Goal: Task Accomplishment & Management: Use online tool/utility

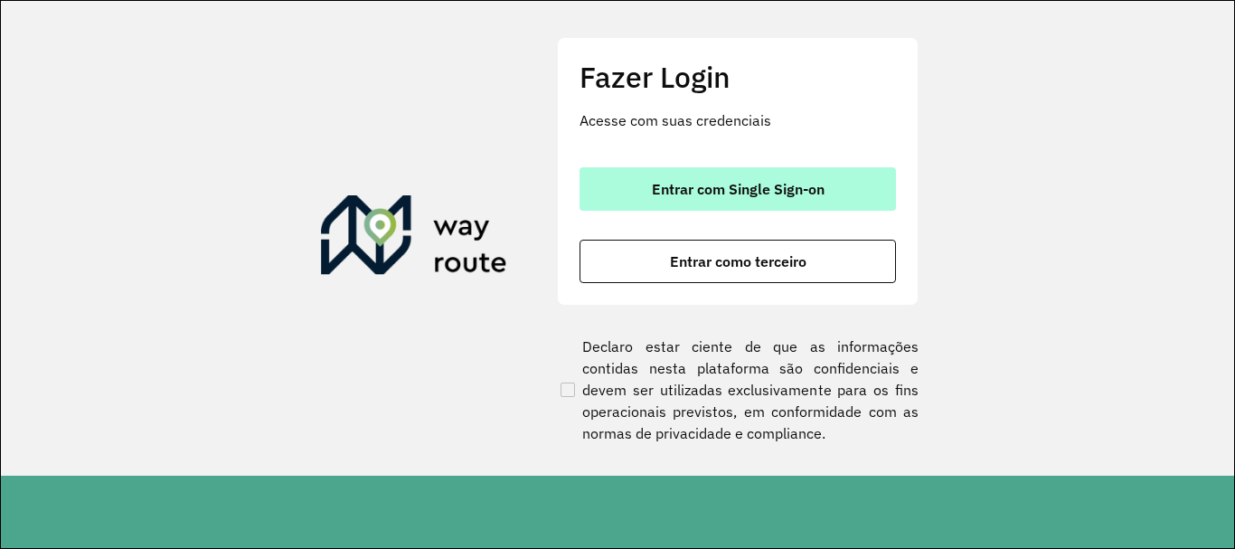
click at [760, 194] on span "Entrar com Single Sign-on" at bounding box center [738, 189] width 173 height 14
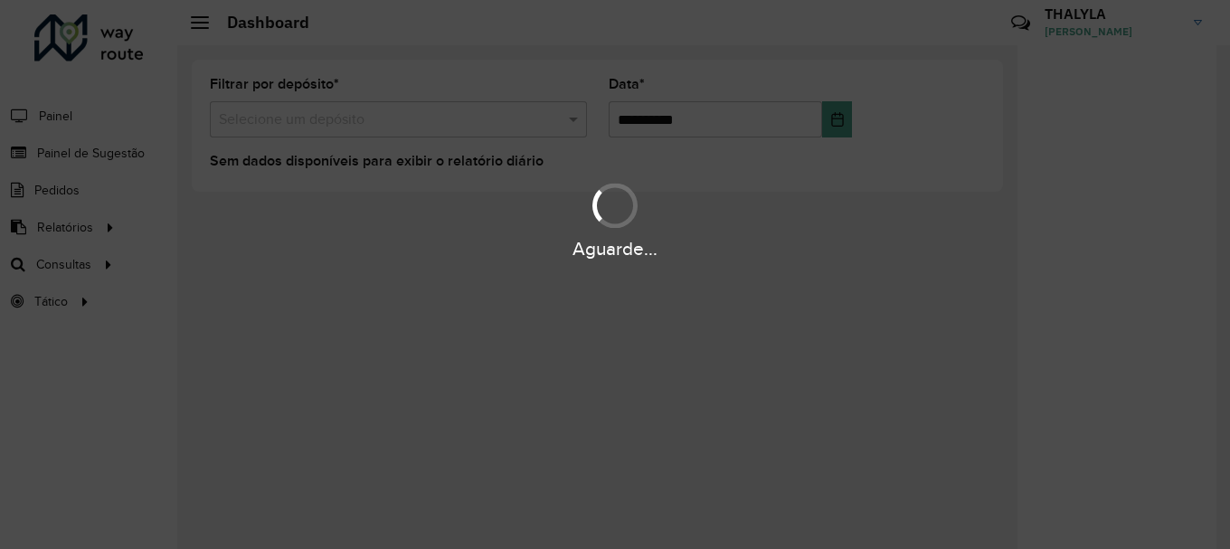
click at [104, 159] on div "Aguarde..." at bounding box center [615, 274] width 1230 height 549
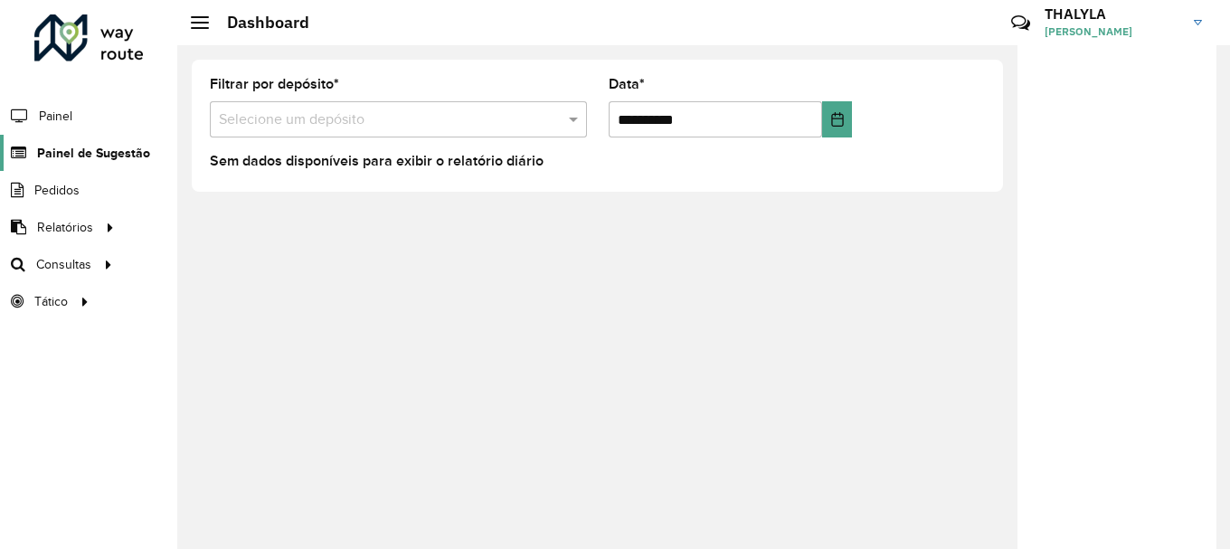
click at [104, 159] on span "Painel de Sugestão" at bounding box center [93, 153] width 113 height 19
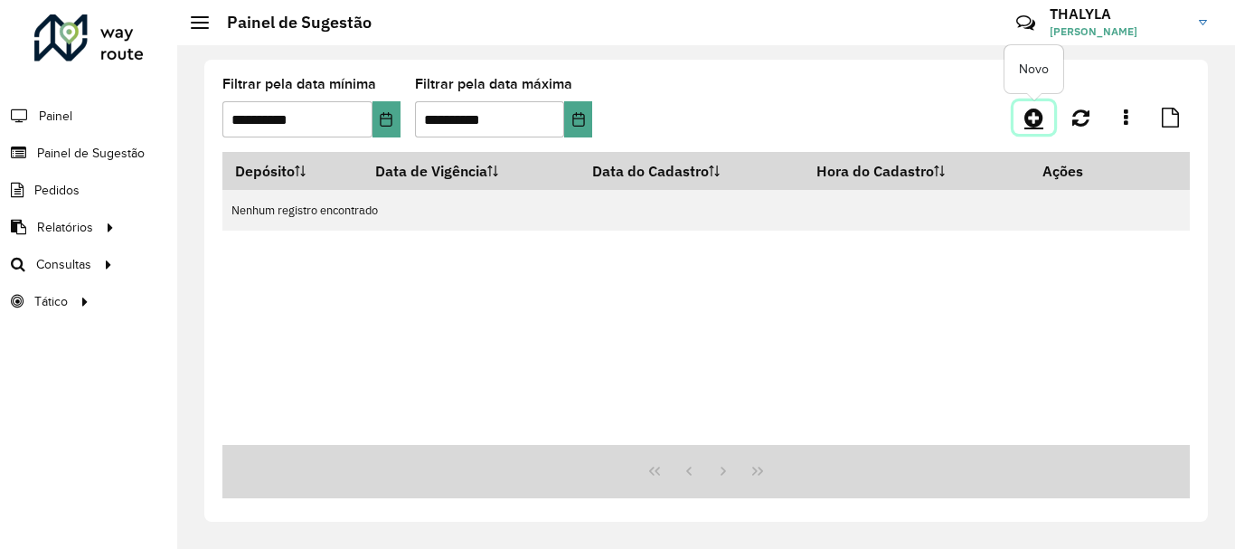
click at [1033, 117] on icon at bounding box center [1033, 118] width 19 height 22
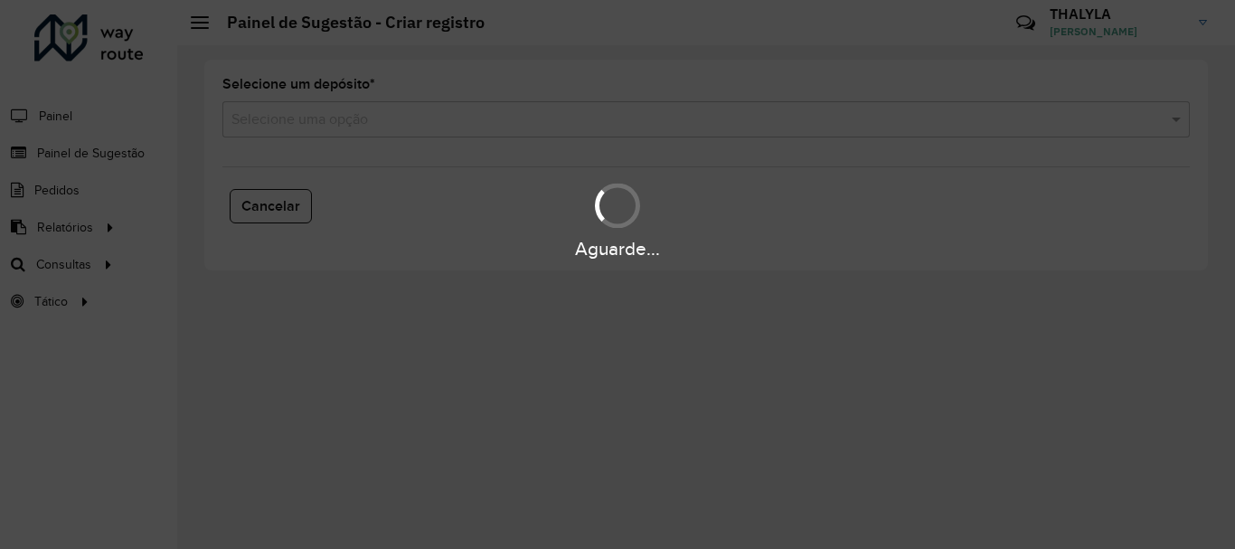
click at [279, 121] on div "Aguarde..." at bounding box center [617, 274] width 1235 height 549
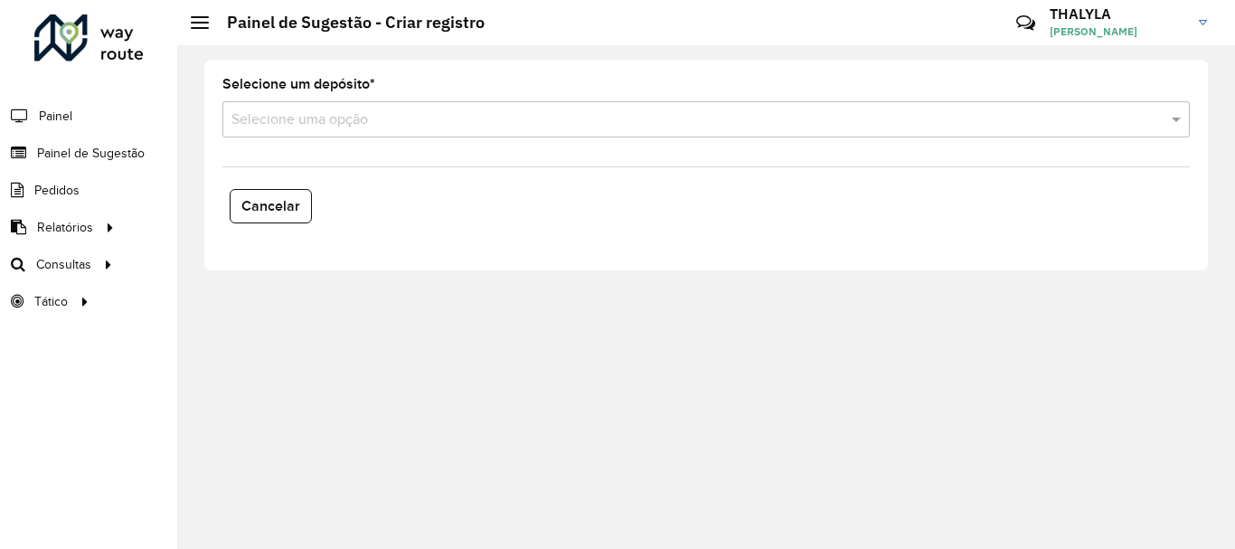
click at [279, 121] on input "text" at bounding box center [687, 120] width 913 height 22
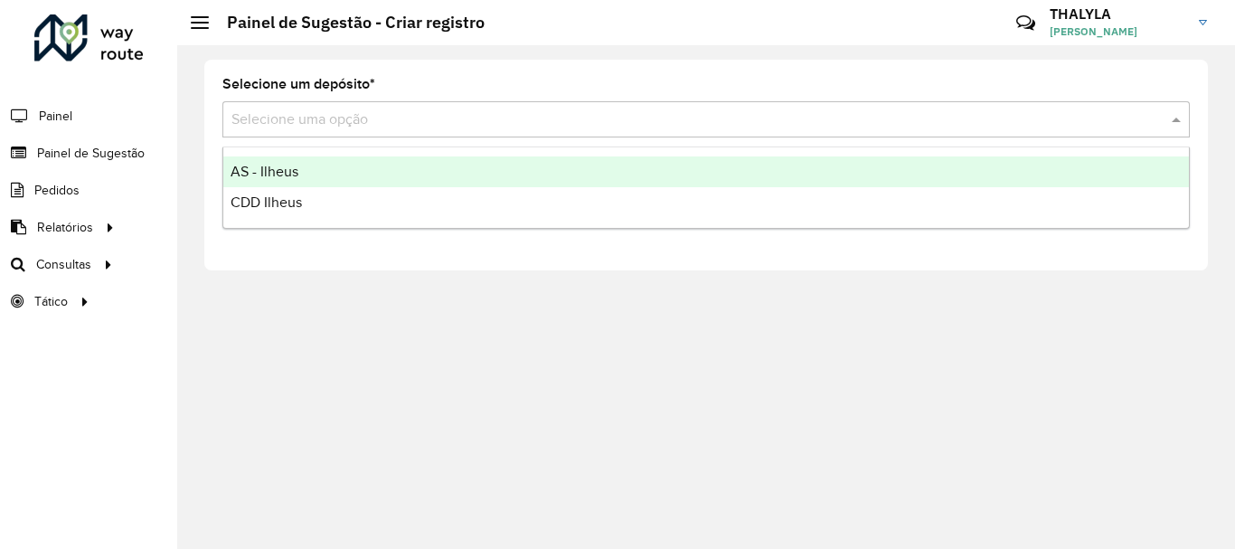
click at [264, 168] on span "AS - Ilheus" at bounding box center [265, 171] width 68 height 15
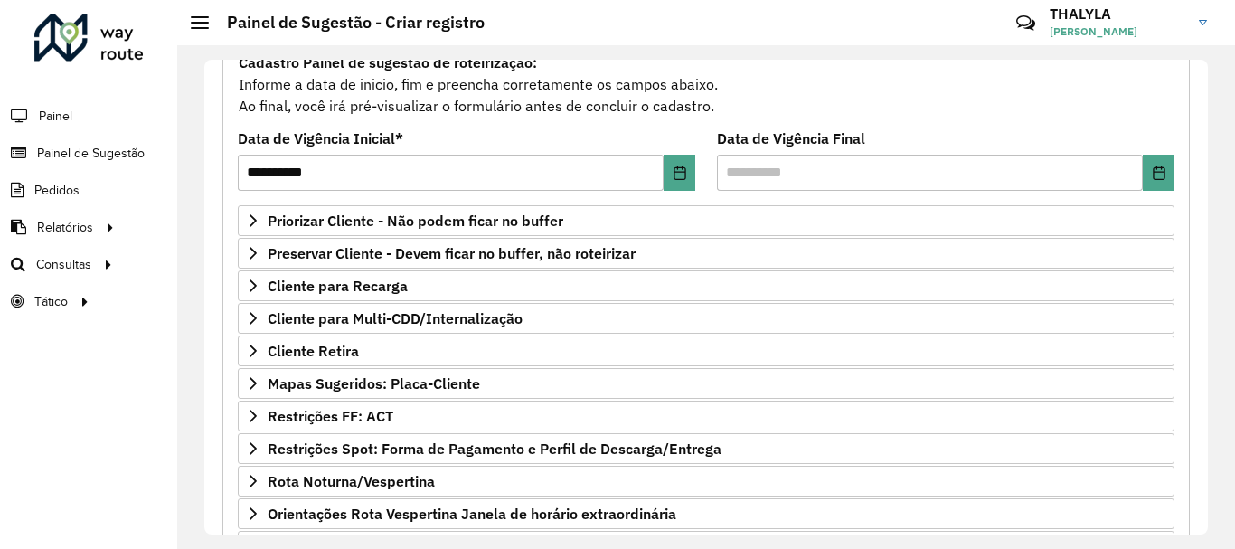
scroll to position [271, 0]
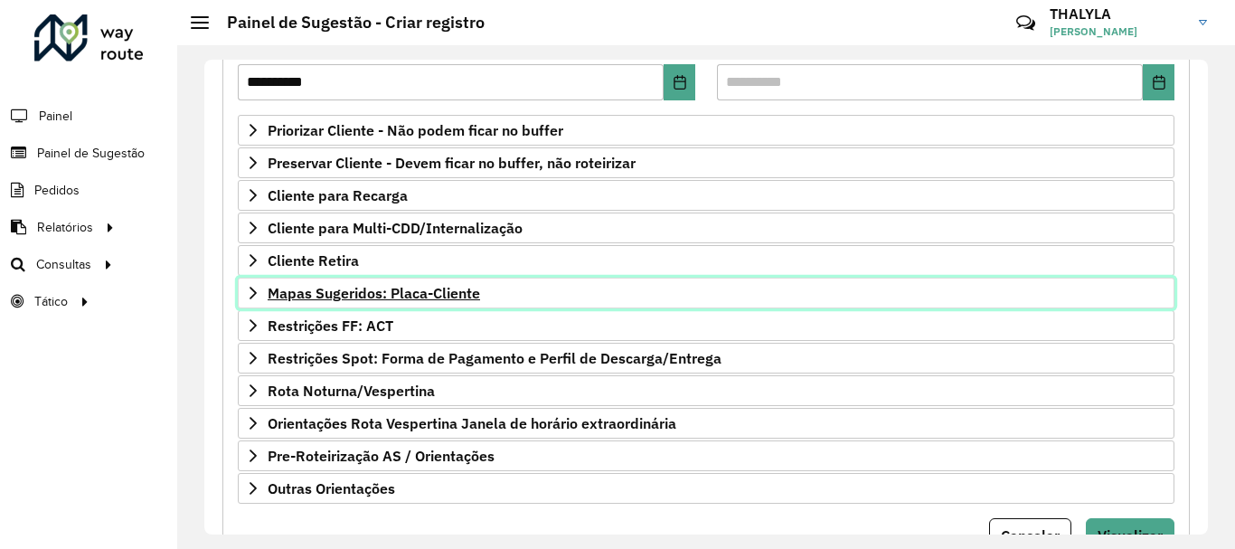
click at [426, 288] on span "Mapas Sugeridos: Placa-Cliente" at bounding box center [374, 293] width 212 height 14
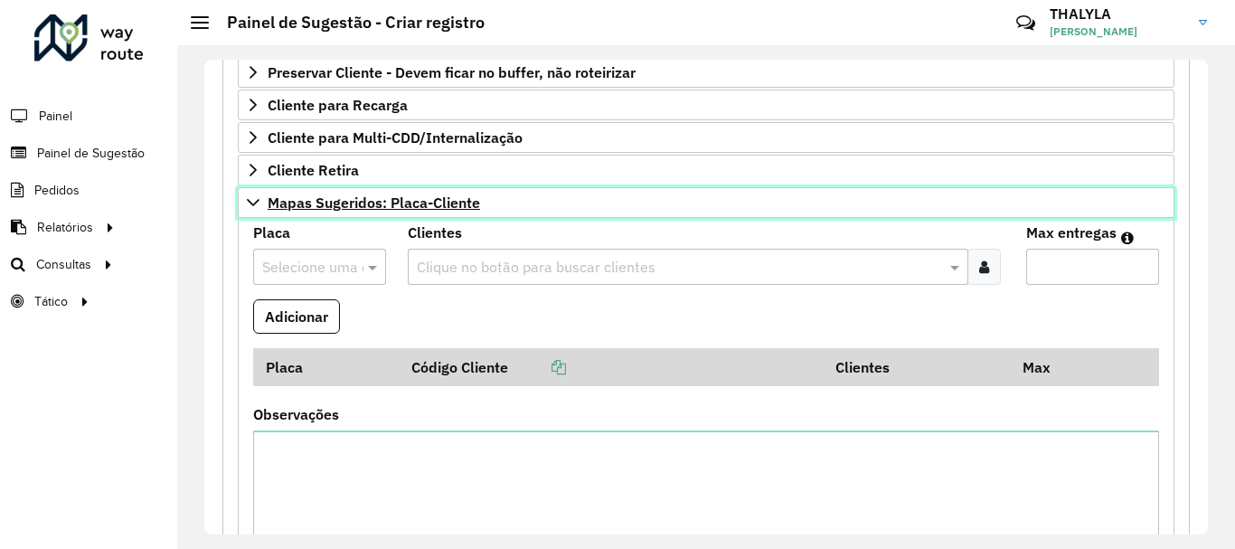
scroll to position [452, 0]
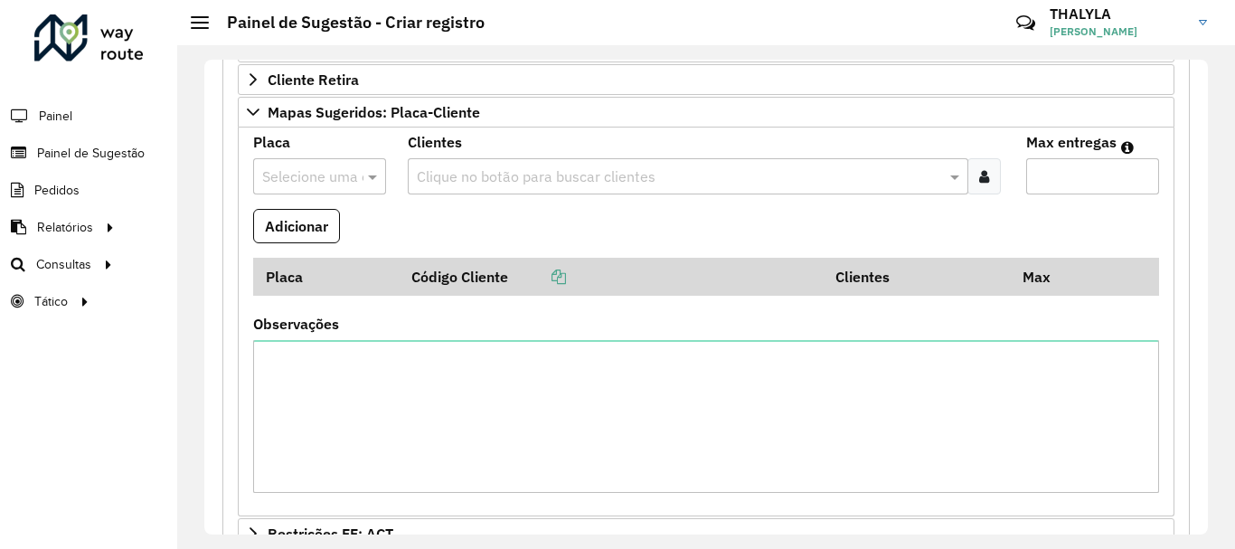
click at [569, 181] on input "text" at bounding box center [678, 177] width 533 height 22
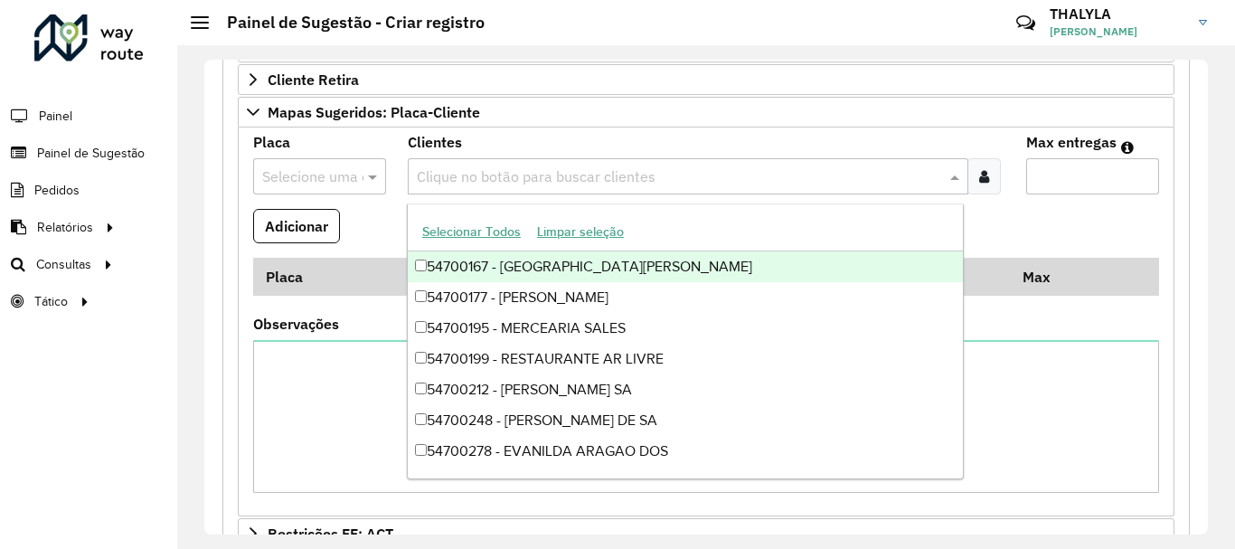
paste input "*****"
type input "*****"
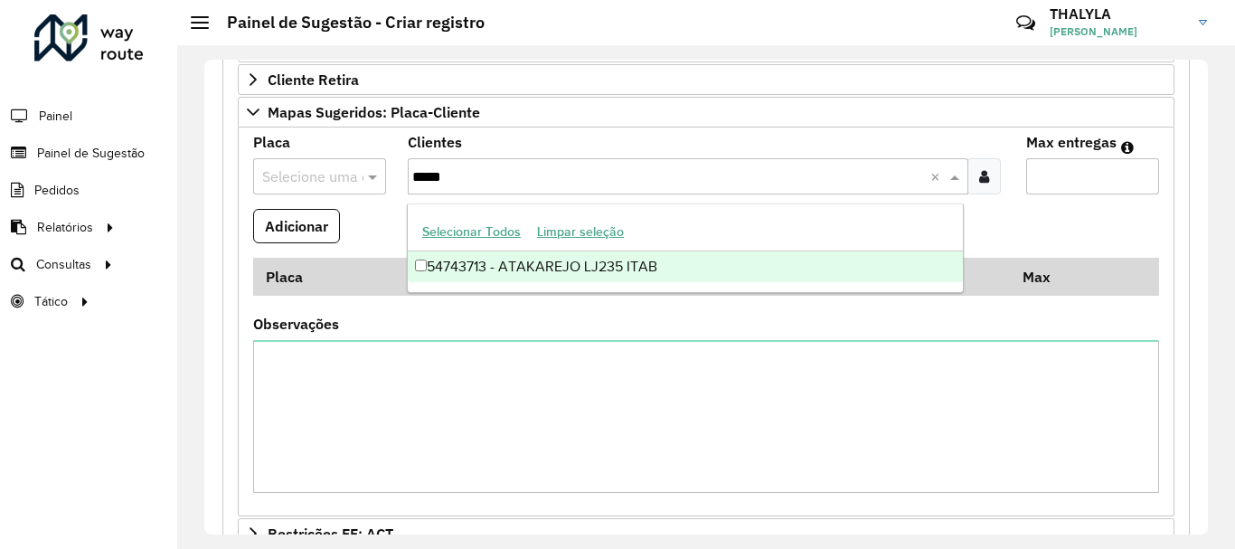
click at [557, 270] on div "54743713 - ATAKAREJO LJ235 ITAB" at bounding box center [685, 266] width 555 height 31
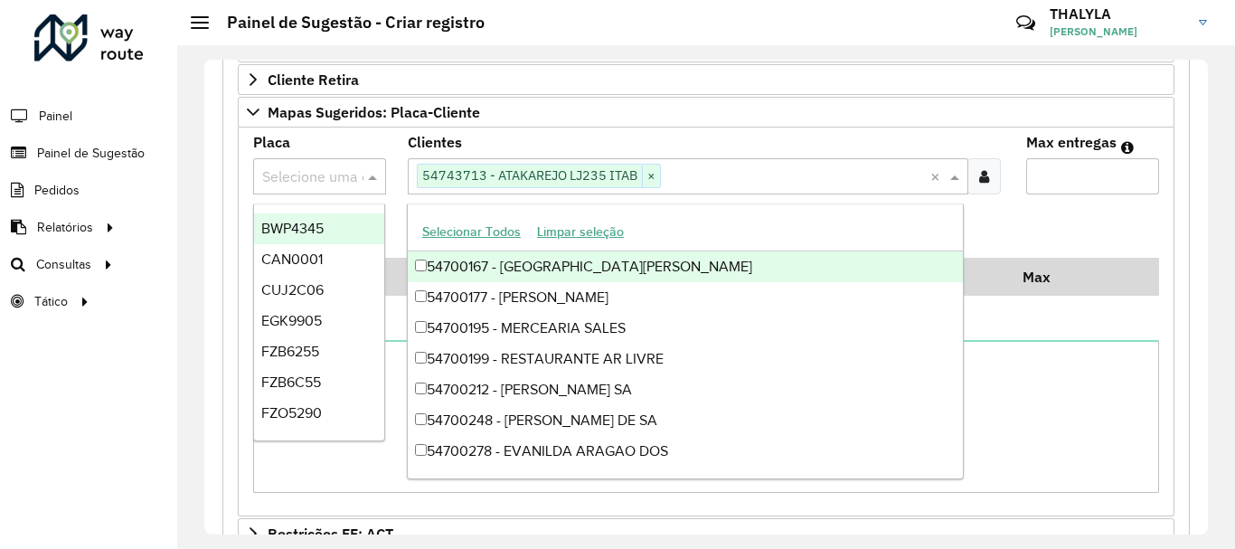
click at [335, 178] on input "text" at bounding box center [301, 177] width 79 height 22
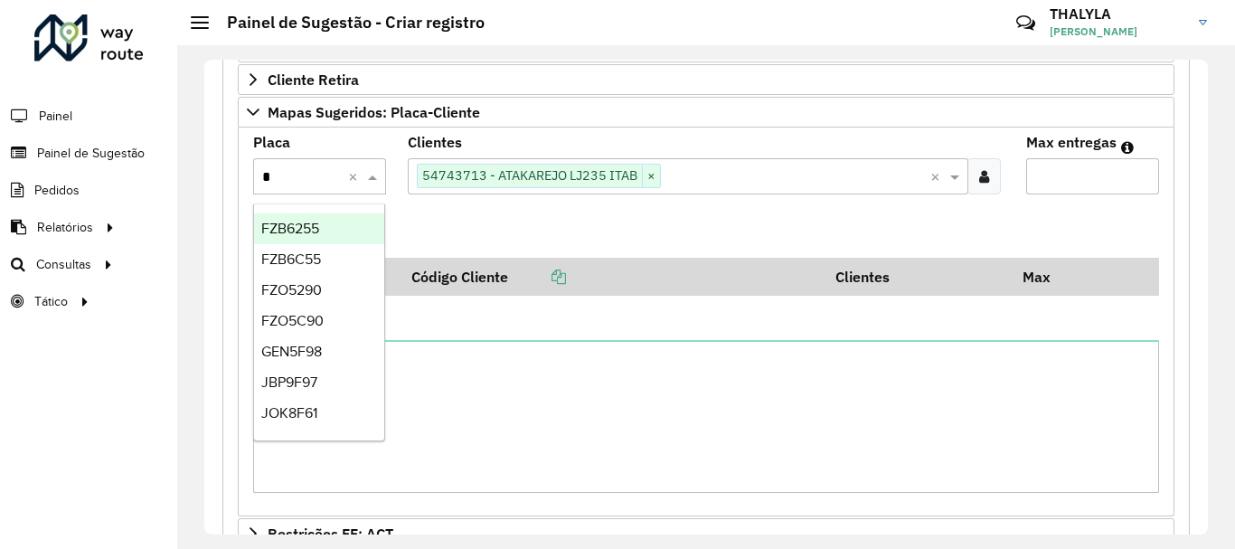
type input "**"
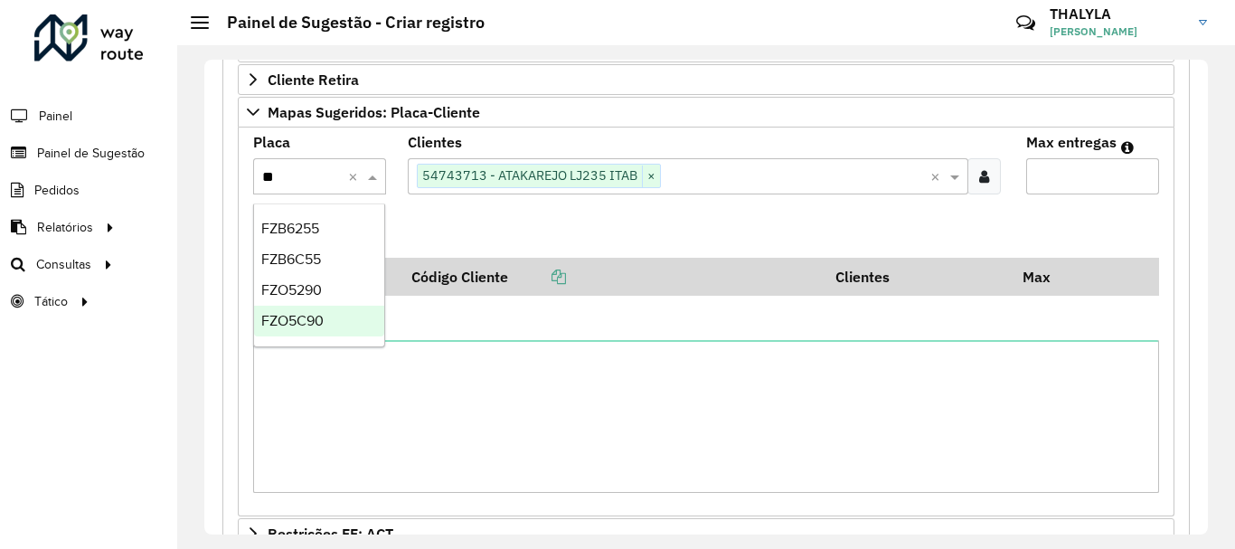
click at [320, 316] on span "FZO5C90" at bounding box center [292, 320] width 62 height 15
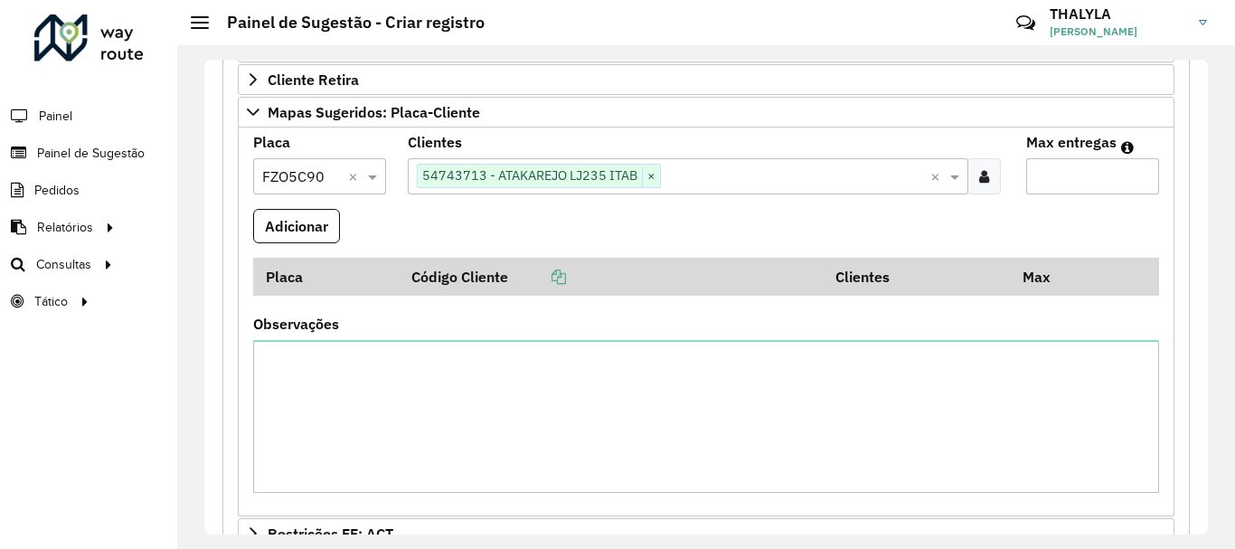
click at [1083, 174] on input "Max entregas" at bounding box center [1092, 176] width 133 height 36
type input "*"
click at [319, 229] on button "Adicionar" at bounding box center [296, 226] width 87 height 34
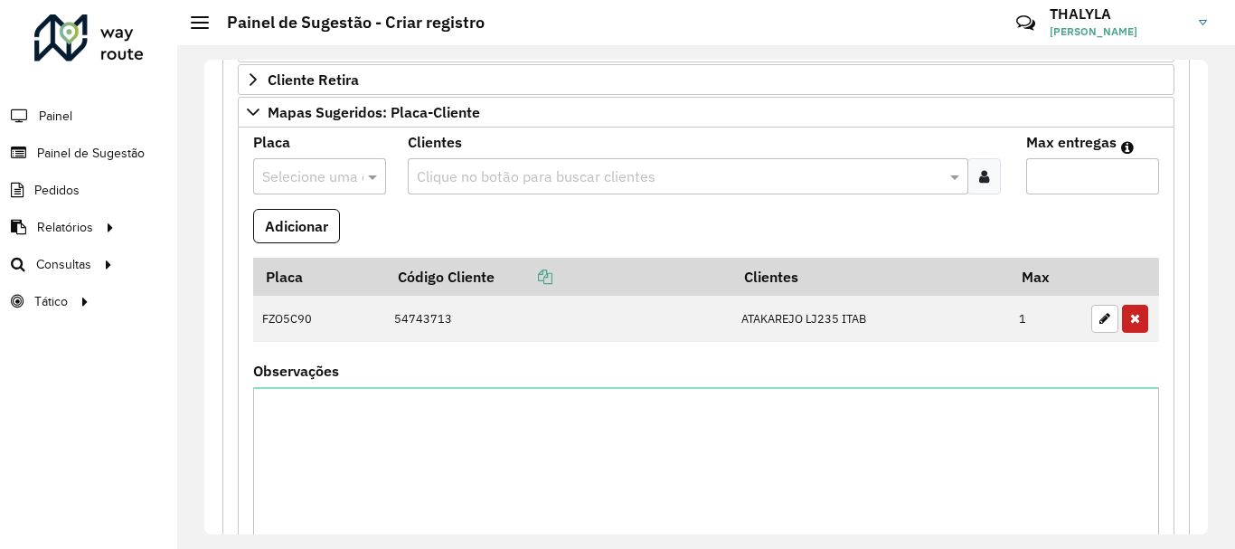
click at [674, 174] on input "text" at bounding box center [678, 177] width 533 height 22
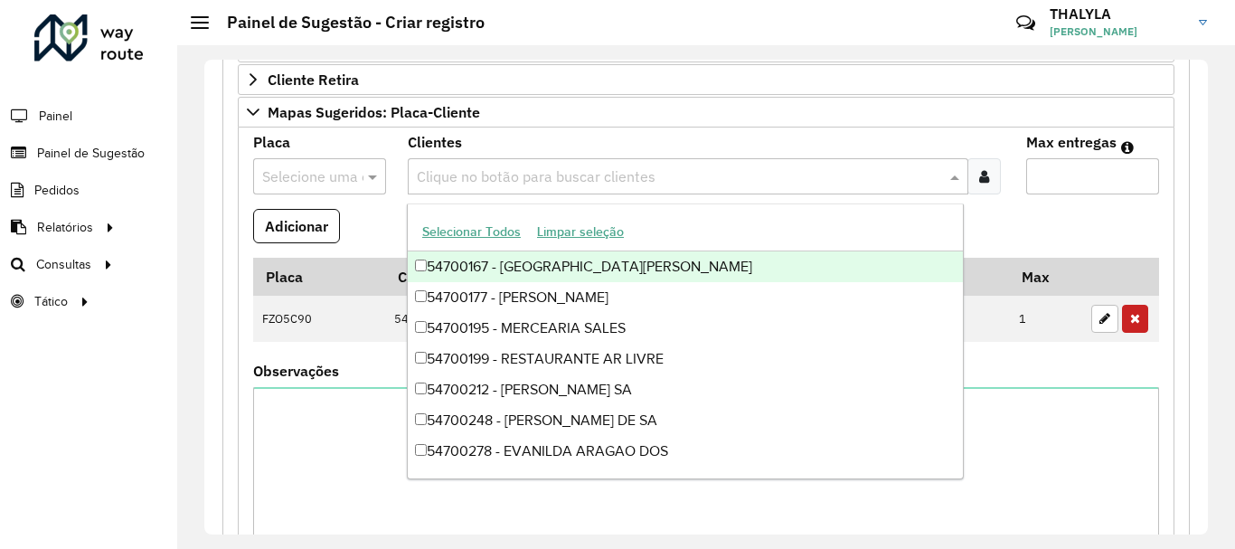
paste input "*****"
type input "*****"
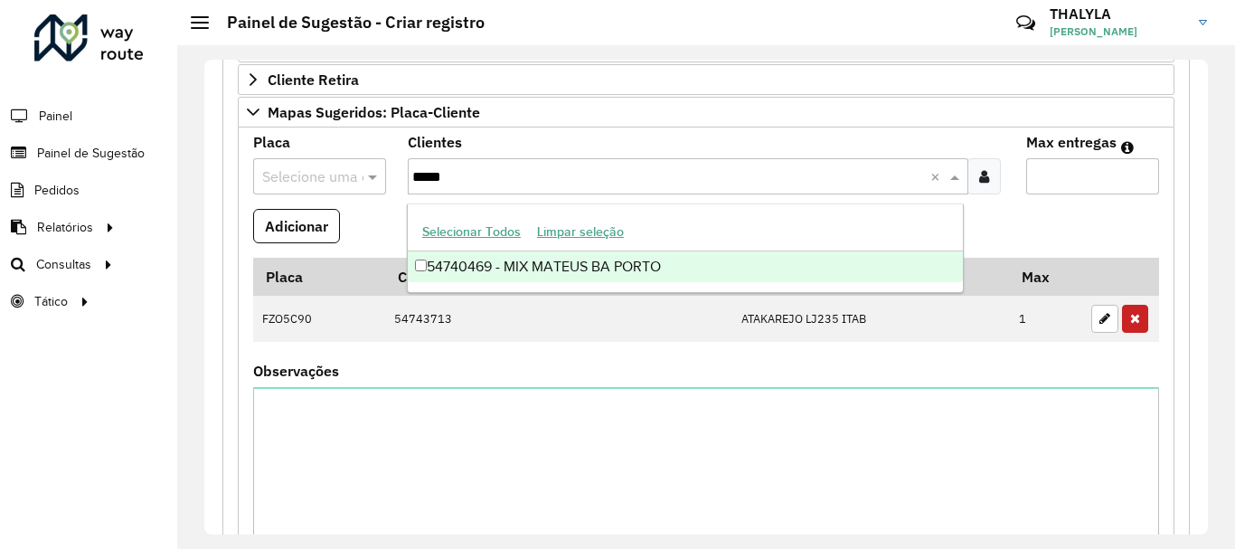
click at [575, 266] on div "54740469 - MIX MATEUS BA PORTO" at bounding box center [685, 266] width 555 height 31
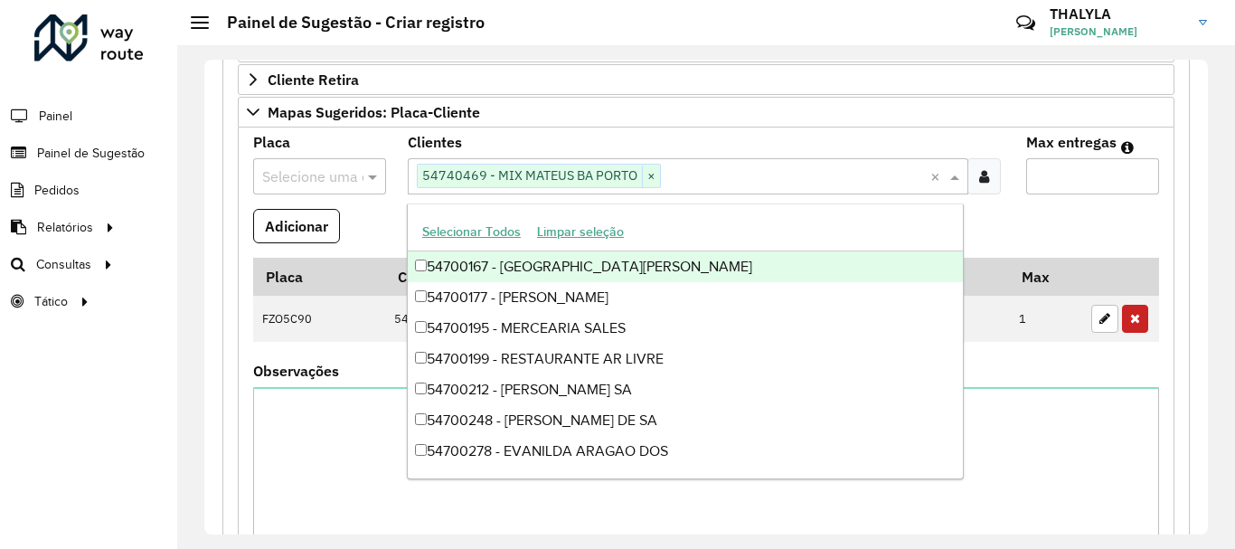
click at [312, 190] on div "Selecione uma opção" at bounding box center [319, 176] width 133 height 36
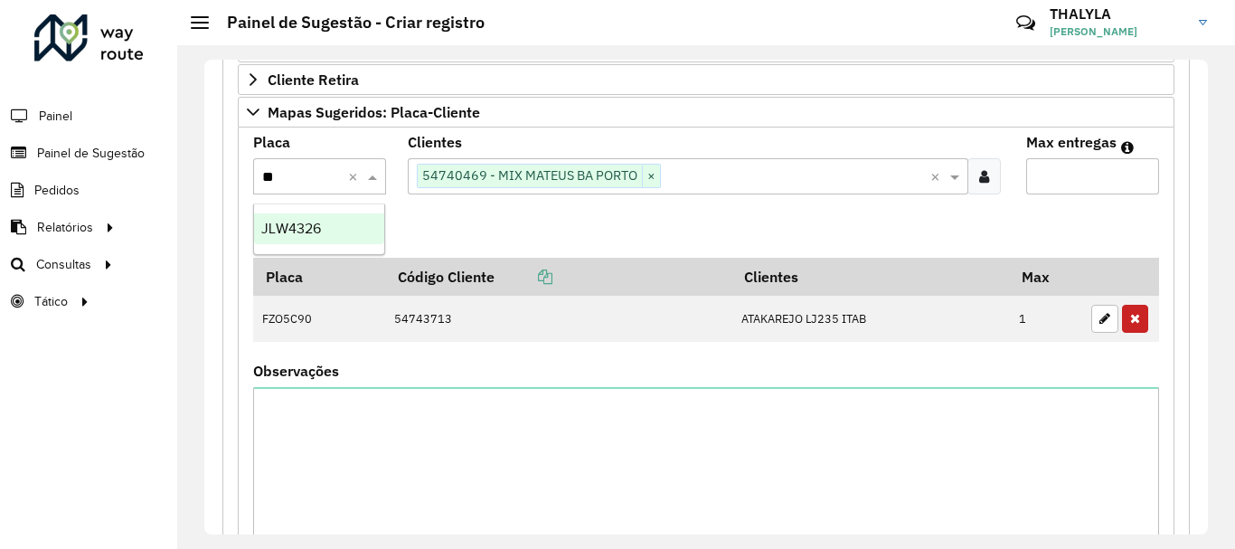
type input "***"
click at [313, 227] on span "JLW4326" at bounding box center [291, 228] width 60 height 15
click at [1061, 187] on input "Max entregas" at bounding box center [1092, 176] width 133 height 36
type input "*"
click at [258, 217] on button "Adicionar" at bounding box center [296, 226] width 87 height 34
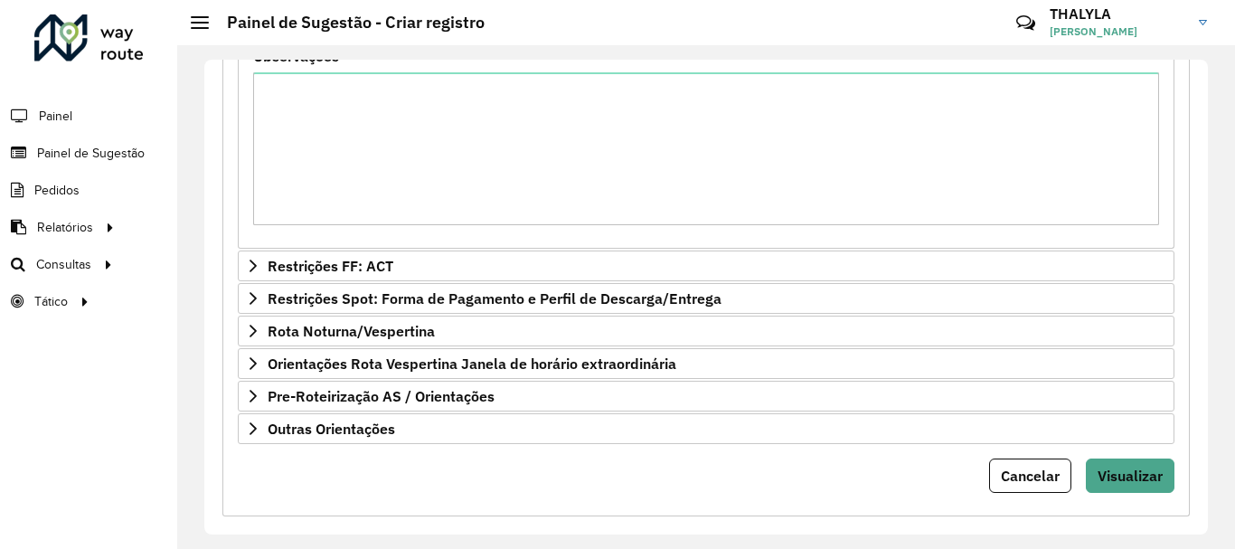
scroll to position [835, 0]
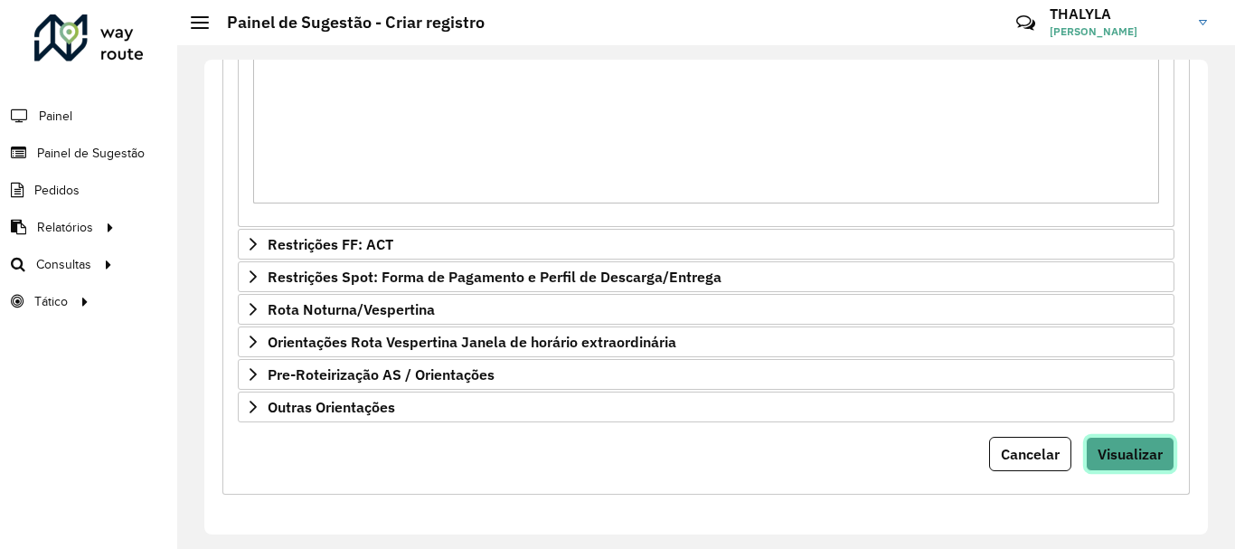
click at [1132, 467] on button "Visualizar" at bounding box center [1130, 454] width 89 height 34
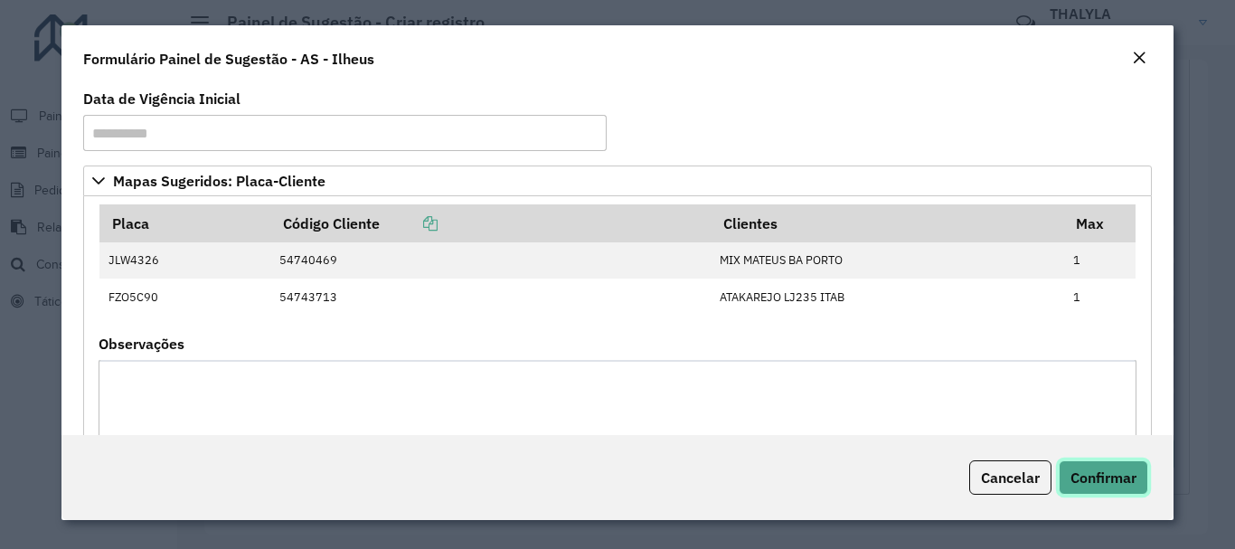
click at [1096, 478] on span "Confirmar" at bounding box center [1103, 477] width 66 height 18
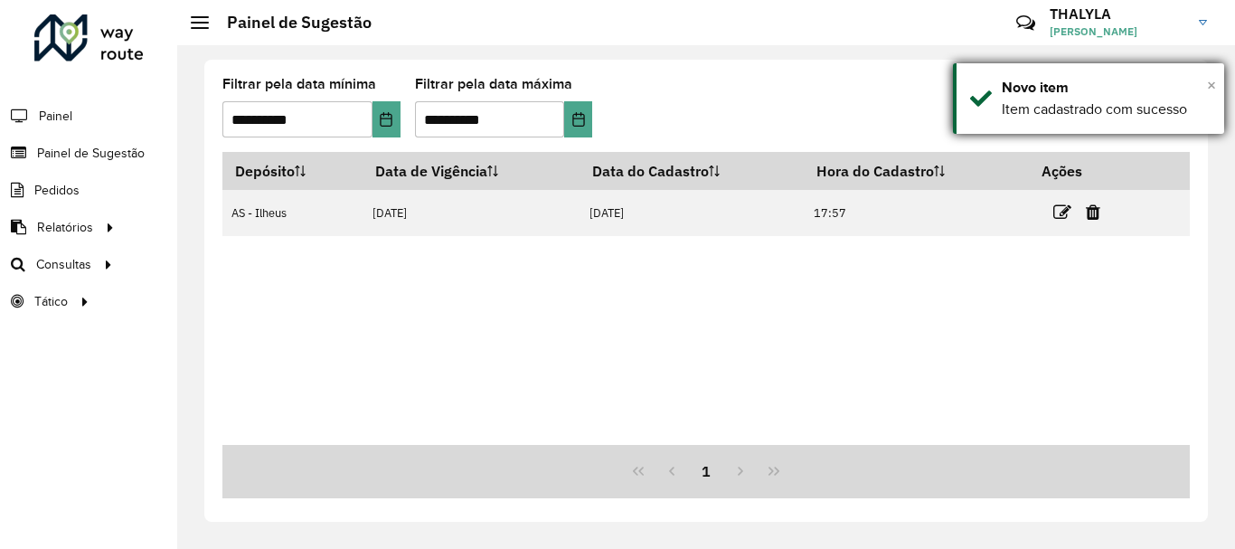
click at [1211, 86] on span "×" at bounding box center [1211, 85] width 9 height 20
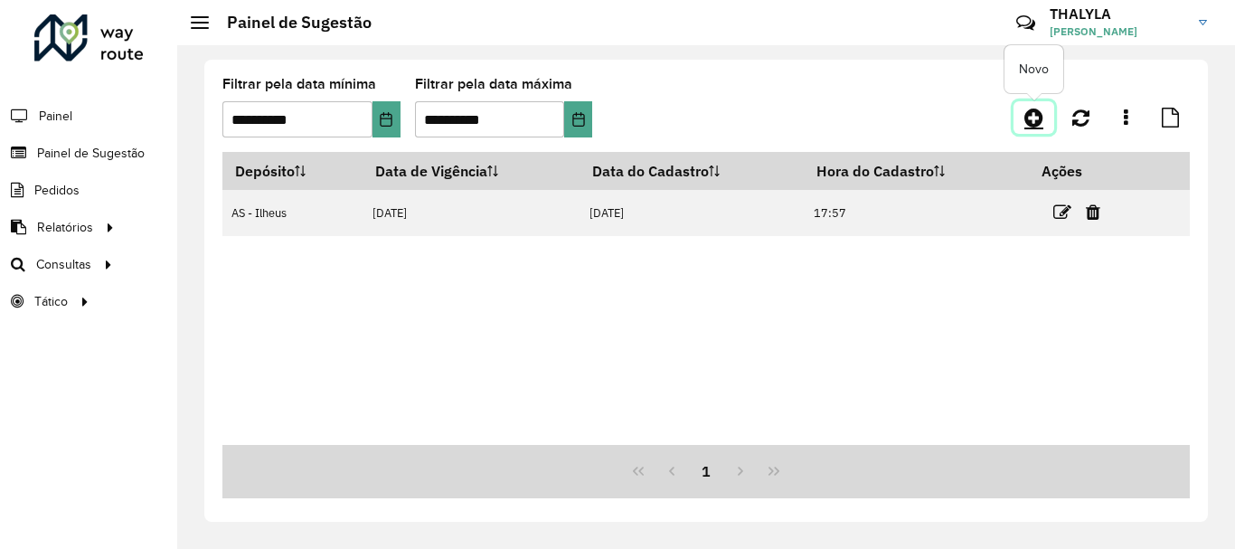
click at [1045, 116] on link at bounding box center [1033, 117] width 41 height 33
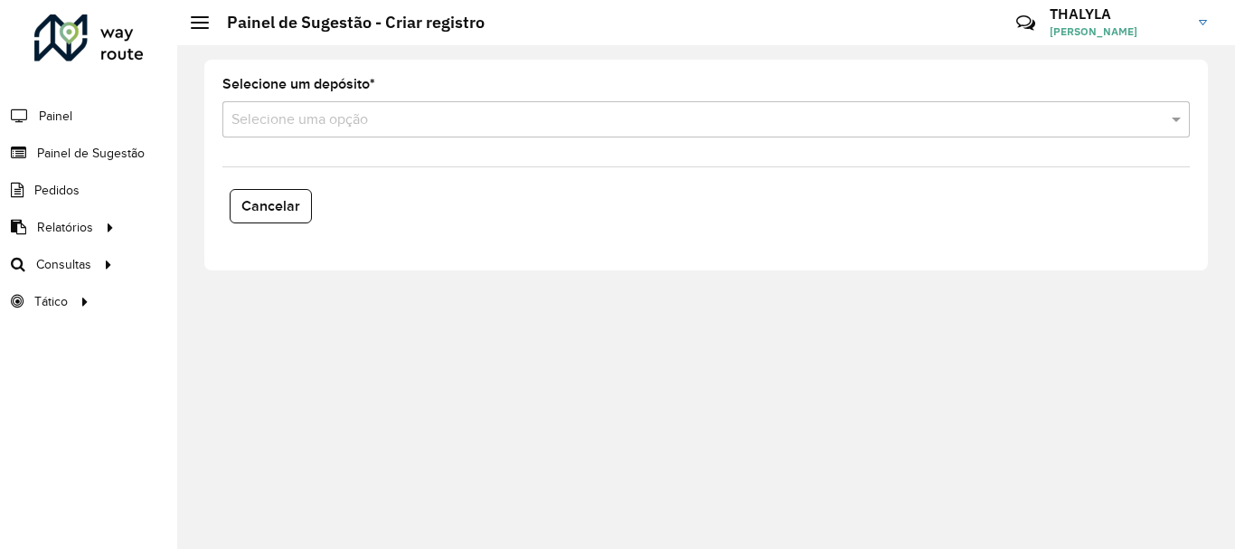
click at [381, 126] on input "text" at bounding box center [687, 120] width 913 height 22
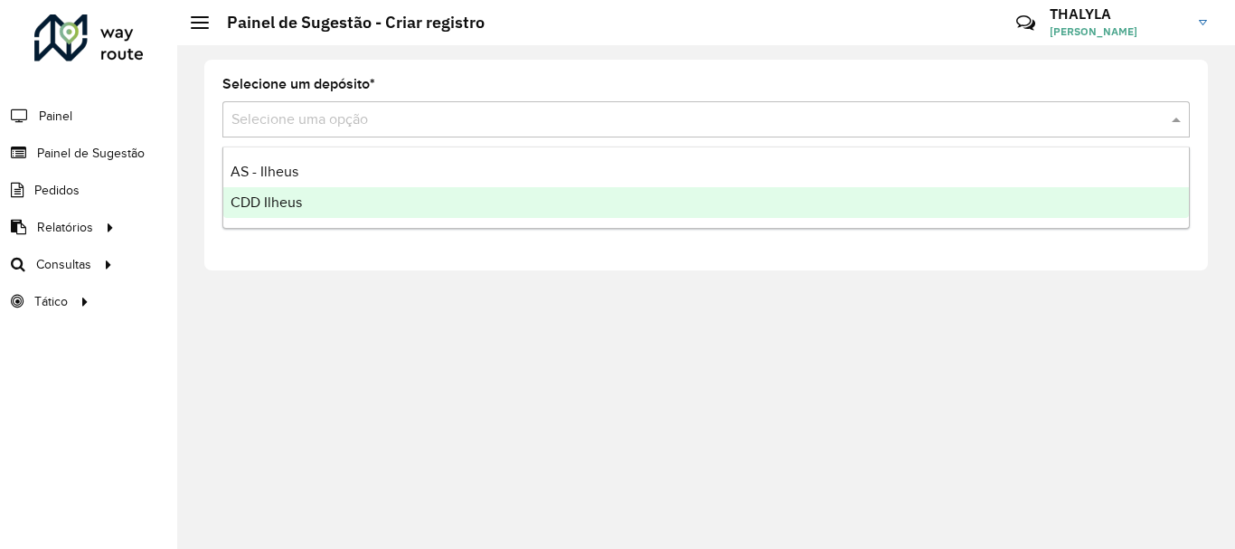
click at [306, 206] on div "CDD Ilheus" at bounding box center [706, 202] width 966 height 31
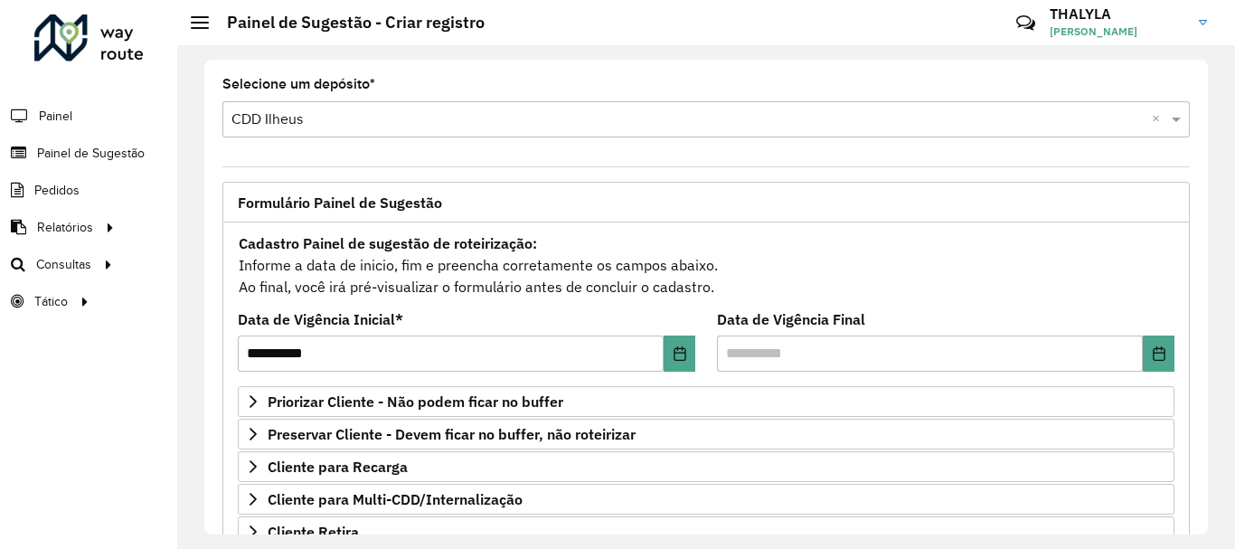
scroll to position [271, 0]
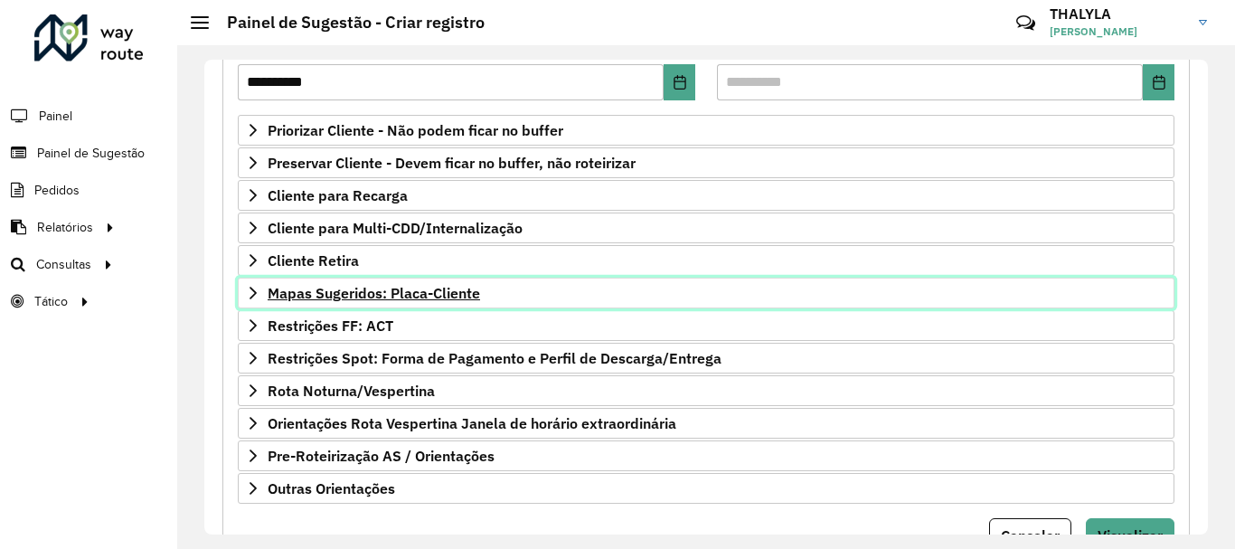
click at [404, 291] on span "Mapas Sugeridos: Placa-Cliente" at bounding box center [374, 293] width 212 height 14
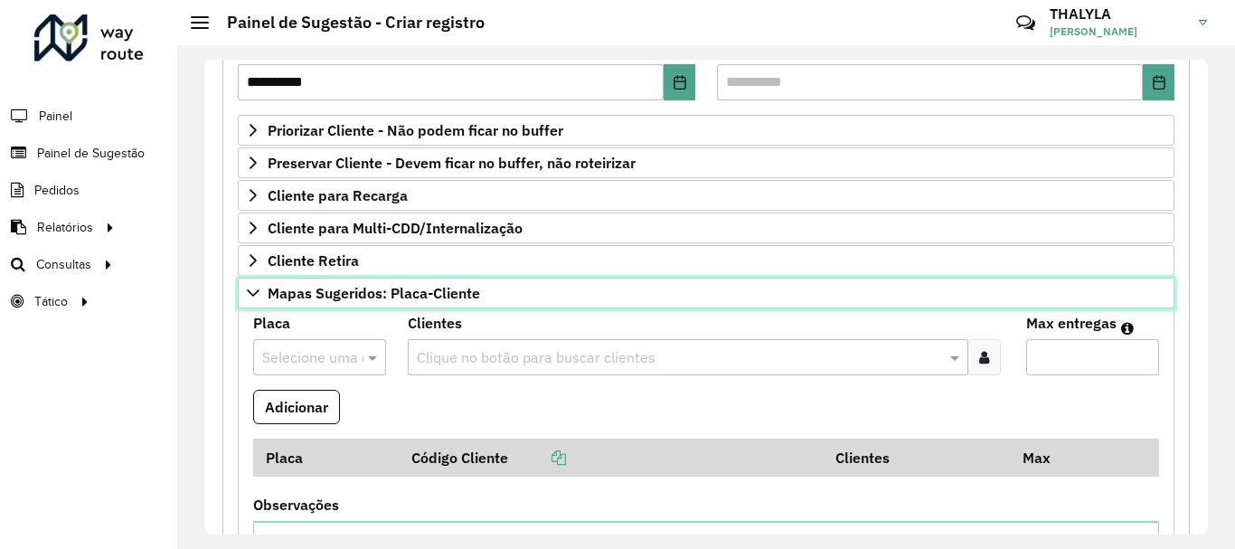
scroll to position [362, 0]
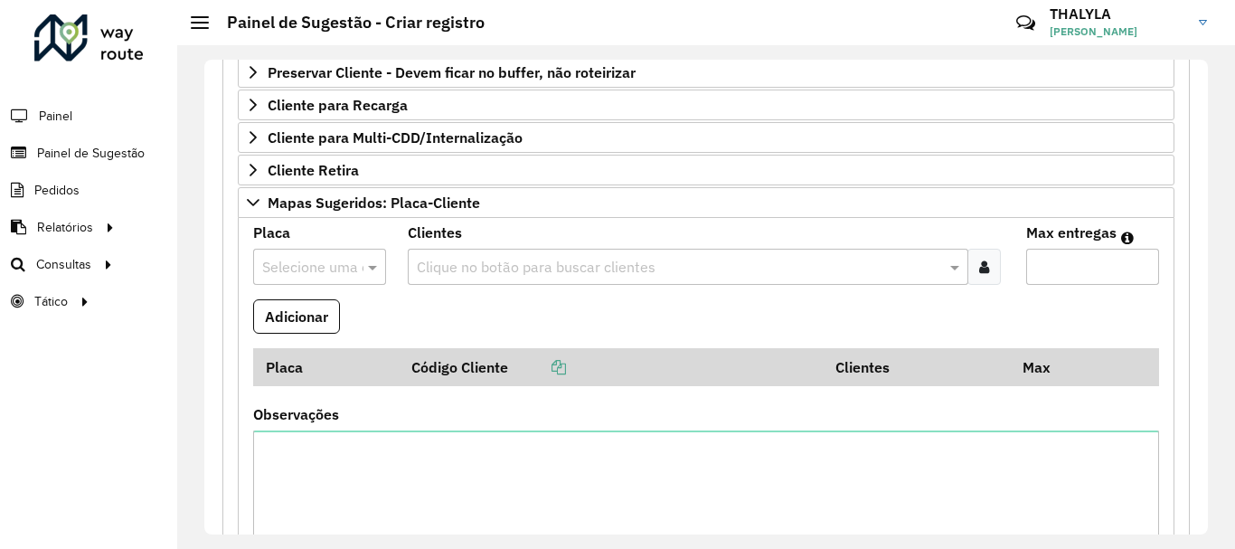
click at [610, 261] on input "text" at bounding box center [678, 268] width 533 height 22
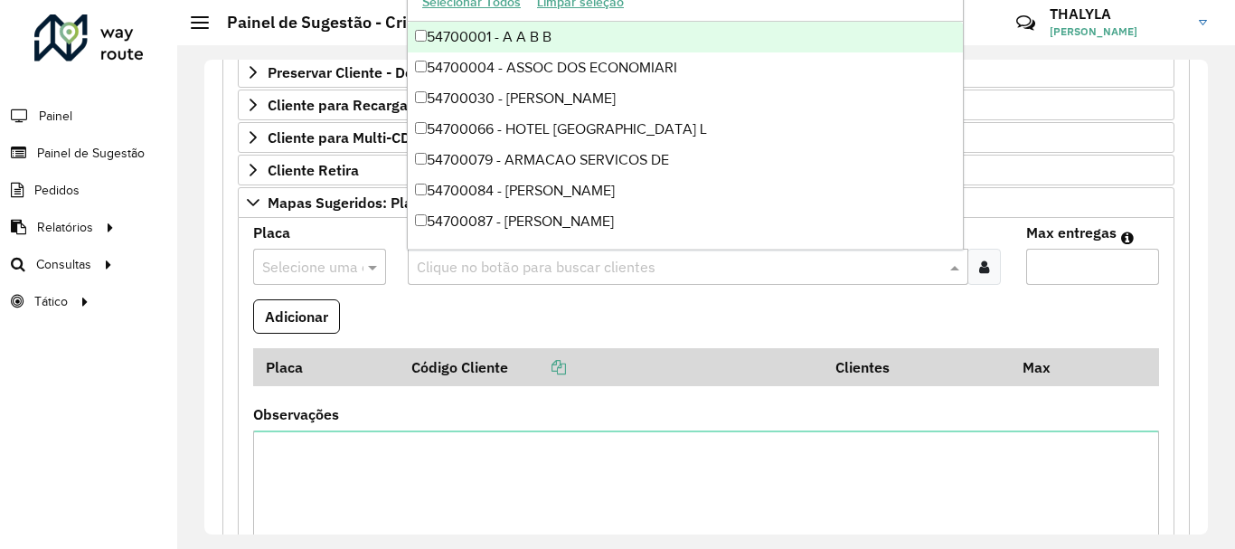
paste input "***"
type input "***"
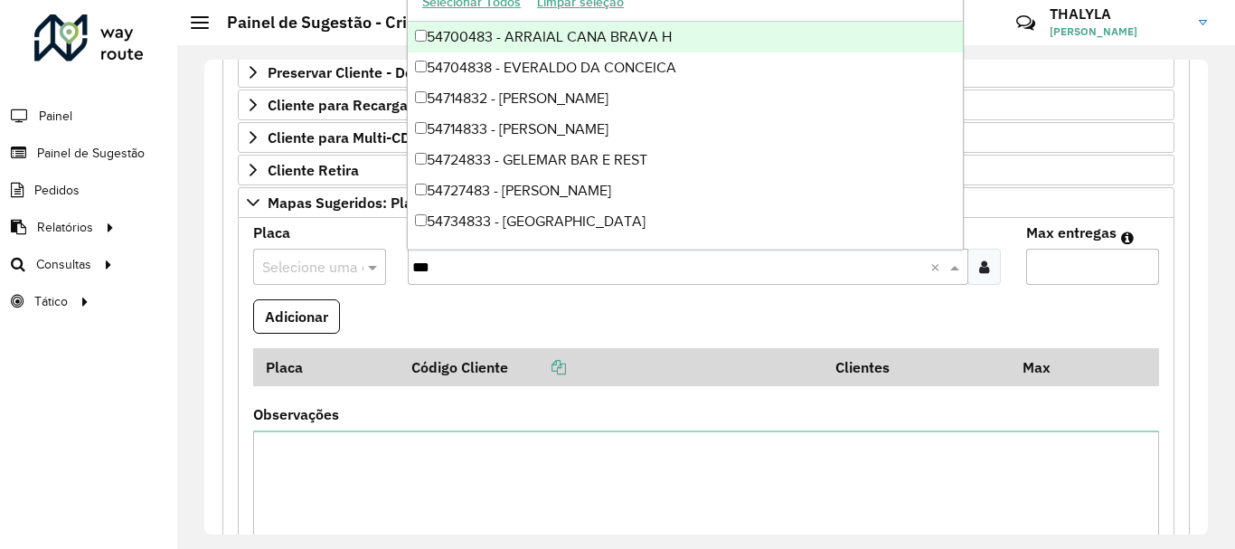
click at [606, 35] on div "54700483 - ARRAIAL CANA BRAVA H" at bounding box center [685, 37] width 555 height 31
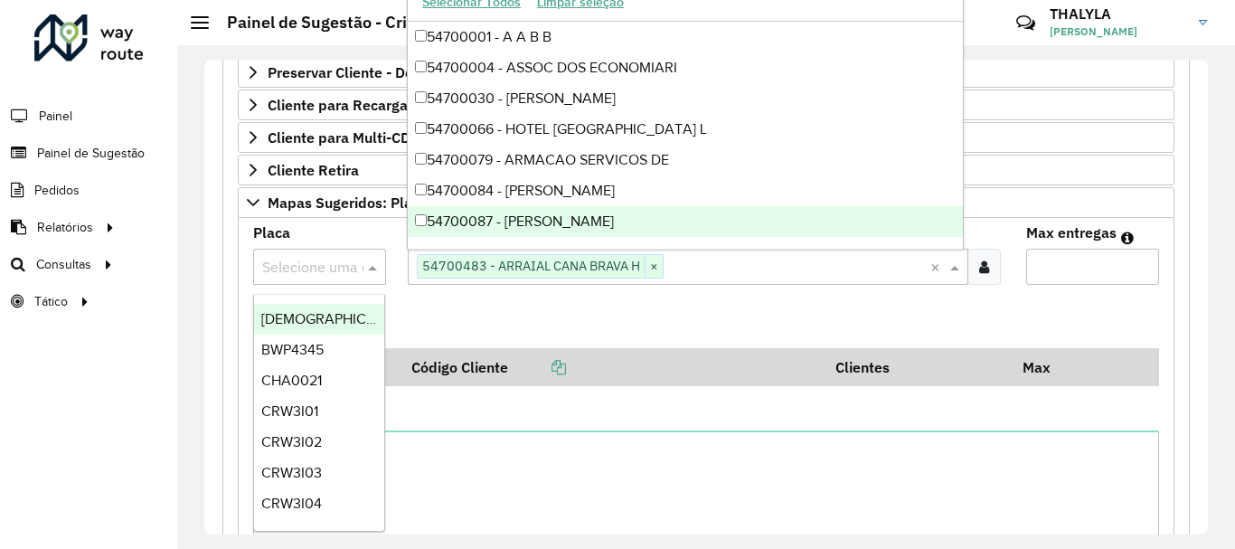
click at [309, 262] on input "text" at bounding box center [301, 268] width 79 height 22
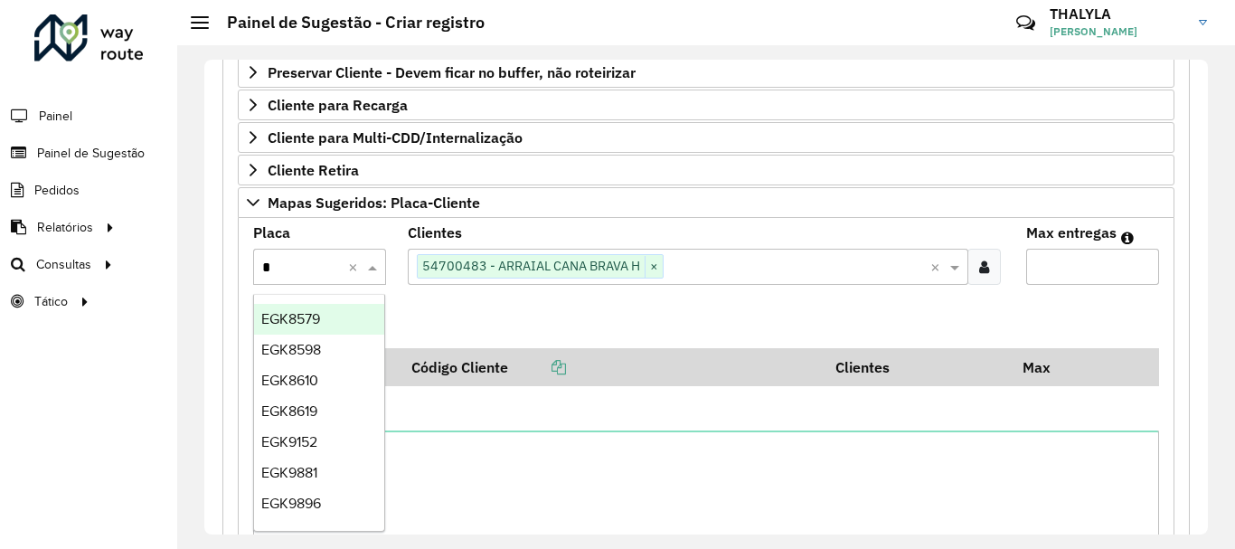
type input "**"
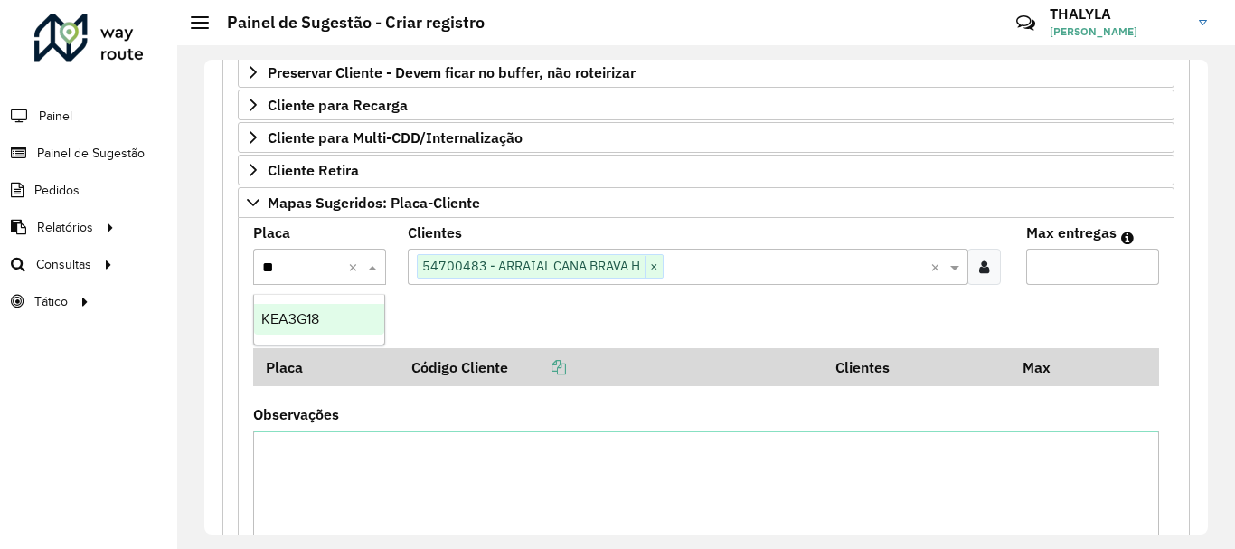
click at [313, 335] on ng-dropdown-panel "KEA3G18" at bounding box center [319, 320] width 132 height 52
click at [351, 315] on div "KEA3G18" at bounding box center [319, 319] width 130 height 31
click at [1054, 266] on input "Max entregas" at bounding box center [1092, 267] width 133 height 36
type input "*"
click at [268, 314] on button "Adicionar" at bounding box center [296, 316] width 87 height 34
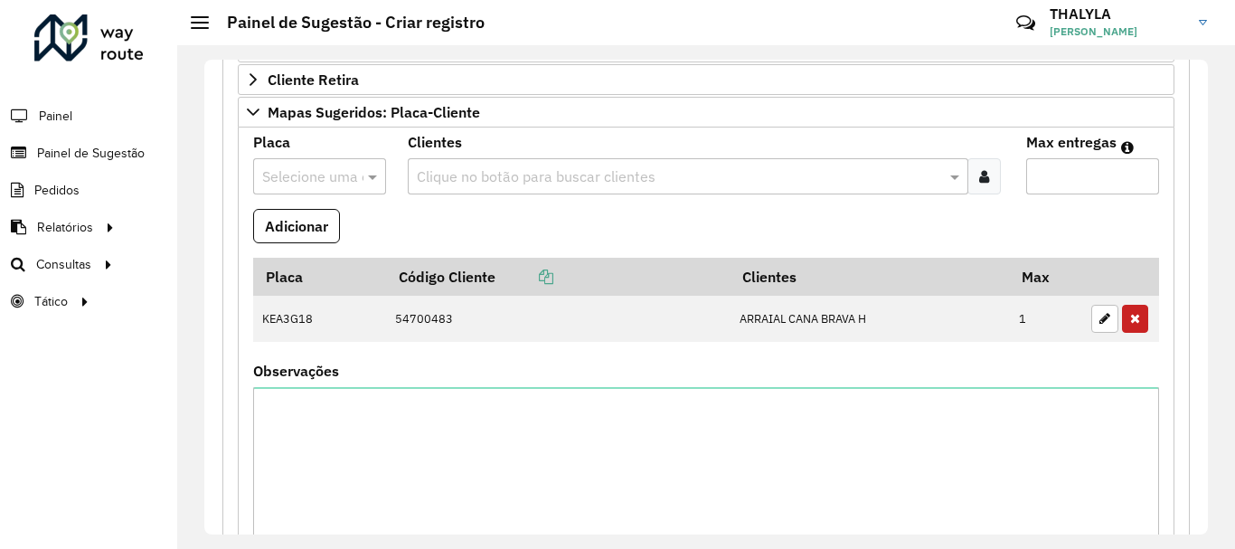
scroll to position [542, 0]
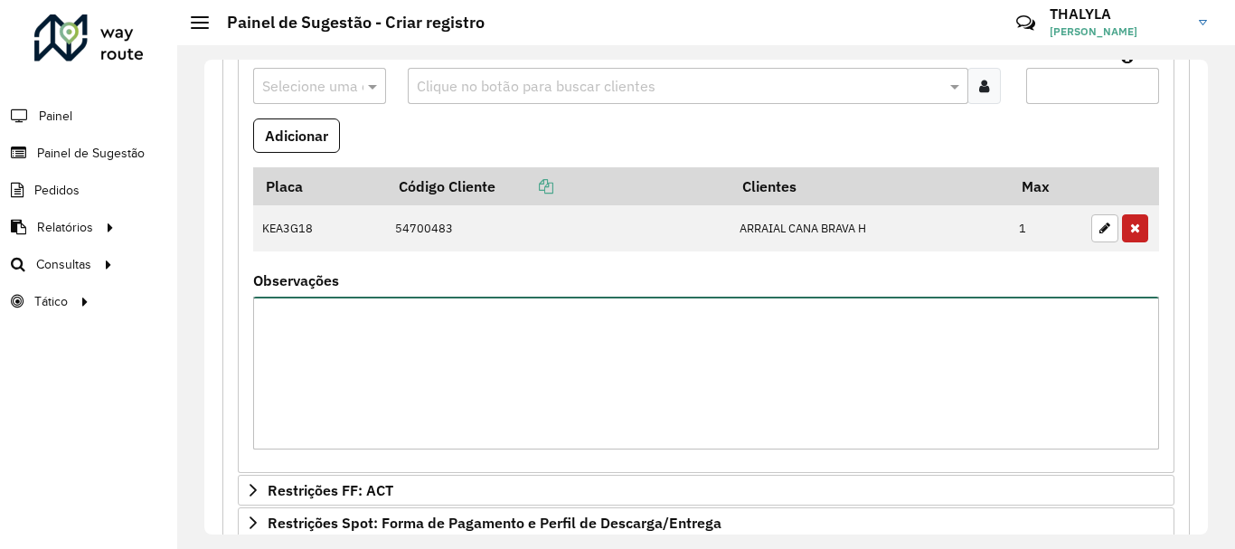
click at [579, 373] on textarea "Observações" at bounding box center [706, 373] width 906 height 153
type textarea "*"
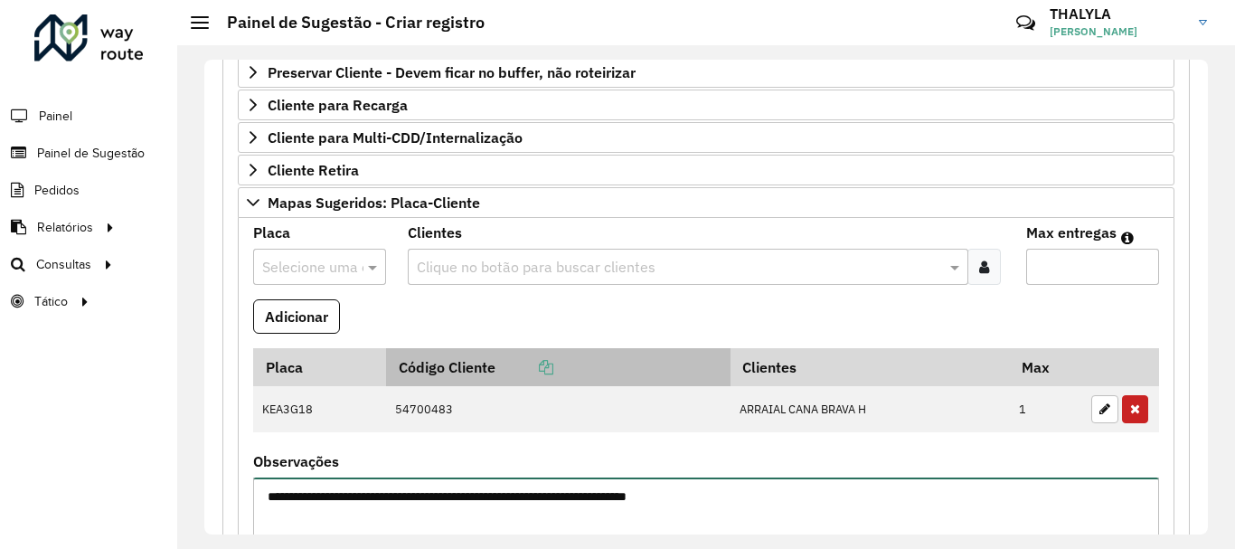
scroll to position [181, 0]
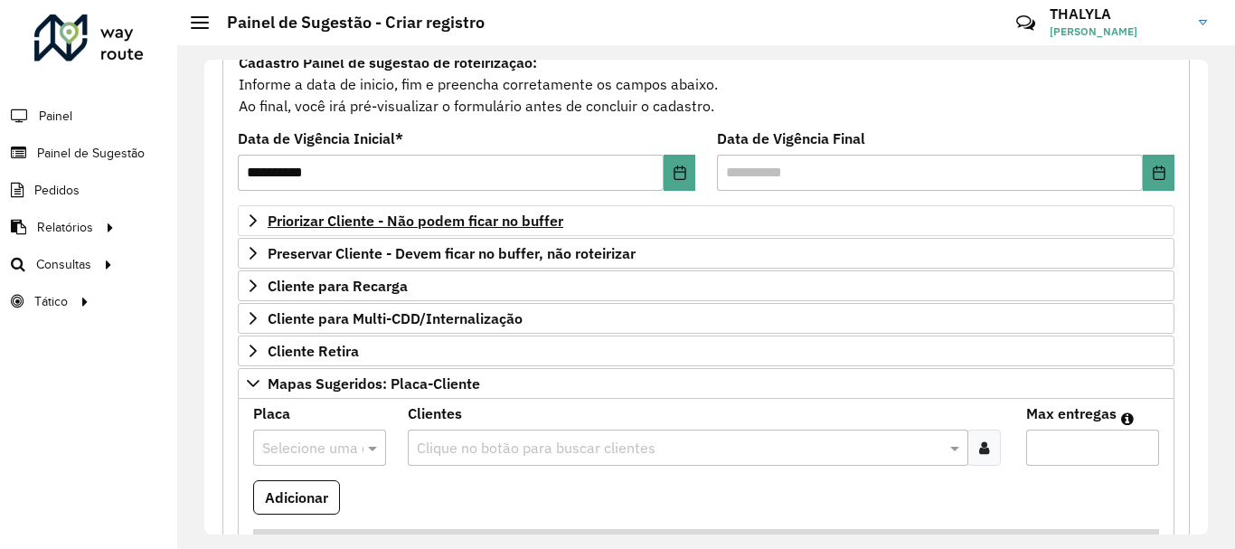
type textarea "**********"
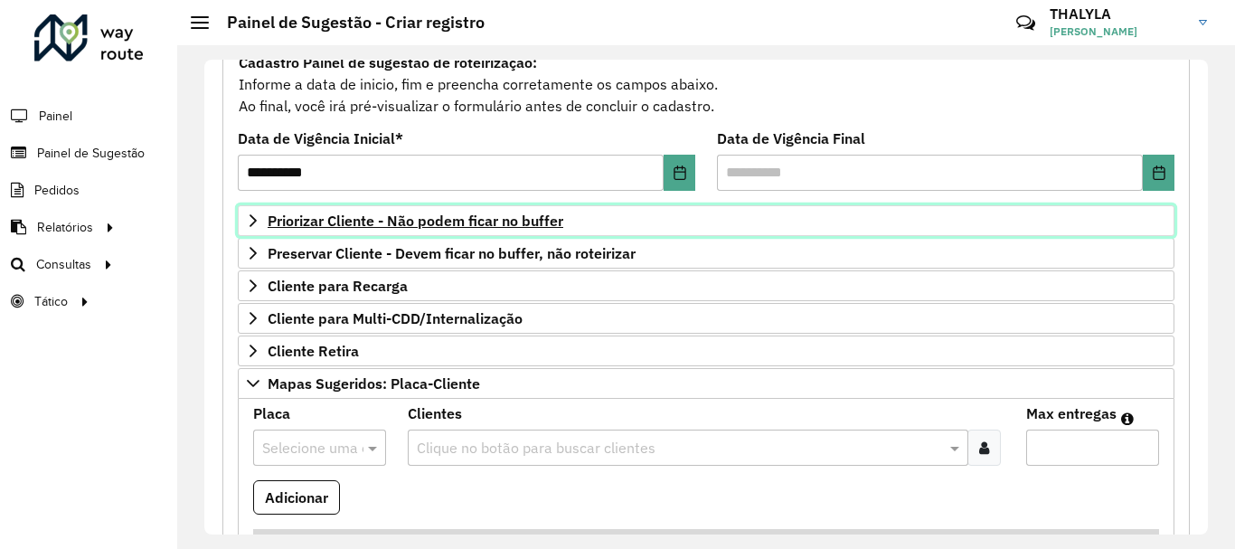
click at [432, 230] on link "Priorizar Cliente - Não podem ficar no buffer" at bounding box center [706, 220] width 937 height 31
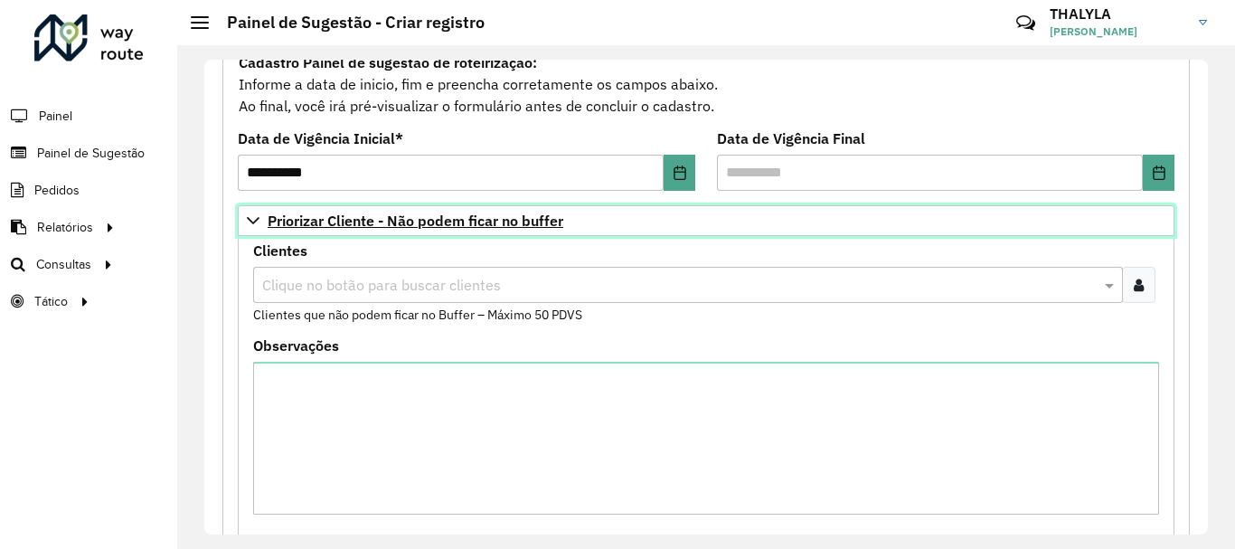
click at [429, 219] on span "Priorizar Cliente - Não podem ficar no buffer" at bounding box center [416, 220] width 296 height 14
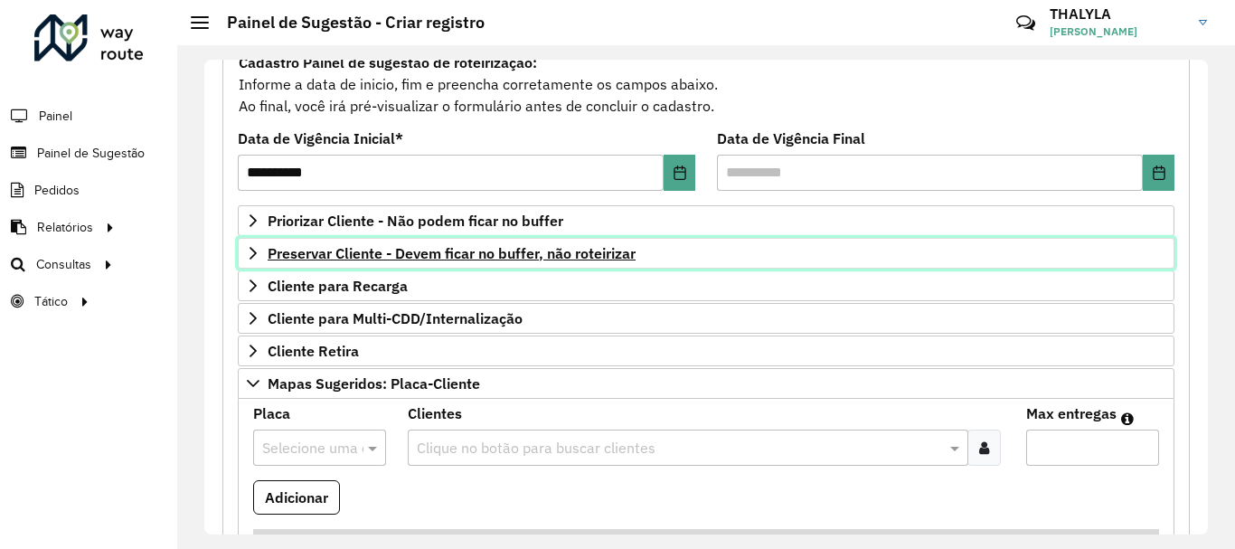
click at [442, 266] on link "Preservar Cliente - Devem ficar no buffer, não roteirizar" at bounding box center [706, 253] width 937 height 31
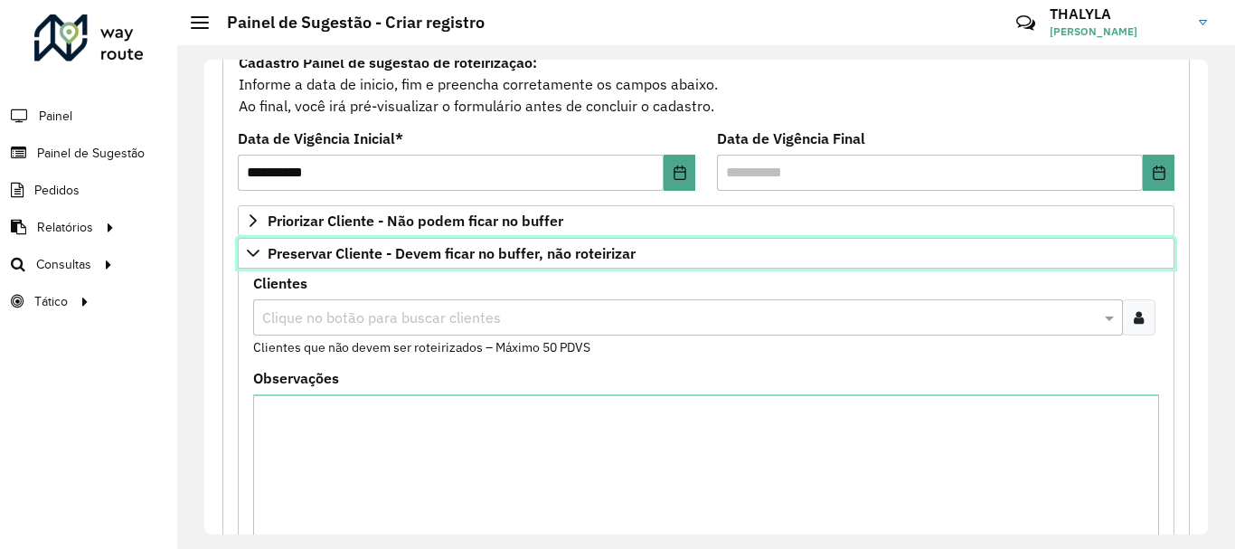
scroll to position [271, 0]
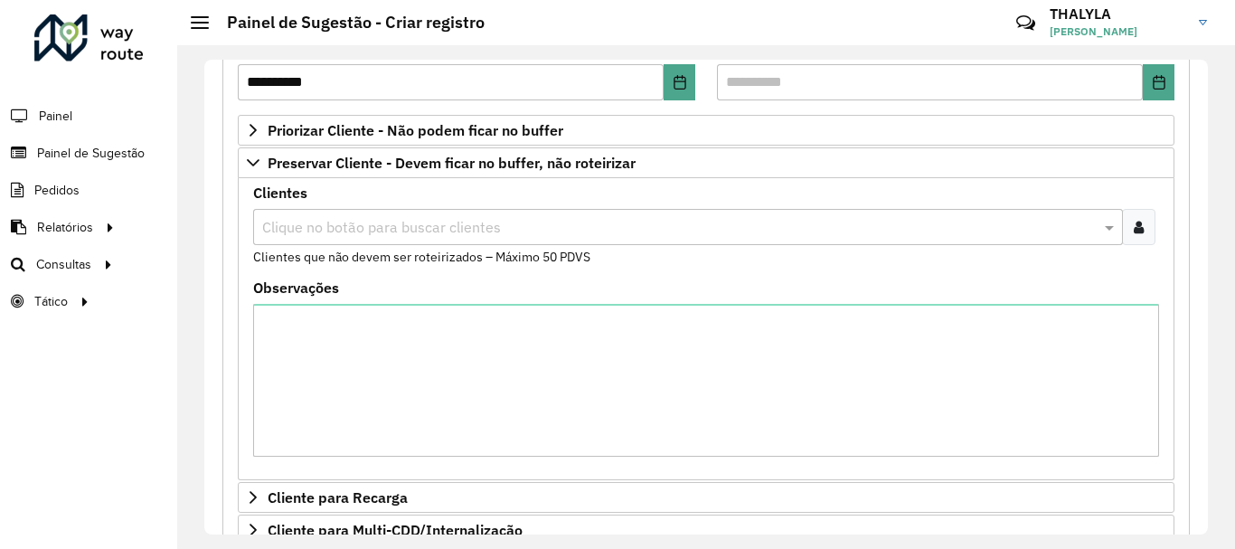
click at [356, 235] on input "text" at bounding box center [679, 228] width 843 height 22
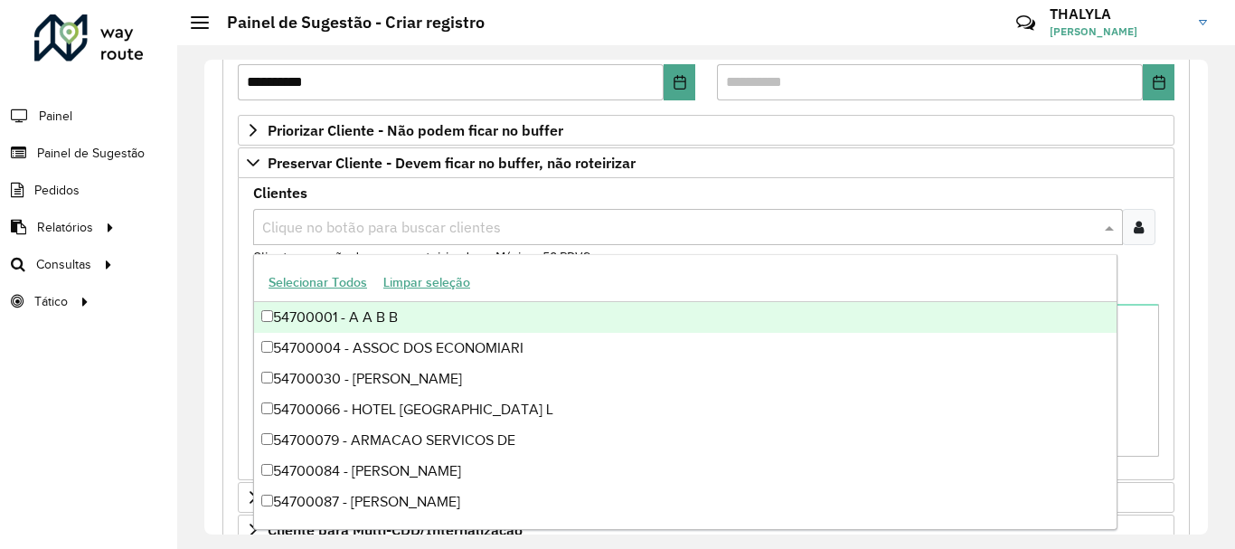
paste input "*****"
type input "*****"
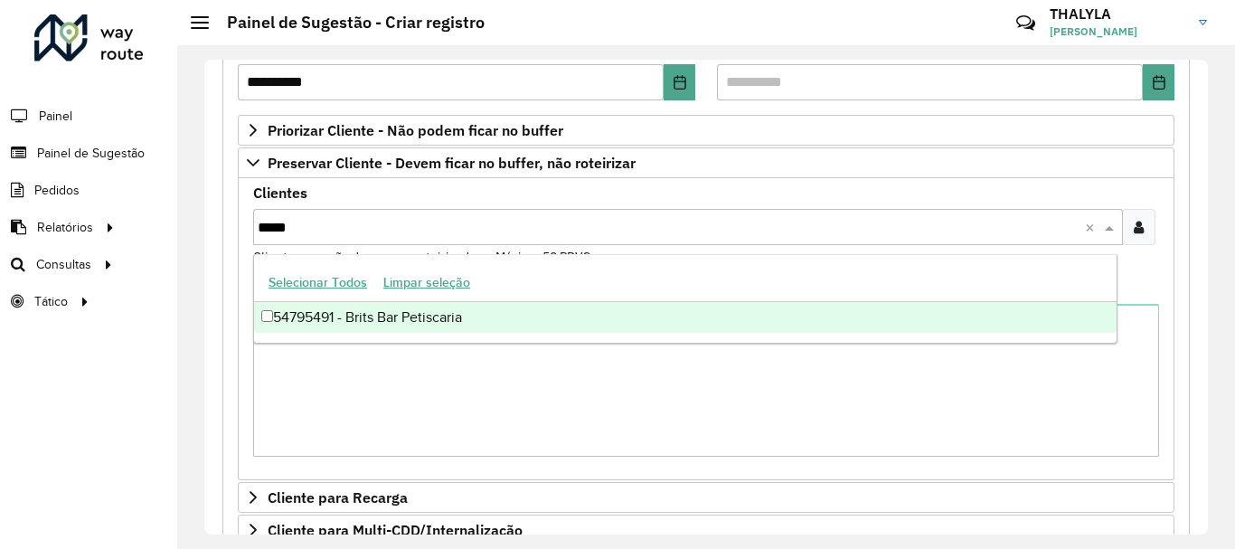
click at [382, 319] on div "54795491 - Brits Bar Petiscaria" at bounding box center [685, 317] width 863 height 31
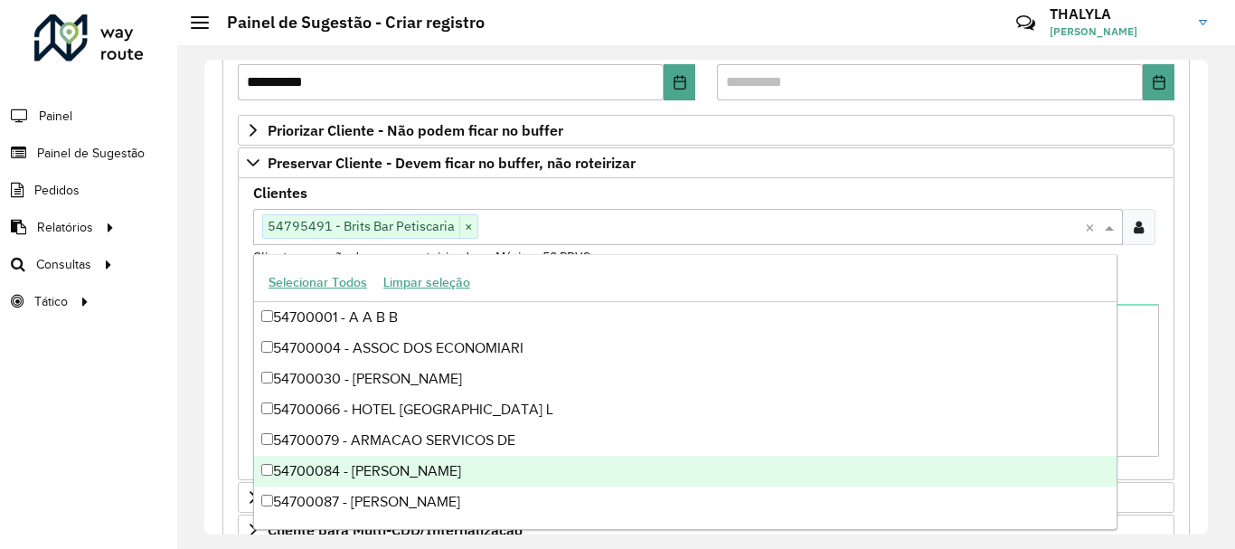
paste input "*****"
type input "*****"
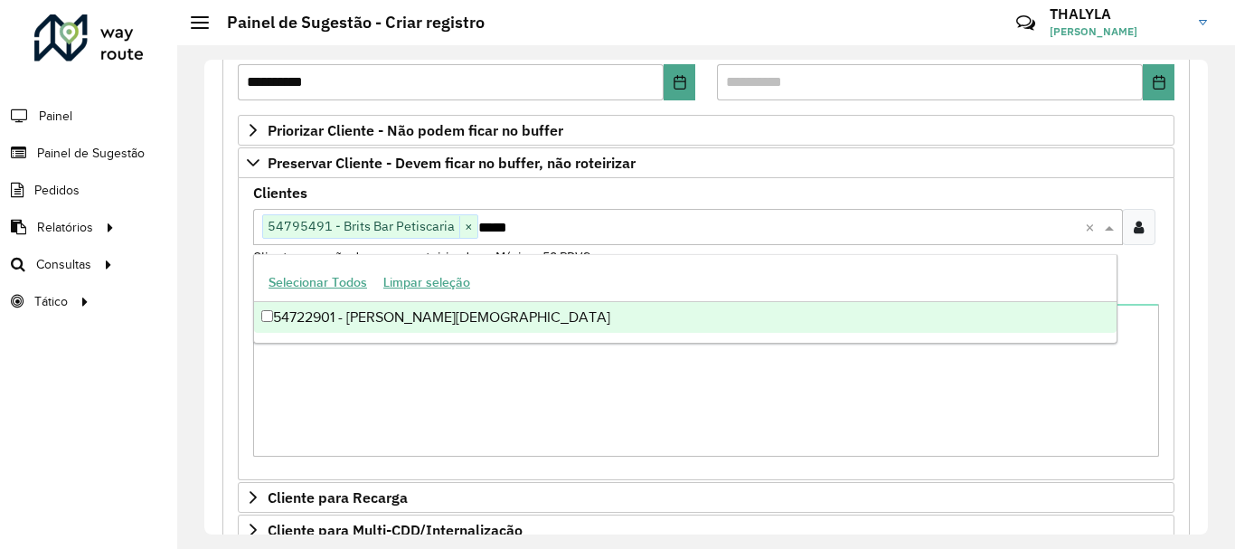
click at [477, 330] on div "54722901 - VALTER BISPO FELISBE" at bounding box center [685, 317] width 863 height 31
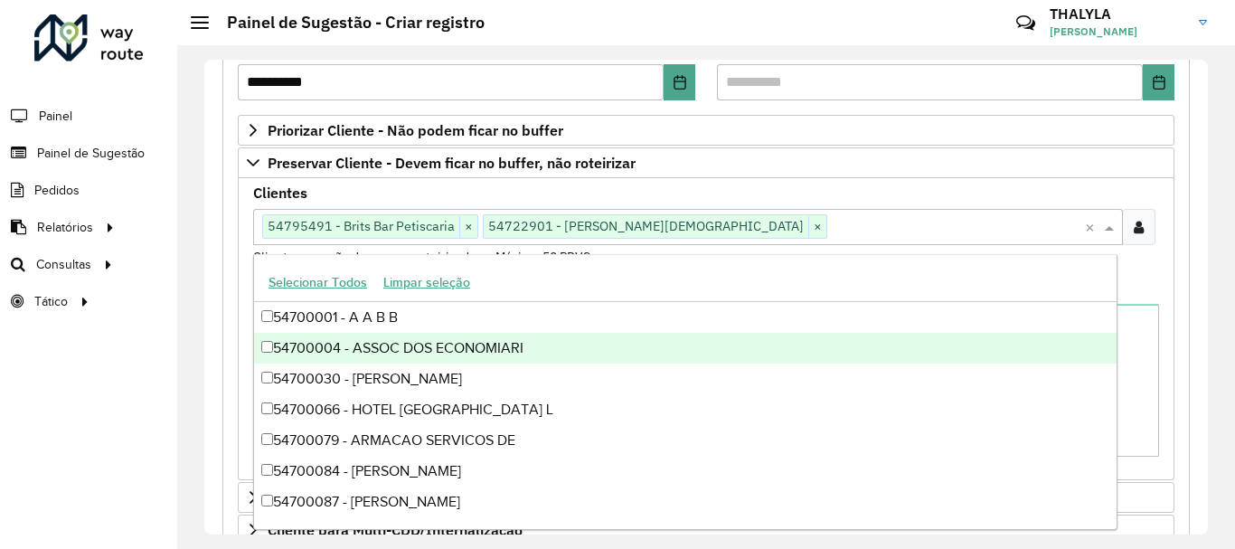
click at [737, 191] on div "Clientes Clique no botão para buscar clientes 54795491 - Brits Bar Petiscaria ×…" at bounding box center [706, 226] width 906 height 80
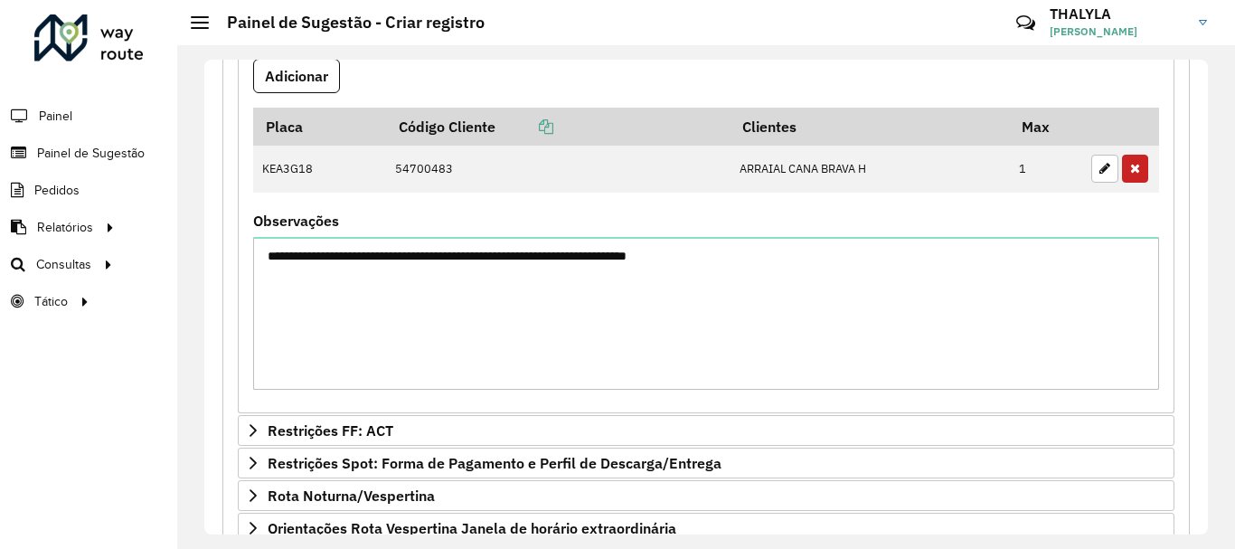
scroll to position [1090, 0]
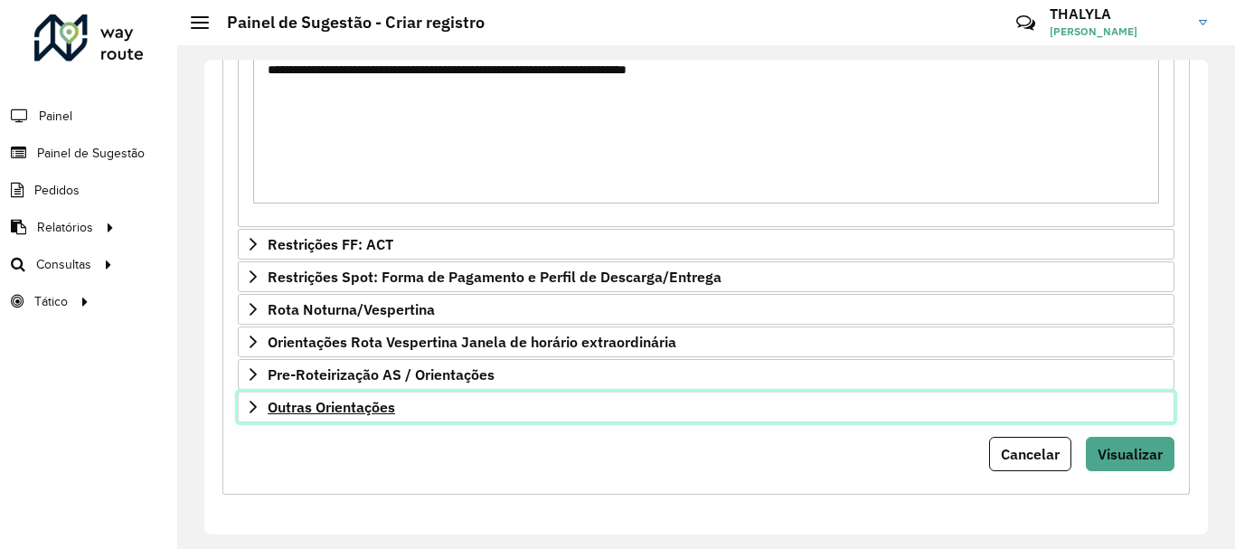
click at [682, 410] on link "Outras Orientações" at bounding box center [706, 406] width 937 height 31
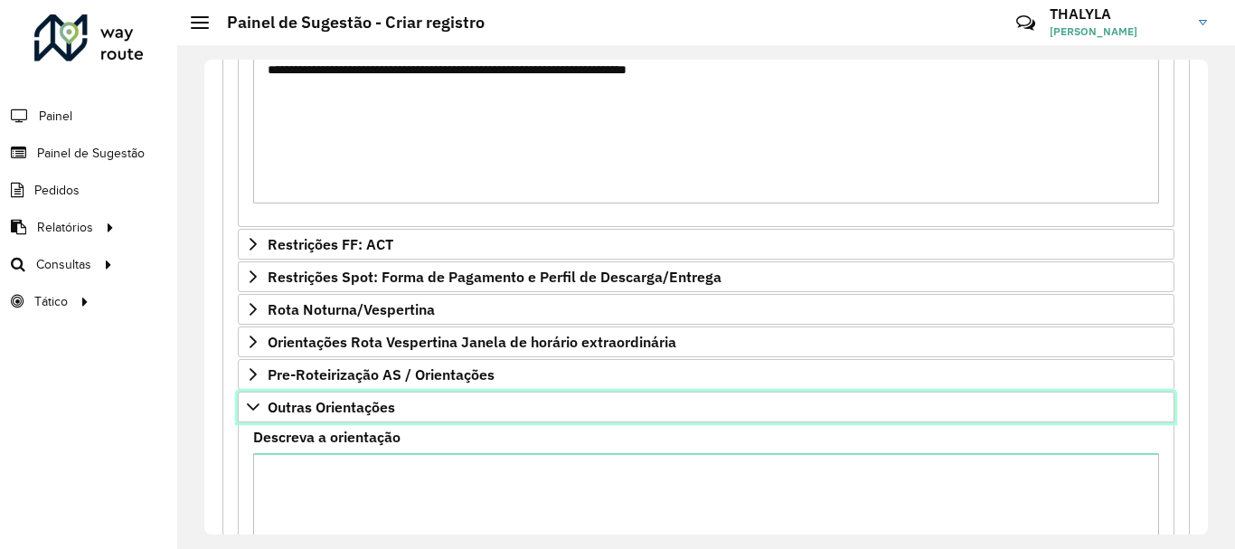
scroll to position [1298, 0]
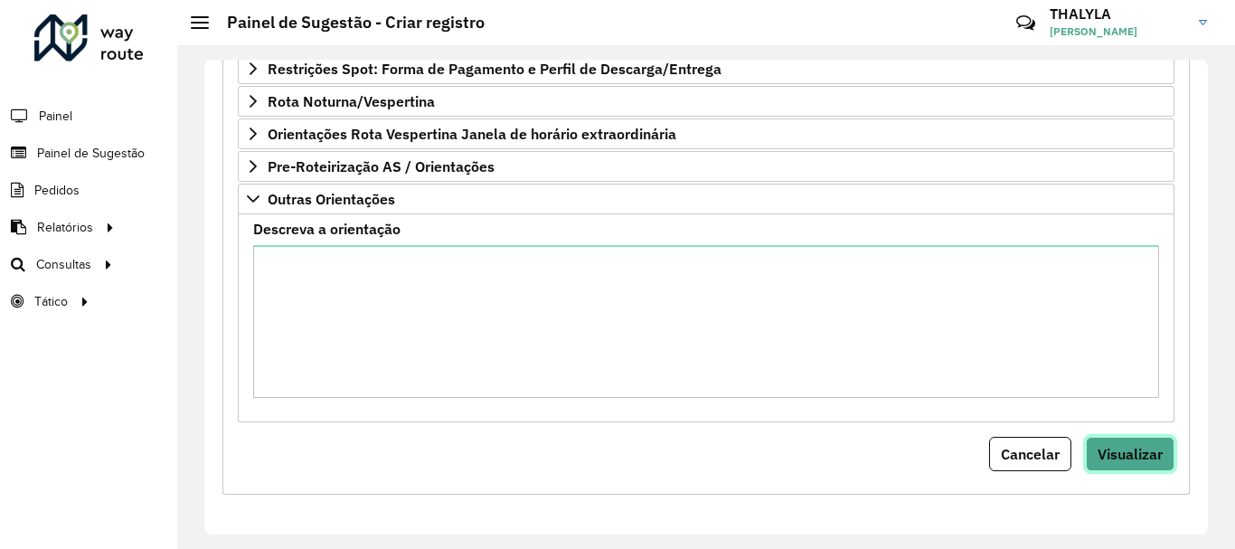
click at [1144, 448] on span "Visualizar" at bounding box center [1130, 454] width 65 height 18
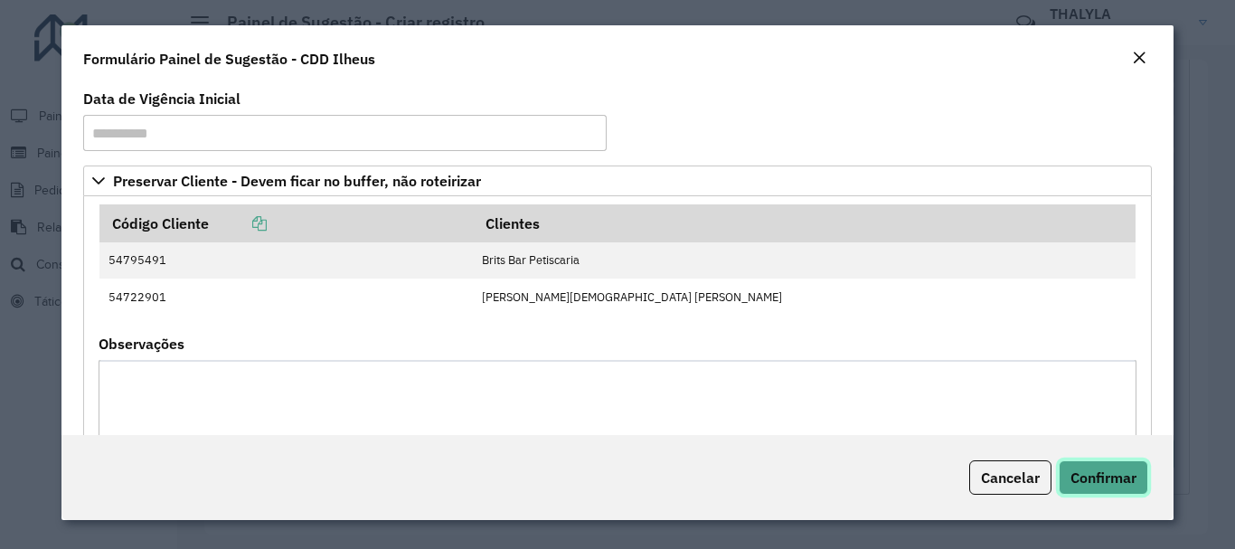
click at [1132, 473] on span "Confirmar" at bounding box center [1103, 477] width 66 height 18
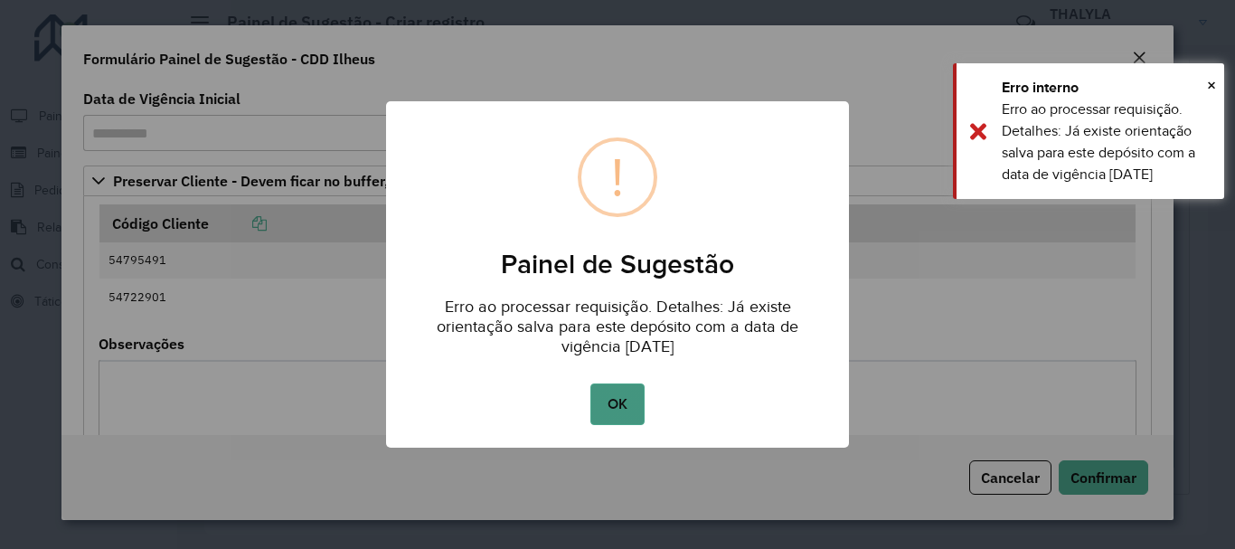
click at [602, 407] on button "OK" at bounding box center [616, 404] width 53 height 42
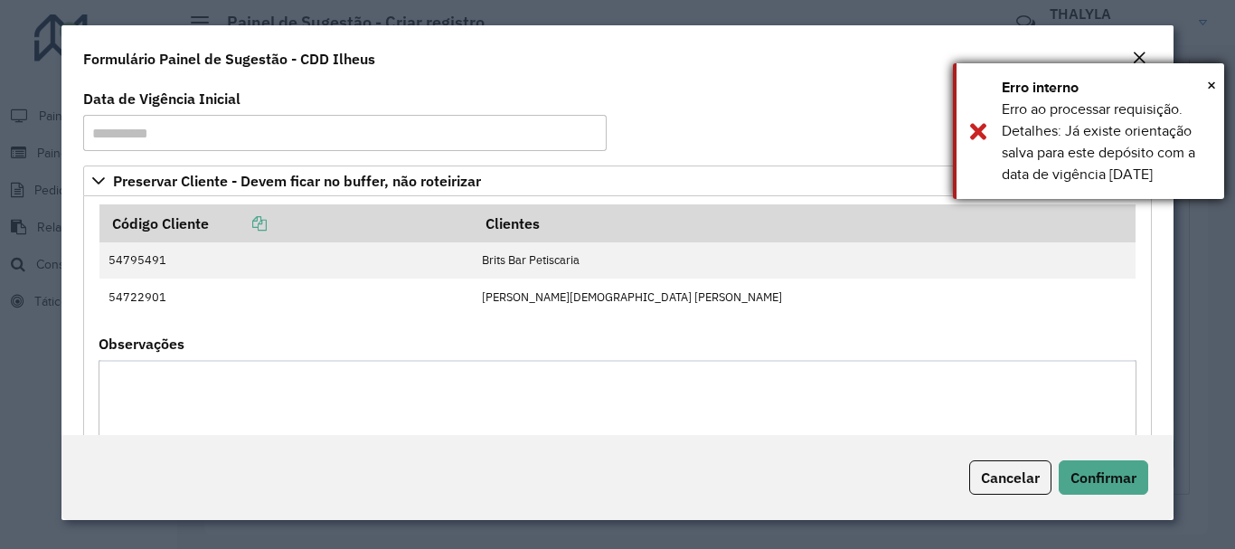
click at [1205, 87] on div "Erro interno" at bounding box center [1106, 88] width 209 height 22
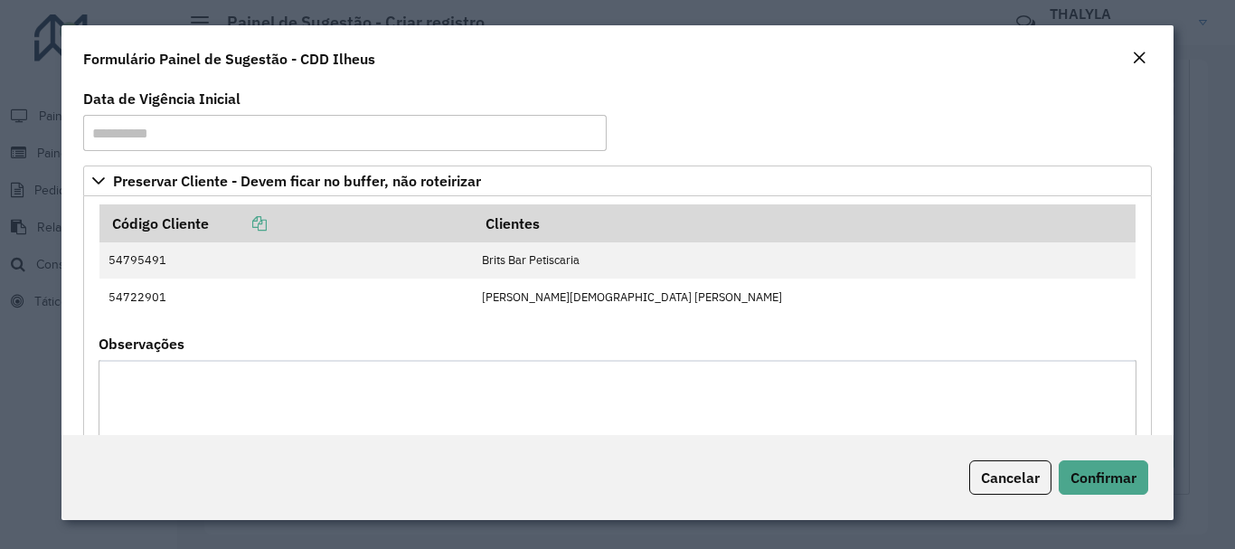
click at [1138, 52] on em "Close" at bounding box center [1139, 58] width 14 height 14
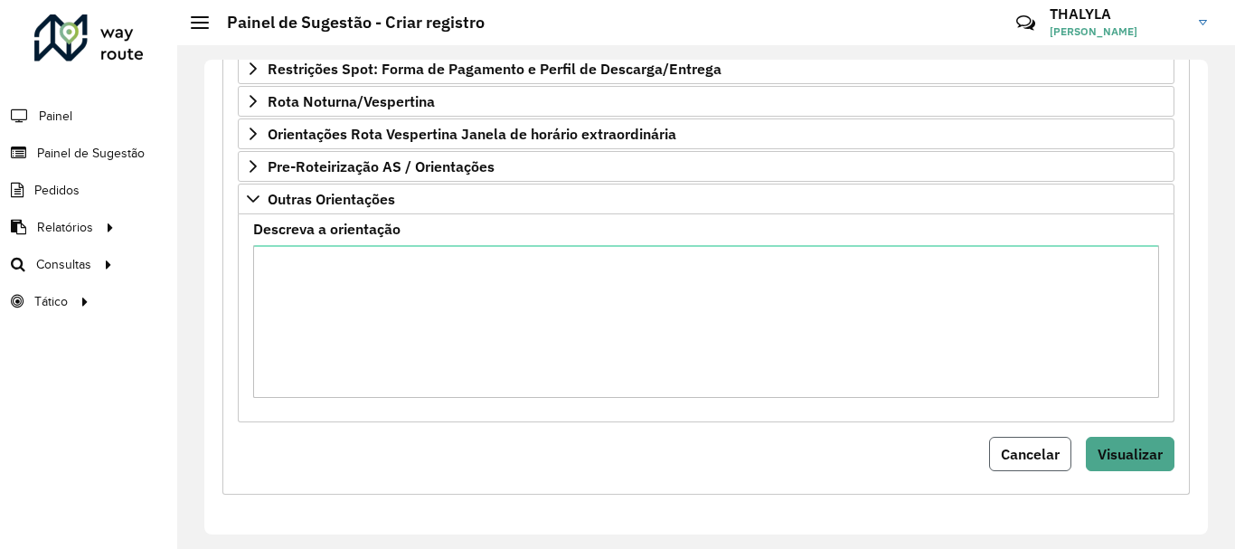
click at [1032, 467] on button "Cancelar" at bounding box center [1030, 454] width 82 height 34
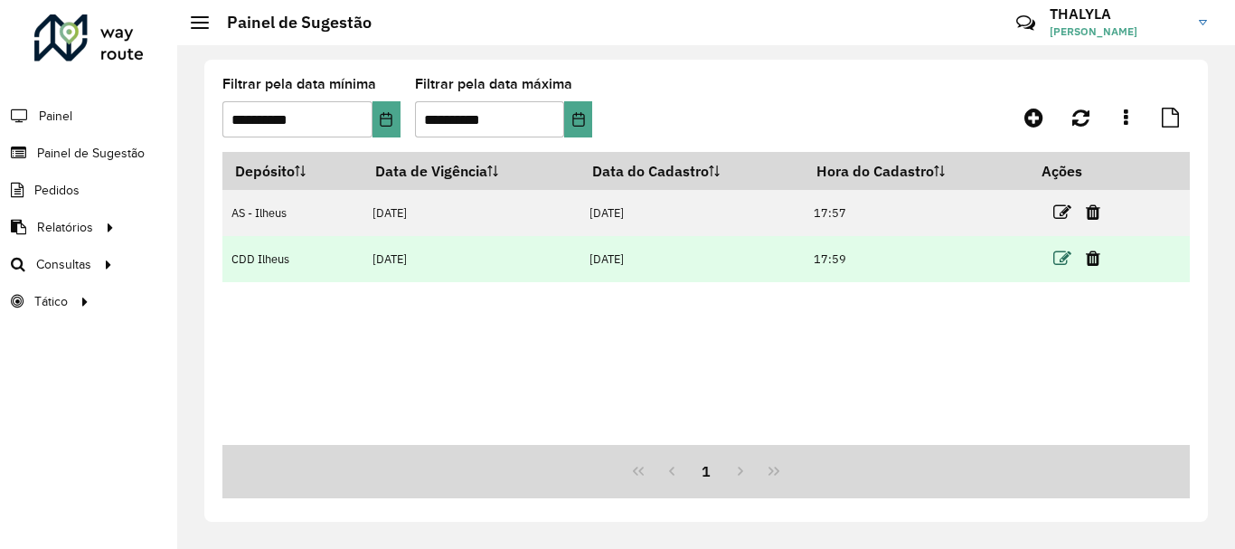
click at [1064, 250] on icon at bounding box center [1062, 259] width 18 height 18
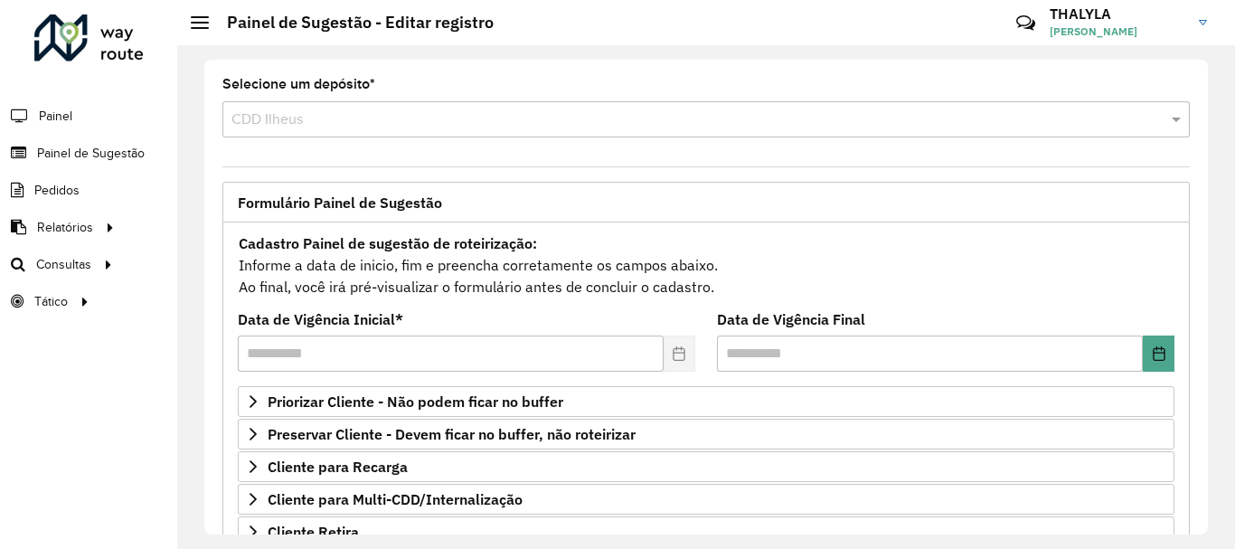
scroll to position [271, 0]
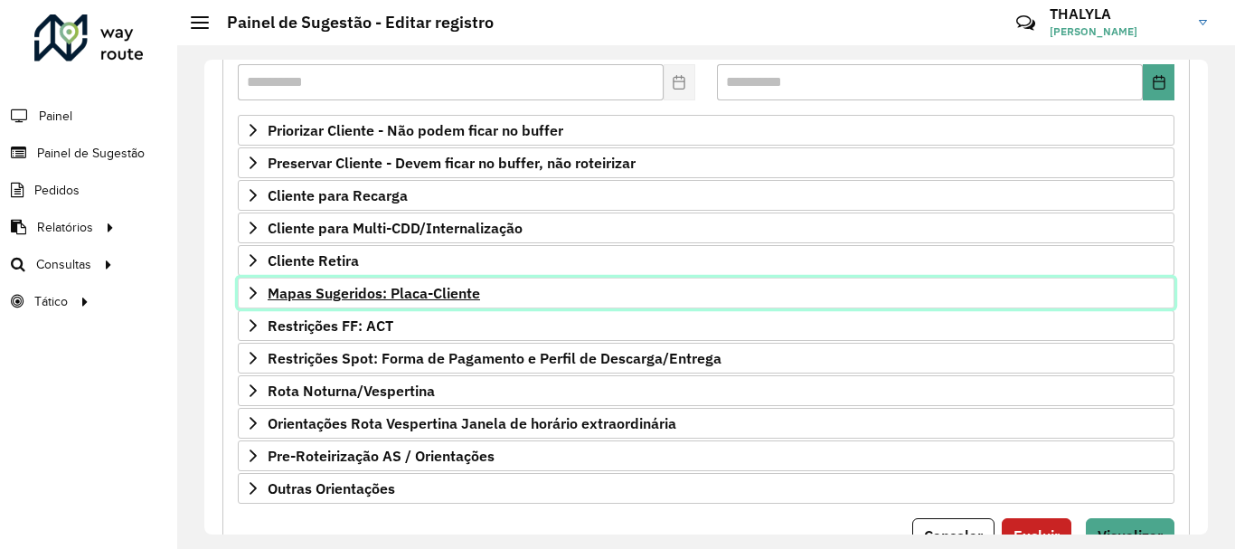
click at [551, 302] on link "Mapas Sugeridos: Placa-Cliente" at bounding box center [706, 293] width 937 height 31
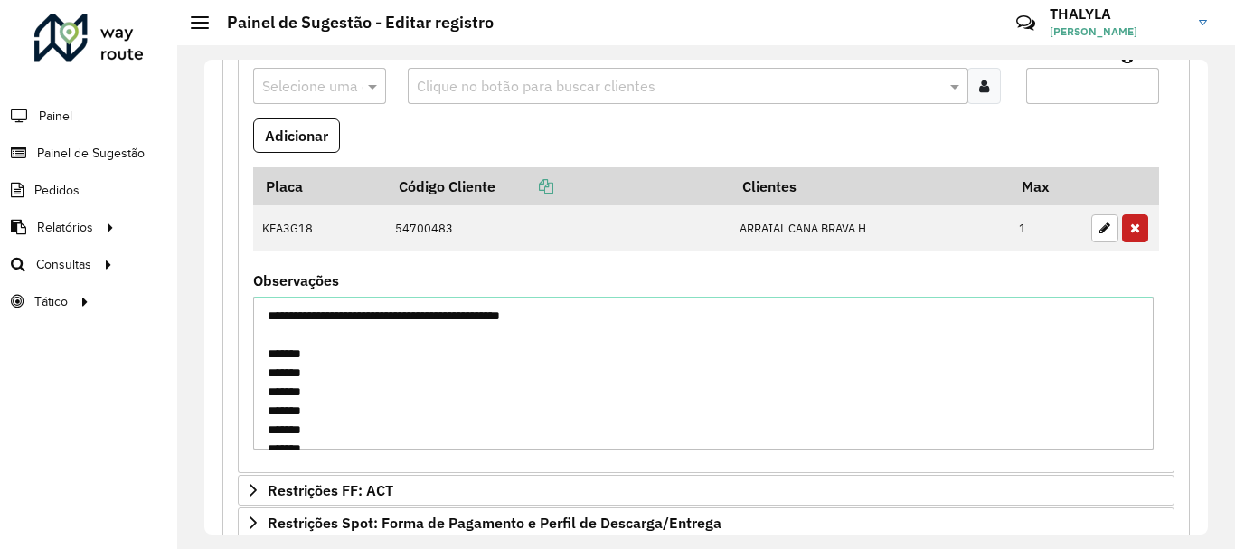
scroll to position [133, 0]
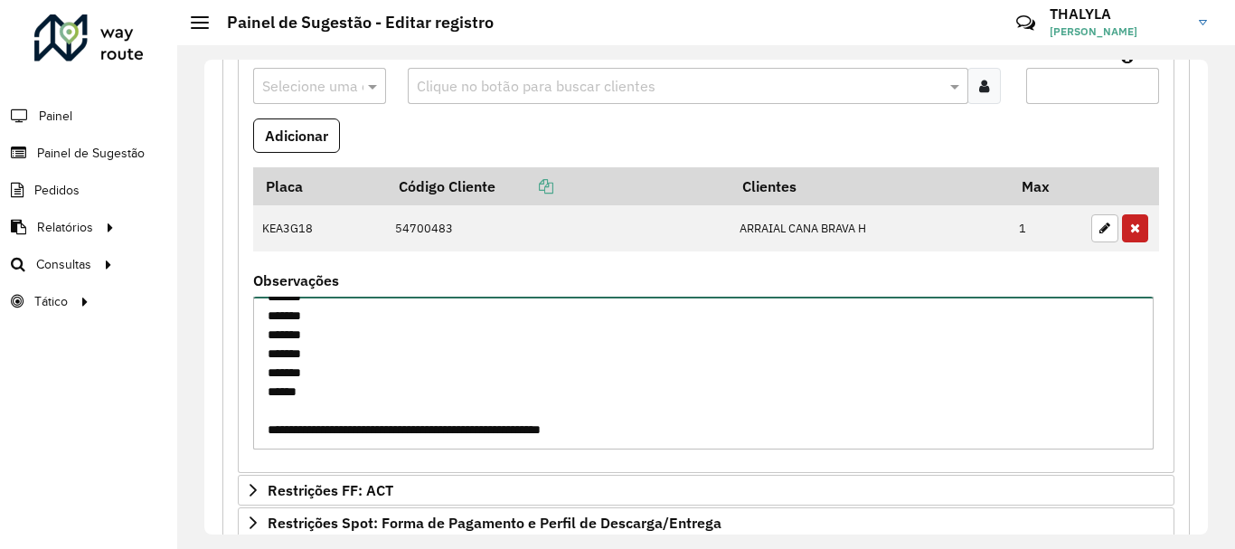
click at [629, 383] on textarea "**********" at bounding box center [703, 373] width 900 height 153
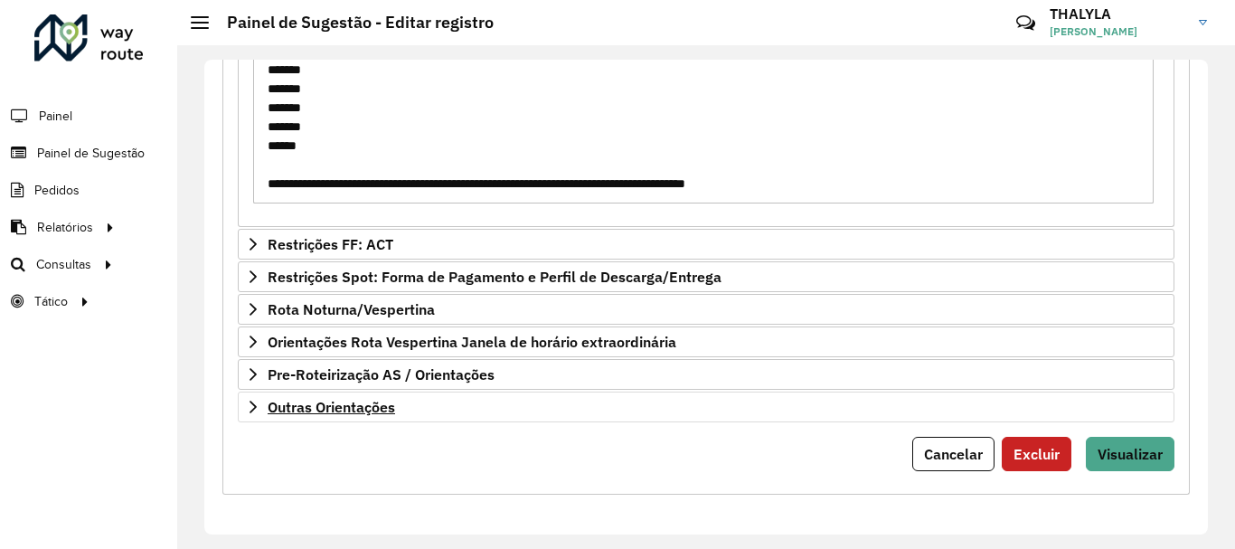
type textarea "**********"
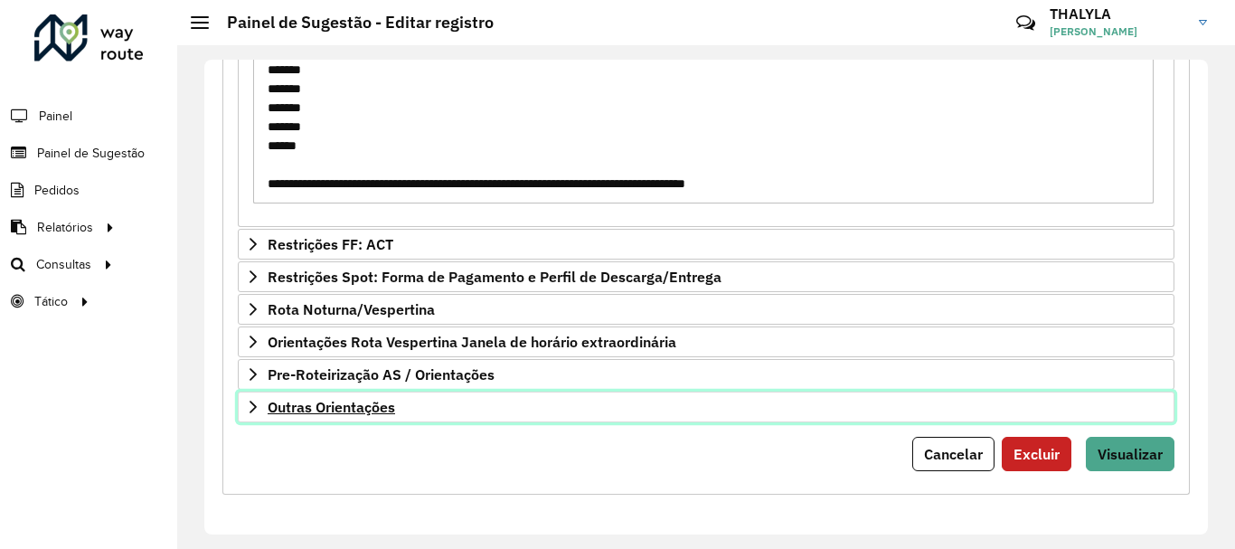
click at [587, 398] on link "Outras Orientações" at bounding box center [706, 406] width 937 height 31
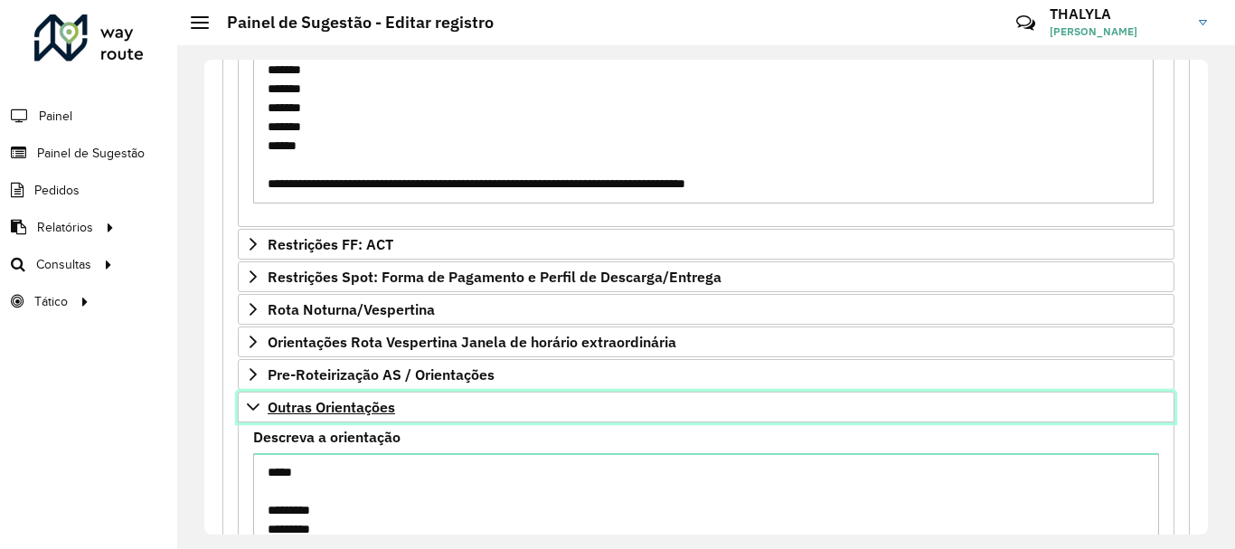
scroll to position [969, 0]
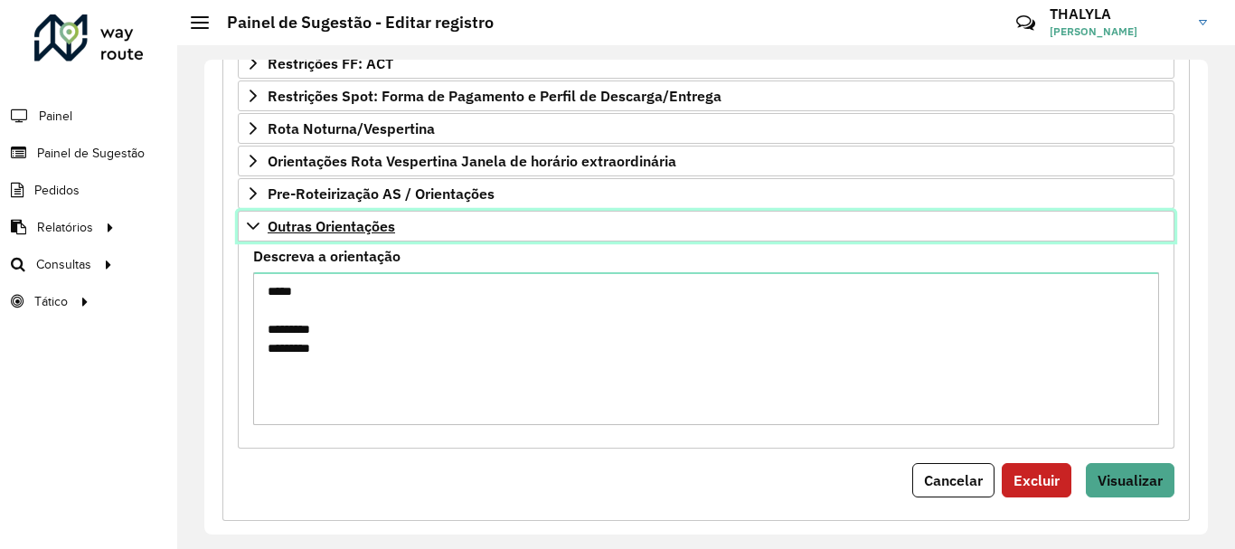
click at [495, 232] on link "Outras Orientações" at bounding box center [706, 226] width 937 height 31
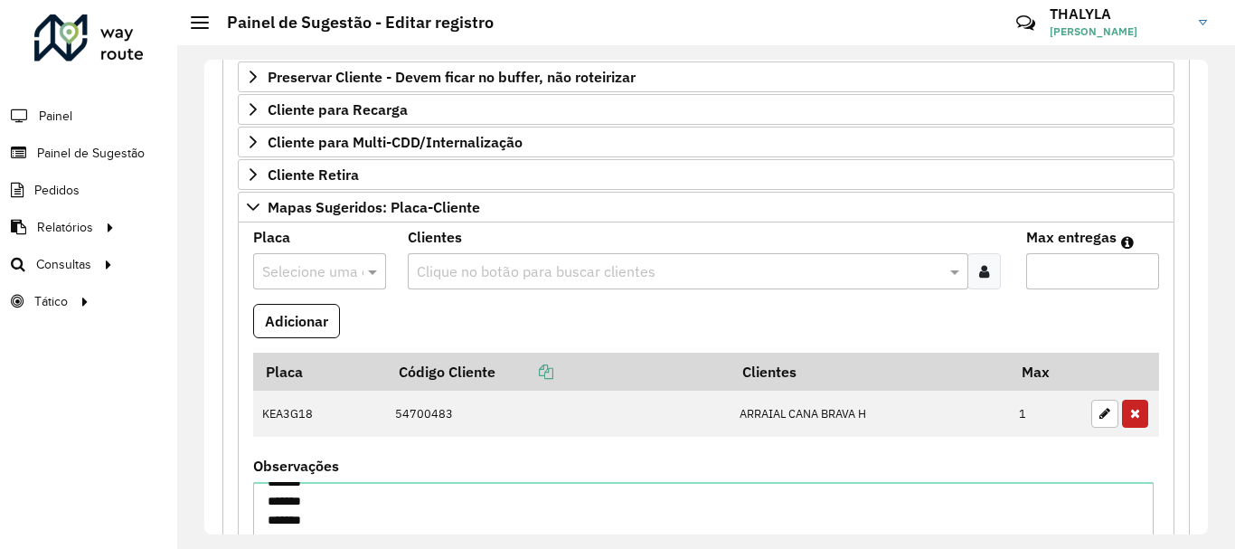
scroll to position [267, 0]
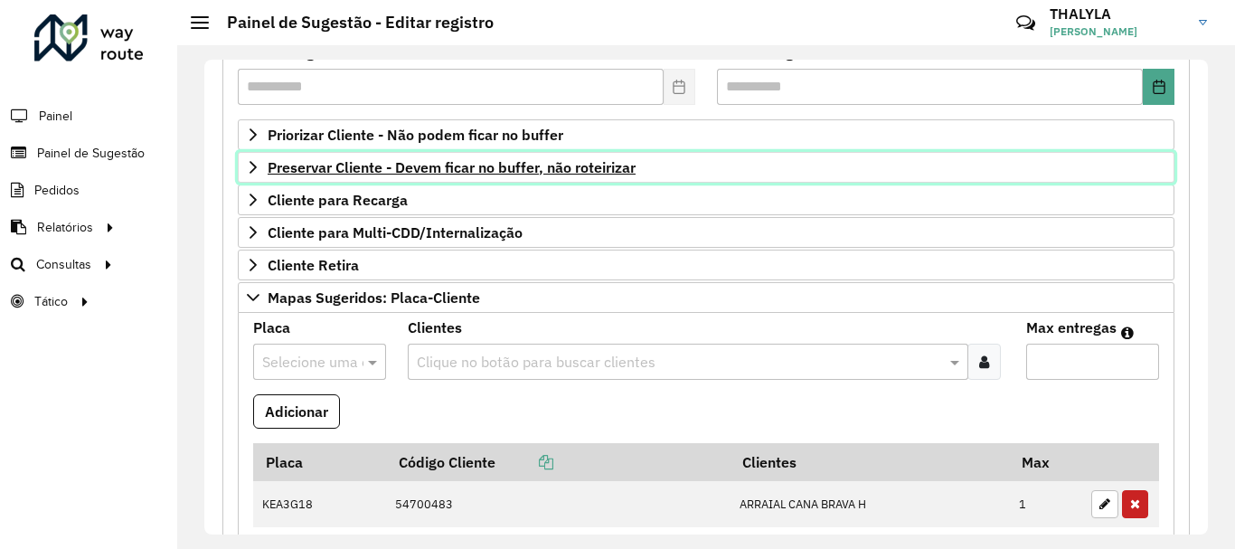
click at [419, 160] on span "Preservar Cliente - Devem ficar no buffer, não roteirizar" at bounding box center [452, 167] width 368 height 14
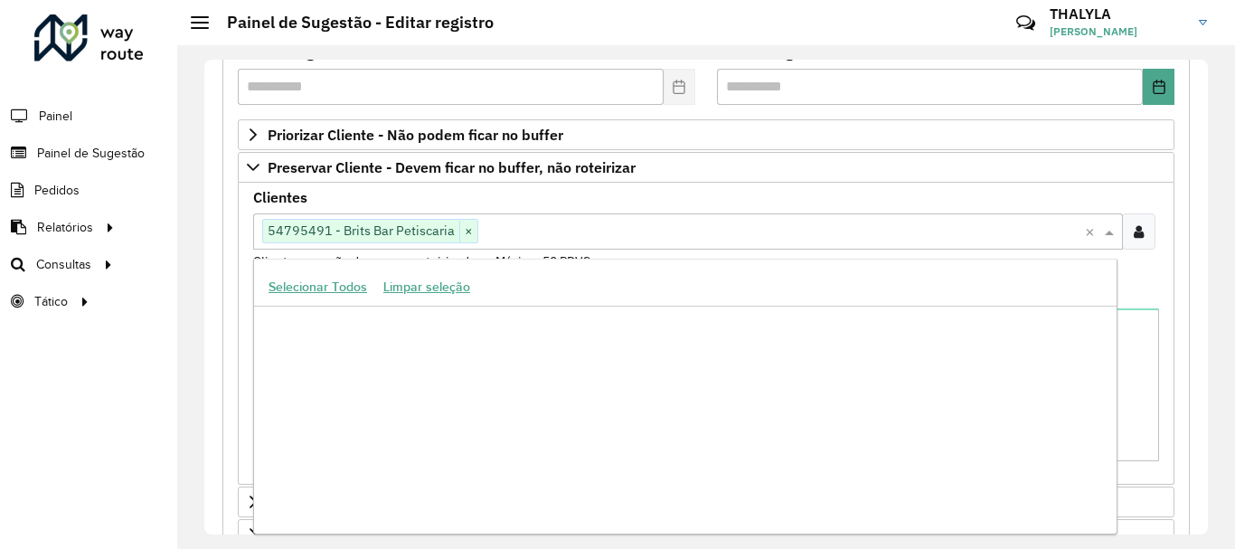
click at [522, 227] on input "text" at bounding box center [781, 233] width 607 height 22
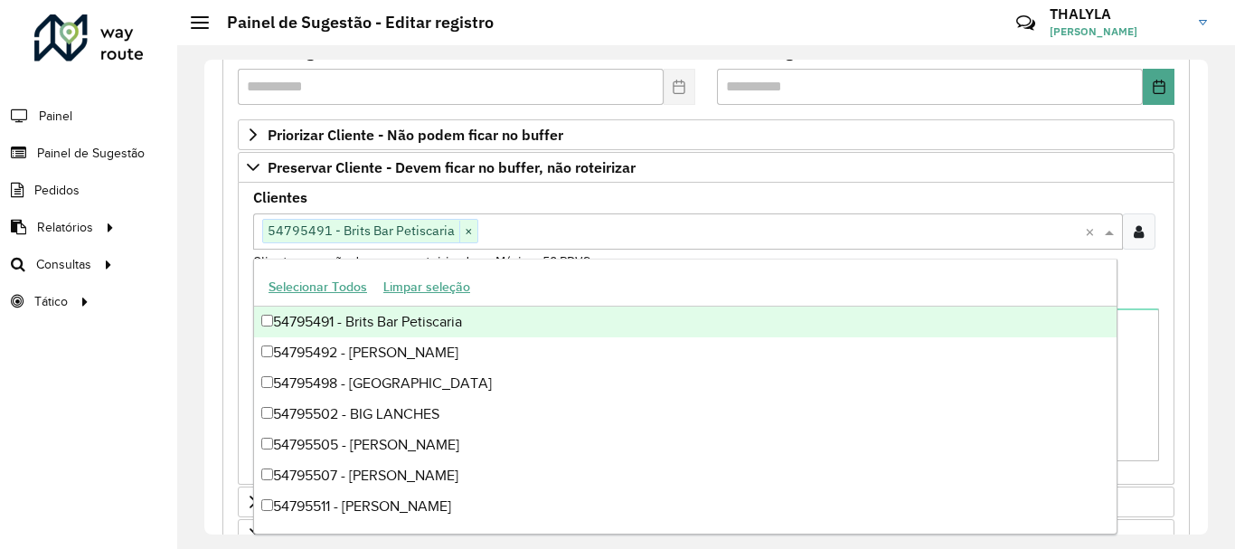
paste input "*****"
type input "*****"
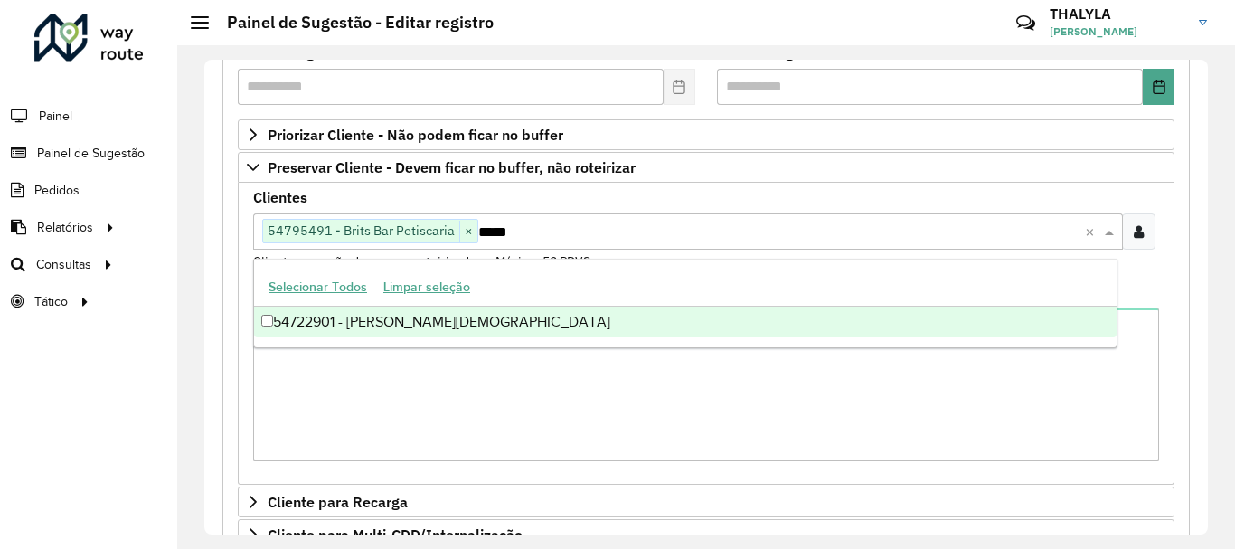
click at [495, 329] on div "54722901 - VALTER BISPO FELISBE" at bounding box center [685, 321] width 863 height 31
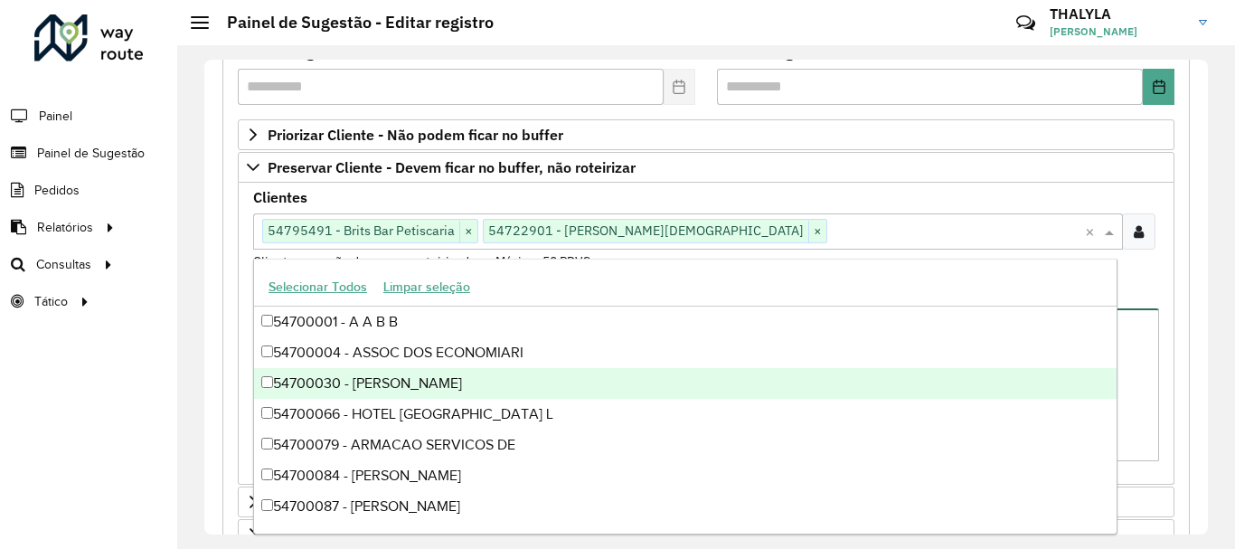
click at [1141, 393] on textarea "**********" at bounding box center [706, 384] width 906 height 153
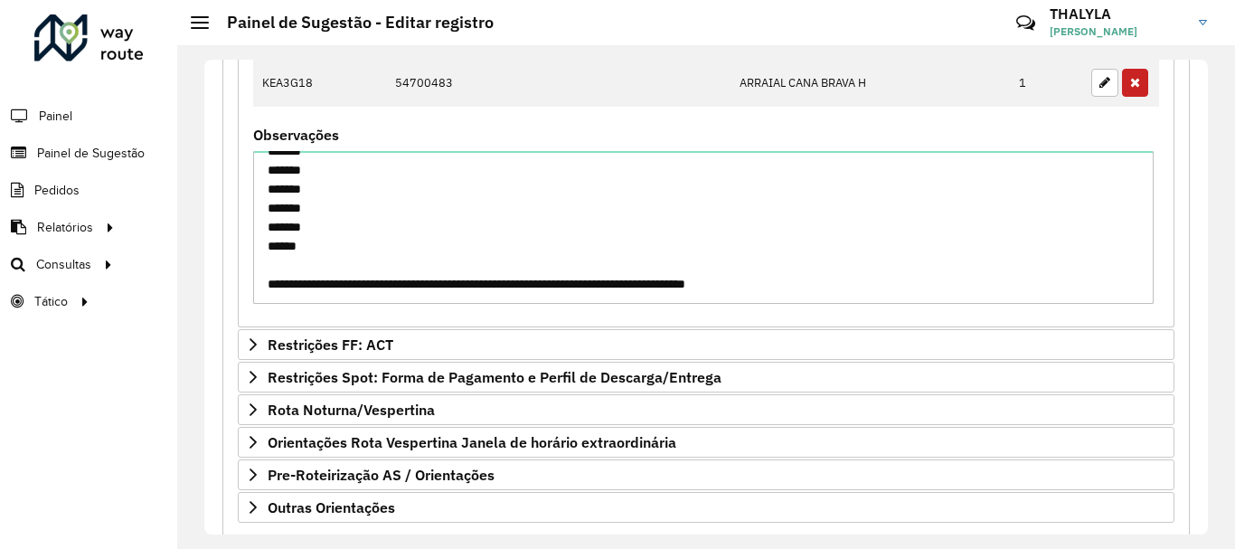
scroll to position [1090, 0]
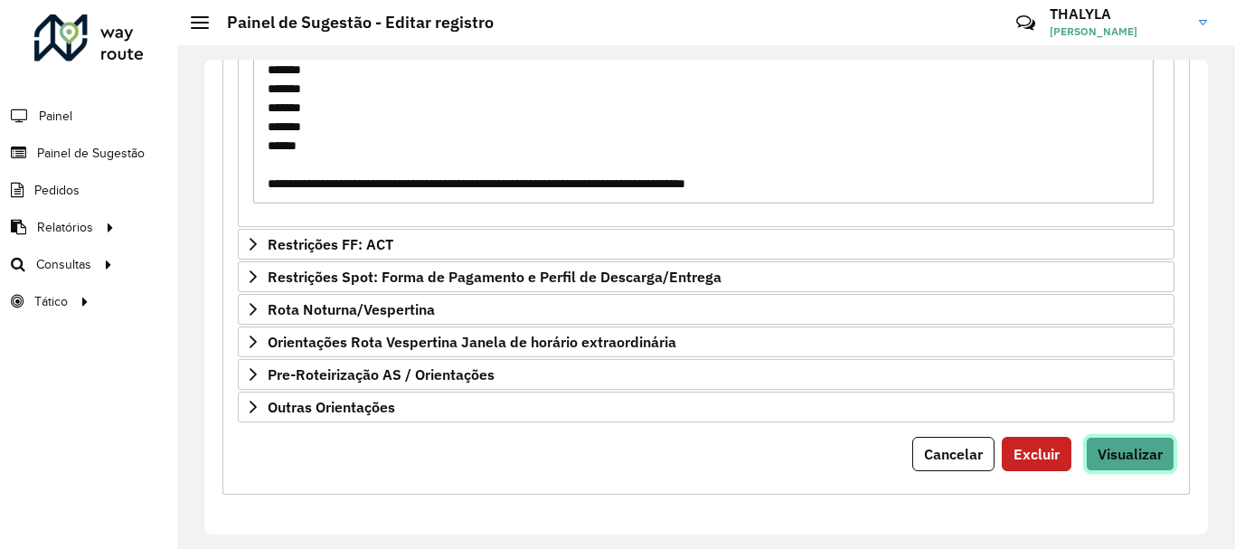
click at [1151, 464] on button "Visualizar" at bounding box center [1130, 454] width 89 height 34
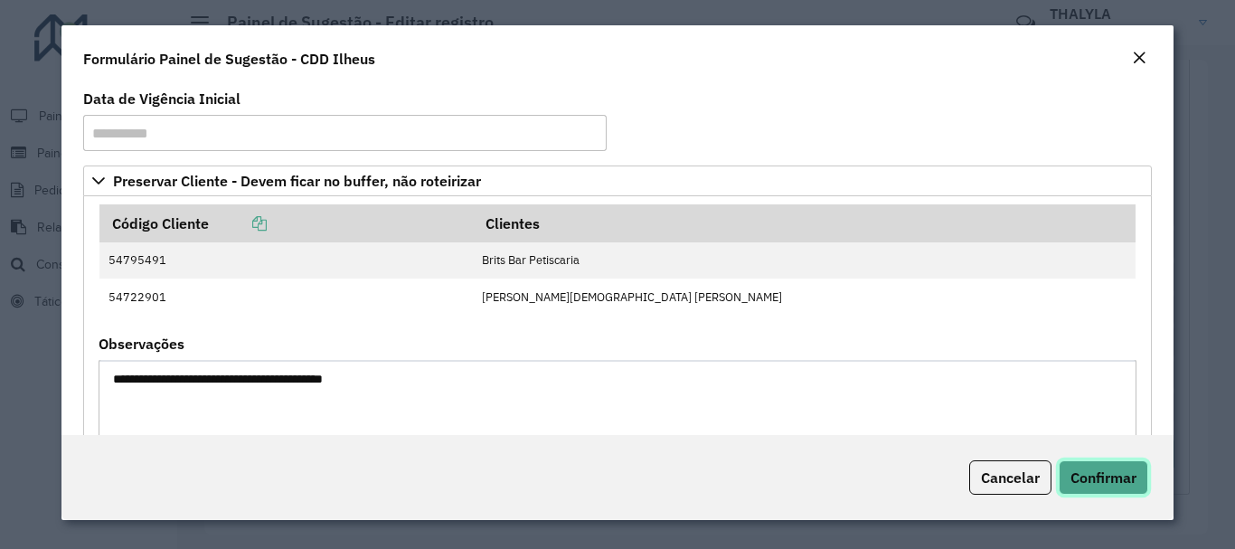
click at [1125, 477] on span "Confirmar" at bounding box center [1103, 477] width 66 height 18
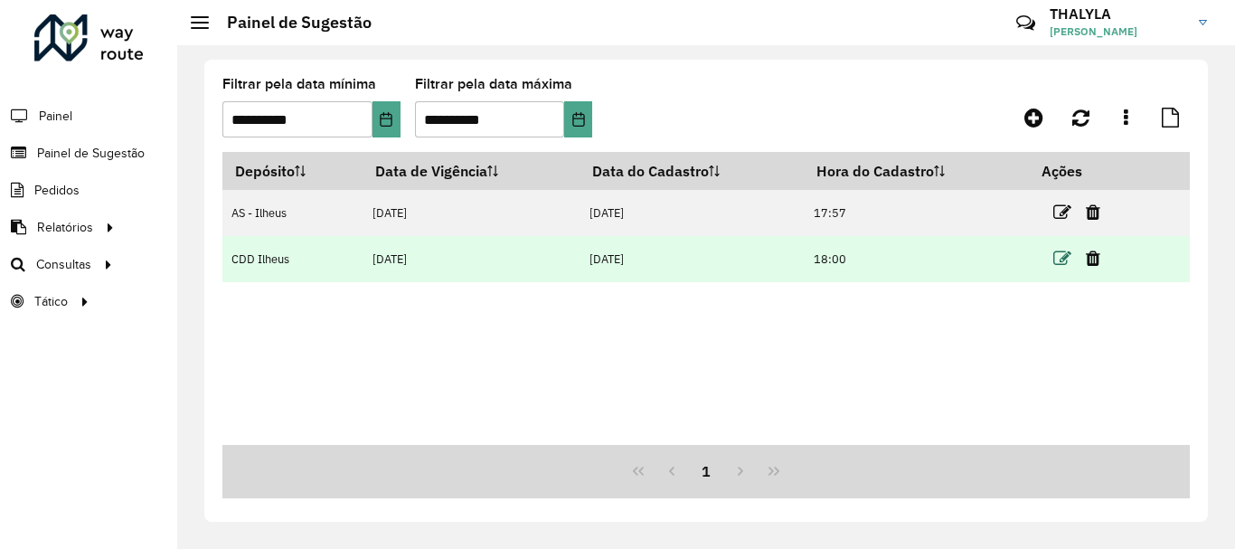
click at [1065, 260] on icon at bounding box center [1062, 259] width 18 height 18
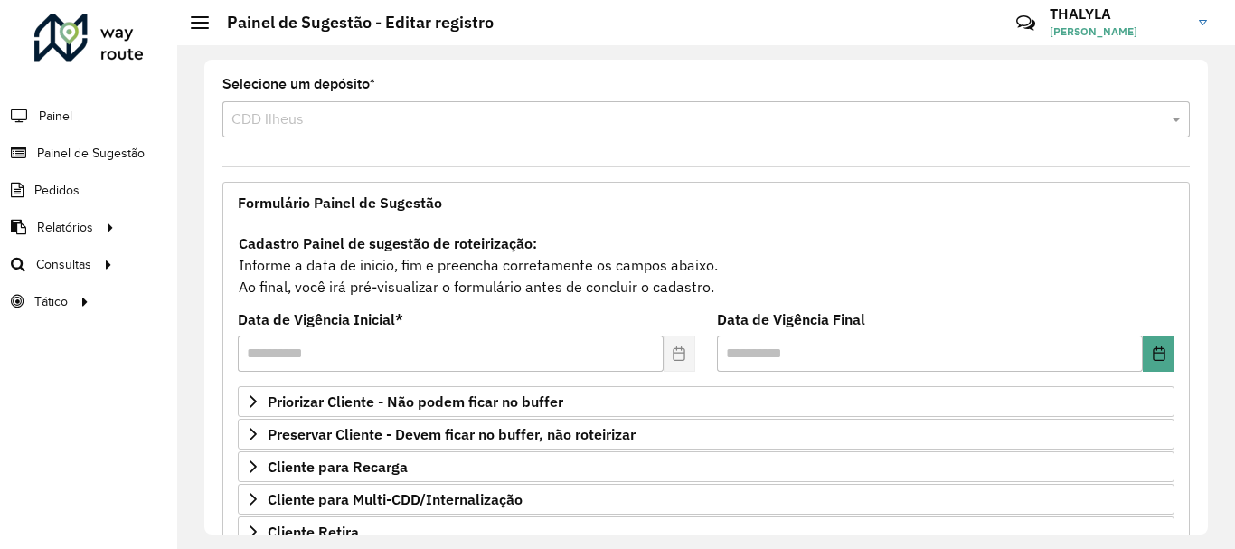
scroll to position [90, 0]
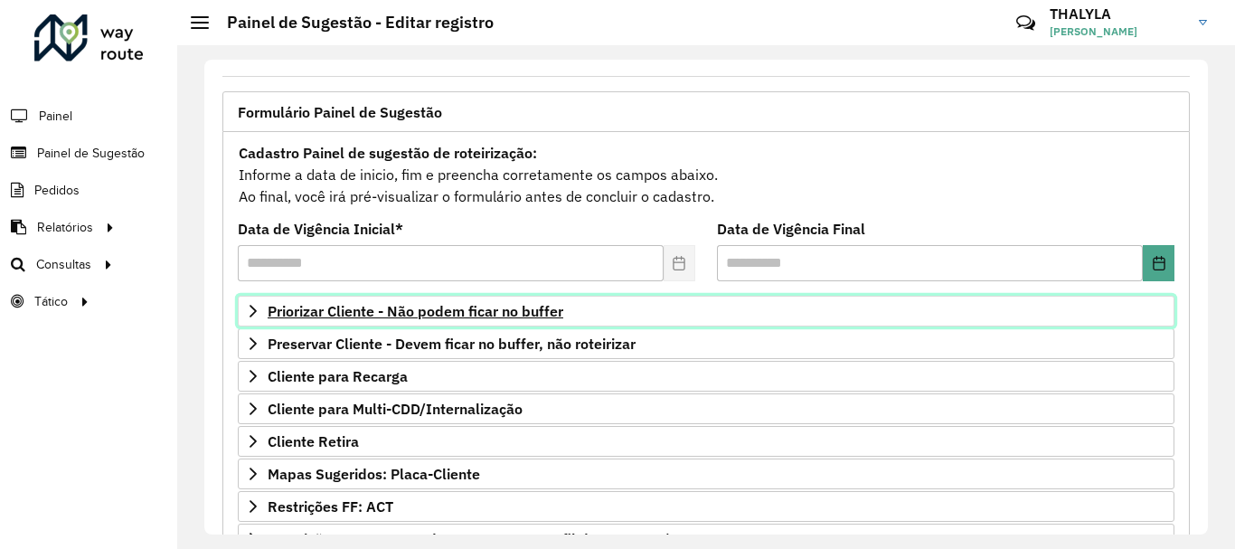
click at [471, 311] on span "Priorizar Cliente - Não podem ficar no buffer" at bounding box center [416, 311] width 296 height 14
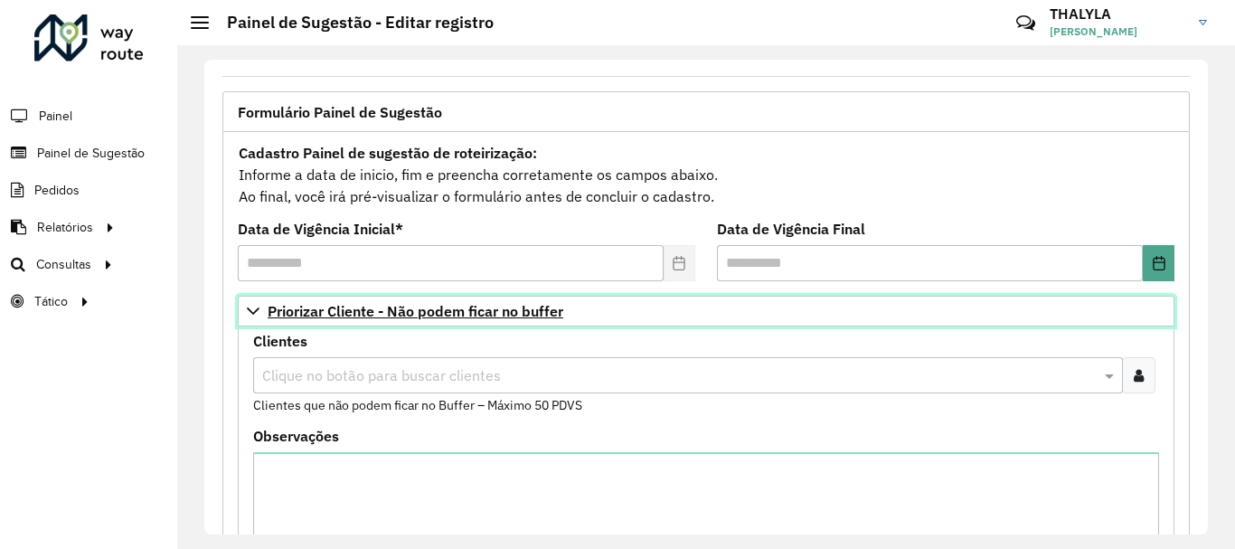
scroll to position [181, 0]
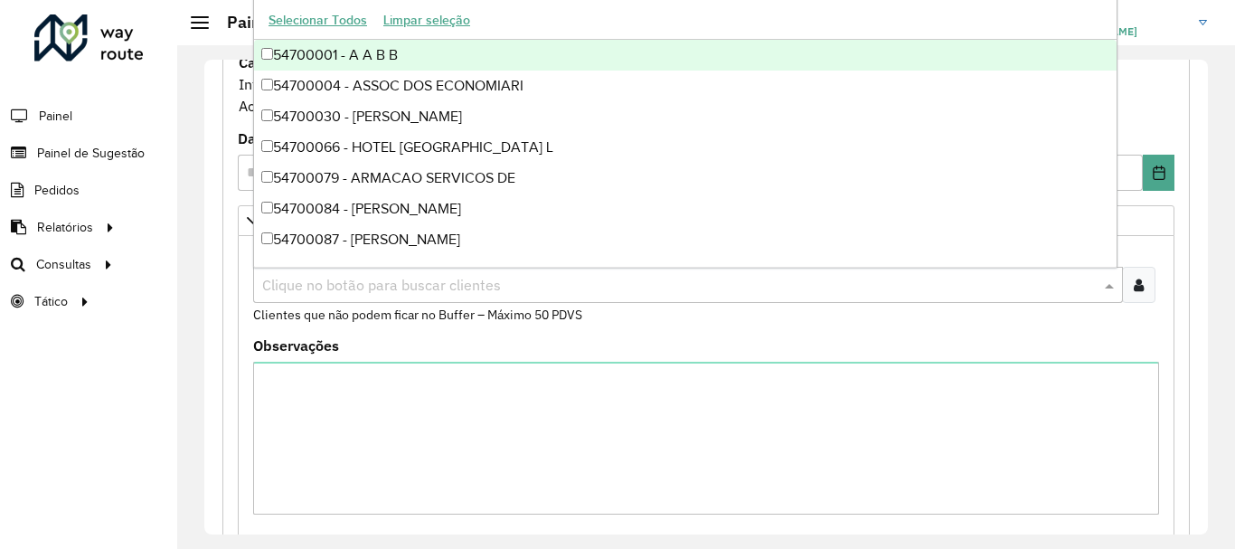
click at [455, 282] on input "text" at bounding box center [679, 286] width 843 height 22
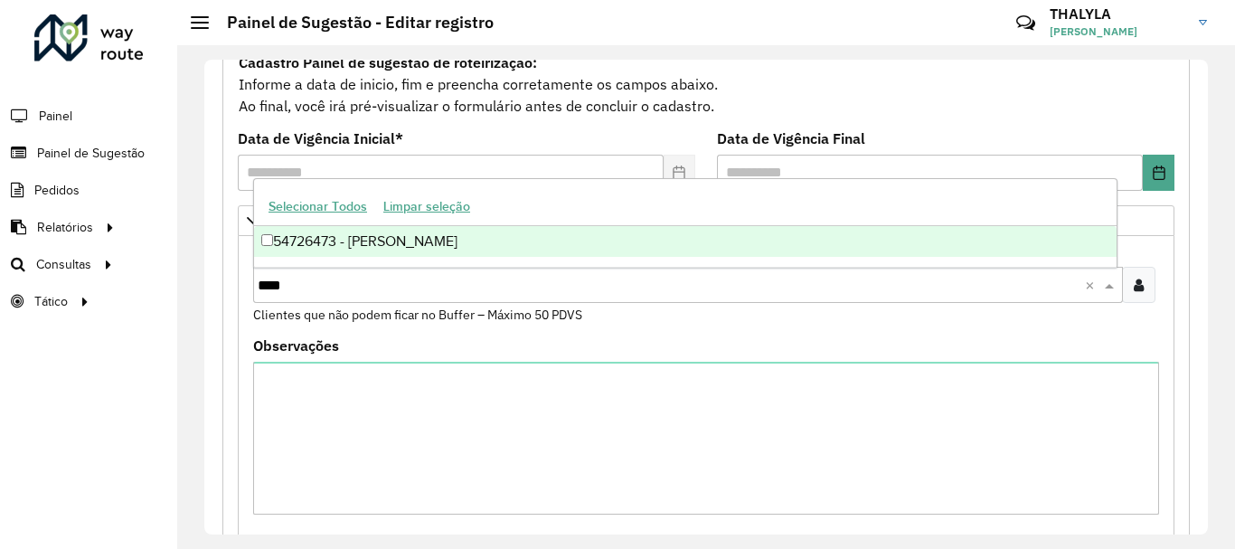
type input "*****"
click at [411, 247] on div "54726473 - ADENILSON DE SOUZA B" at bounding box center [685, 241] width 863 height 31
type input "*****"
click at [440, 241] on div "54739710 - LUIZ EDUARDO MARTINS" at bounding box center [685, 241] width 863 height 31
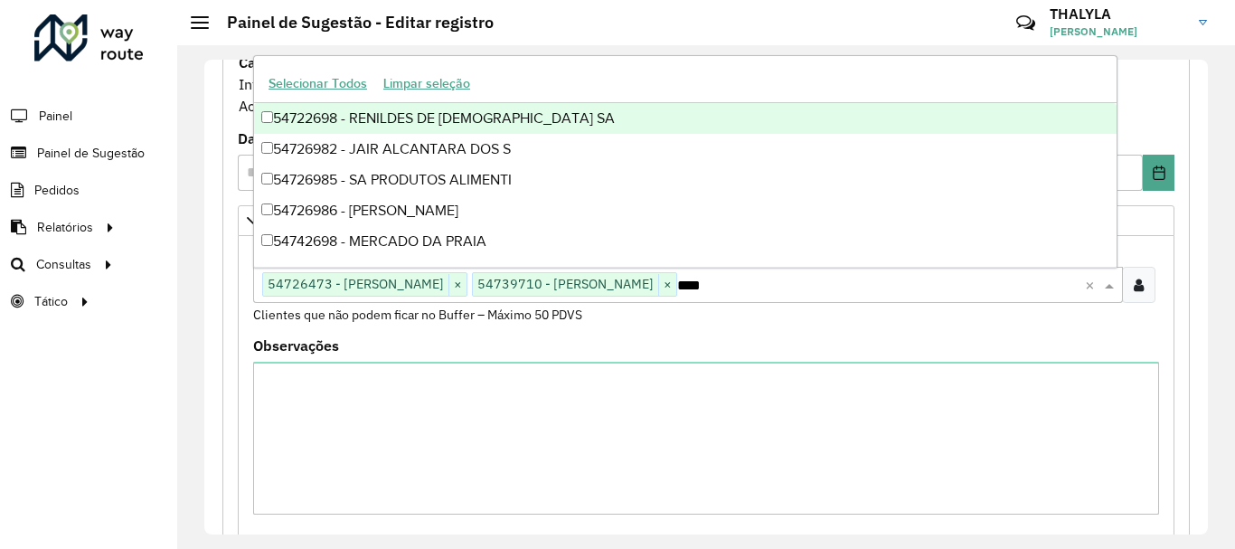
type input "*****"
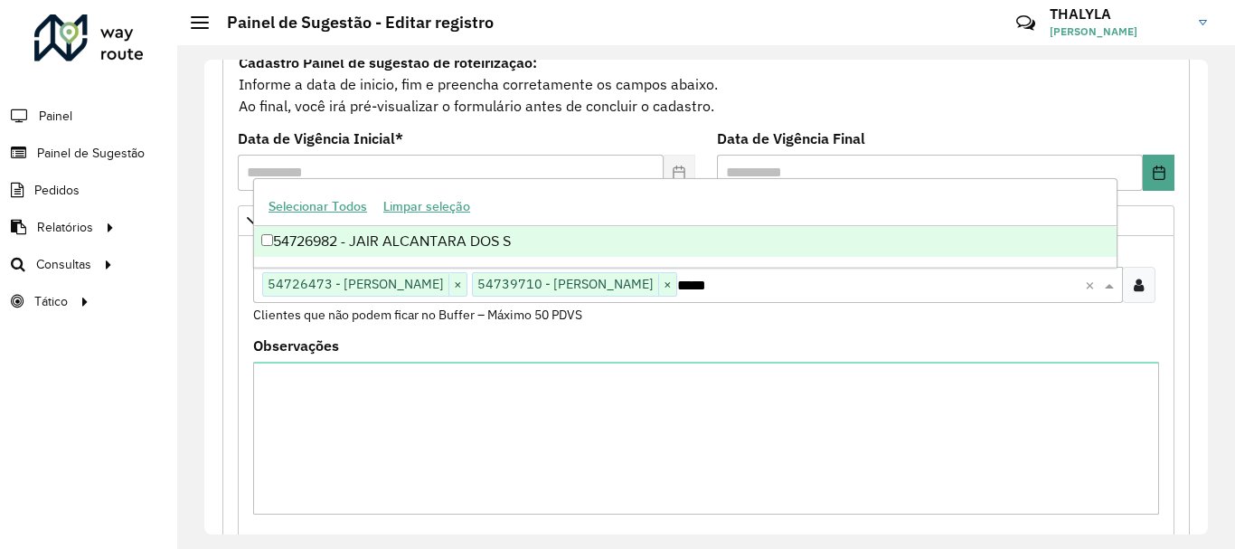
click at [448, 241] on div "54726982 - JAIR ALCANTARA DOS S" at bounding box center [685, 241] width 863 height 31
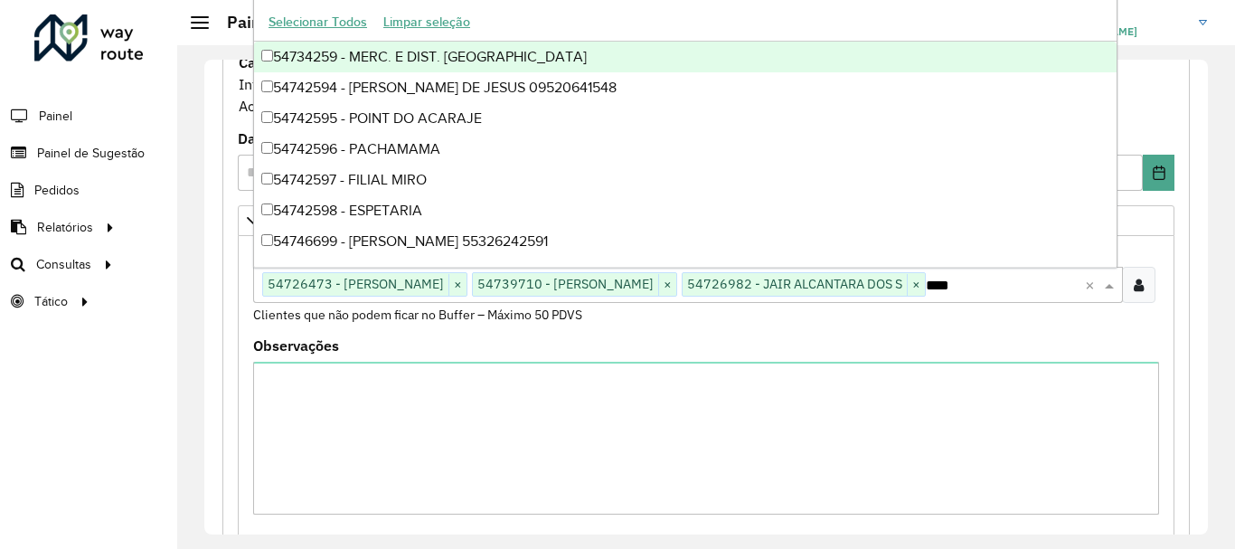
type input "*****"
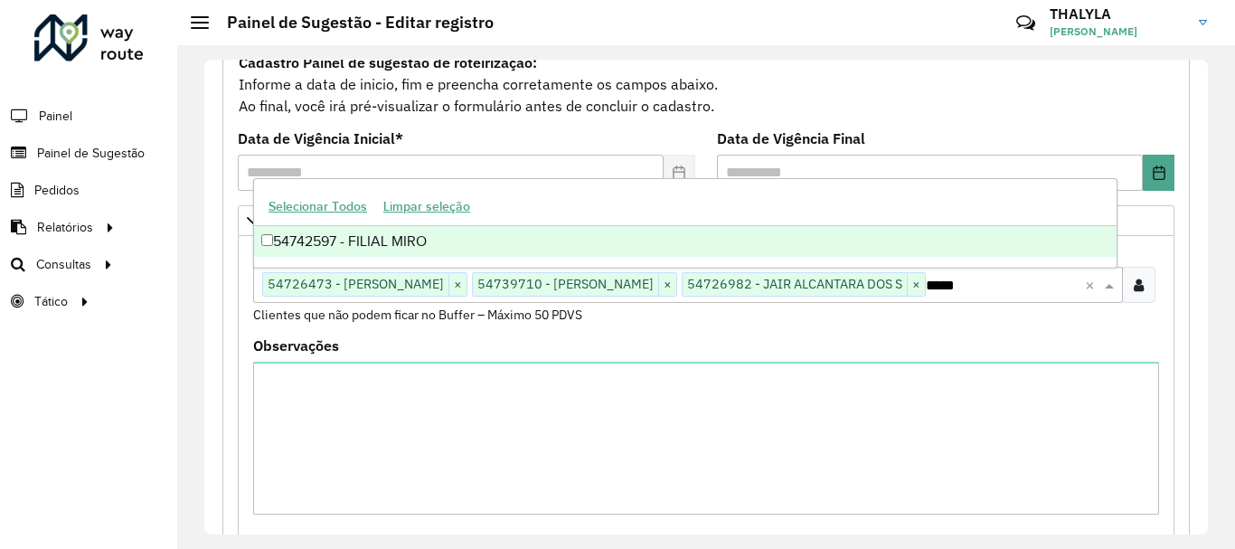
click at [408, 236] on div "54742597 - FILIAL MIRO" at bounding box center [685, 241] width 863 height 31
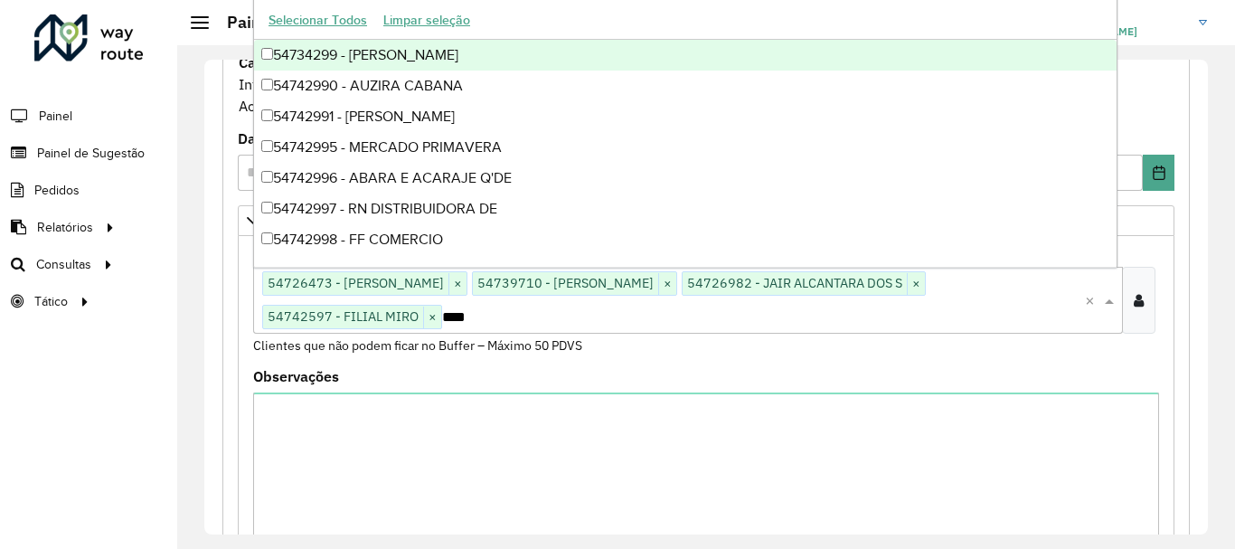
type input "*****"
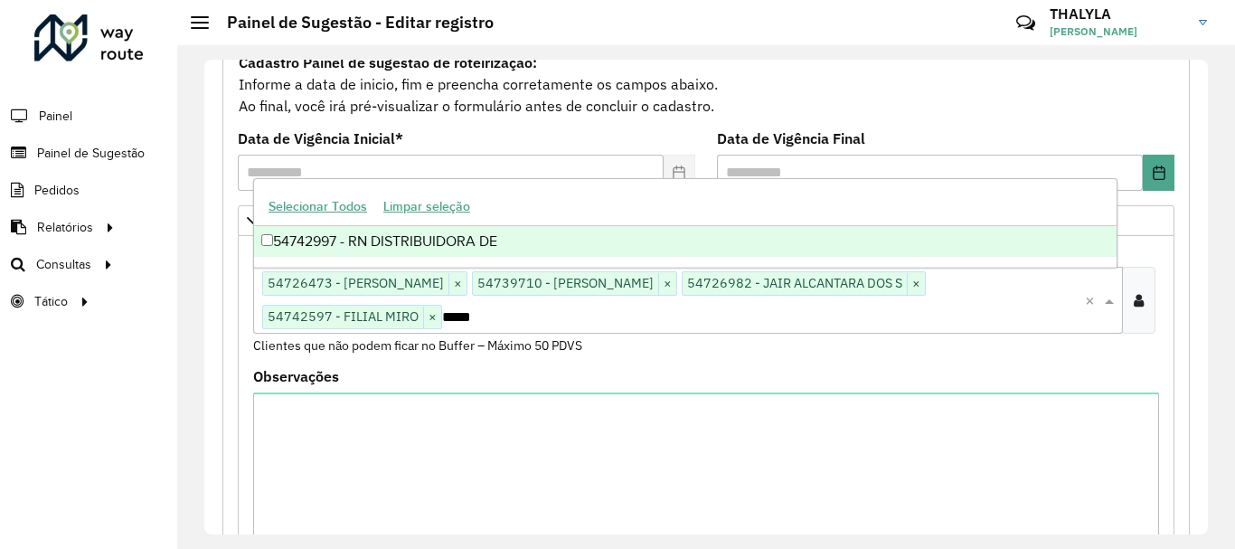
click at [404, 247] on div "54742997 - RN DISTRIBUIDORA DE" at bounding box center [685, 241] width 863 height 31
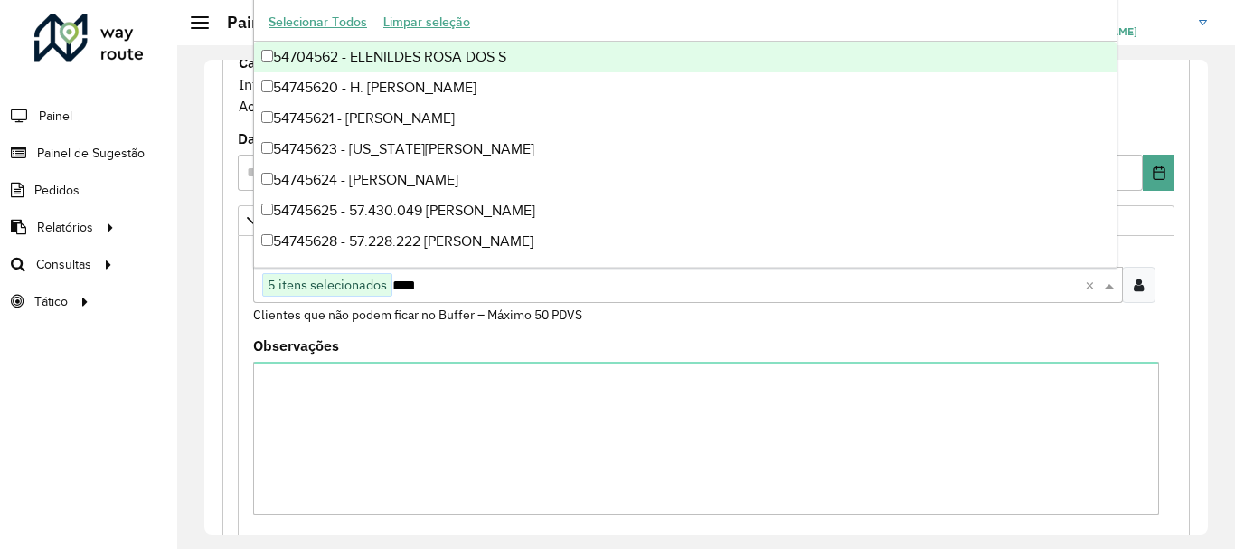
type input "*****"
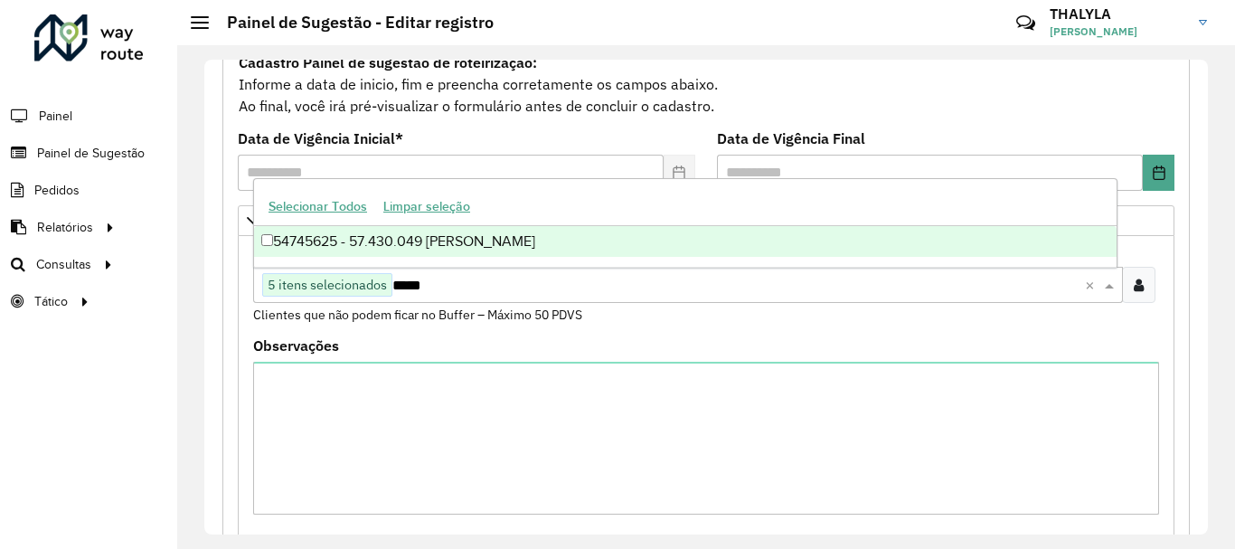
click at [564, 250] on div "54745625 - 57.430.049 MICAELA ALVINO DO ROSARIO" at bounding box center [685, 241] width 863 height 31
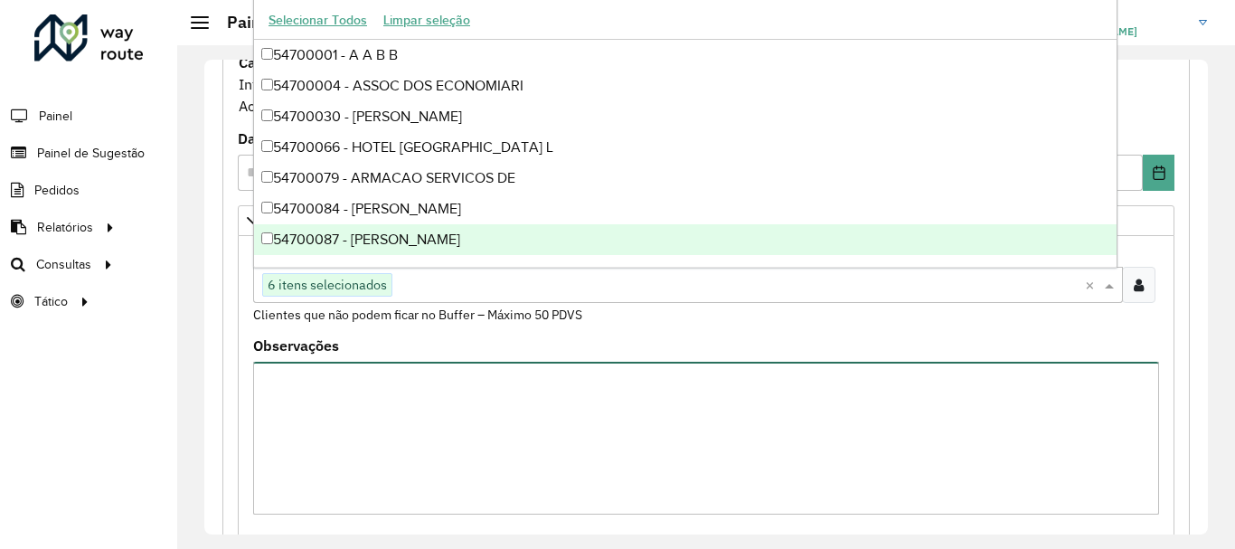
click at [632, 405] on textarea "Observações" at bounding box center [706, 438] width 906 height 153
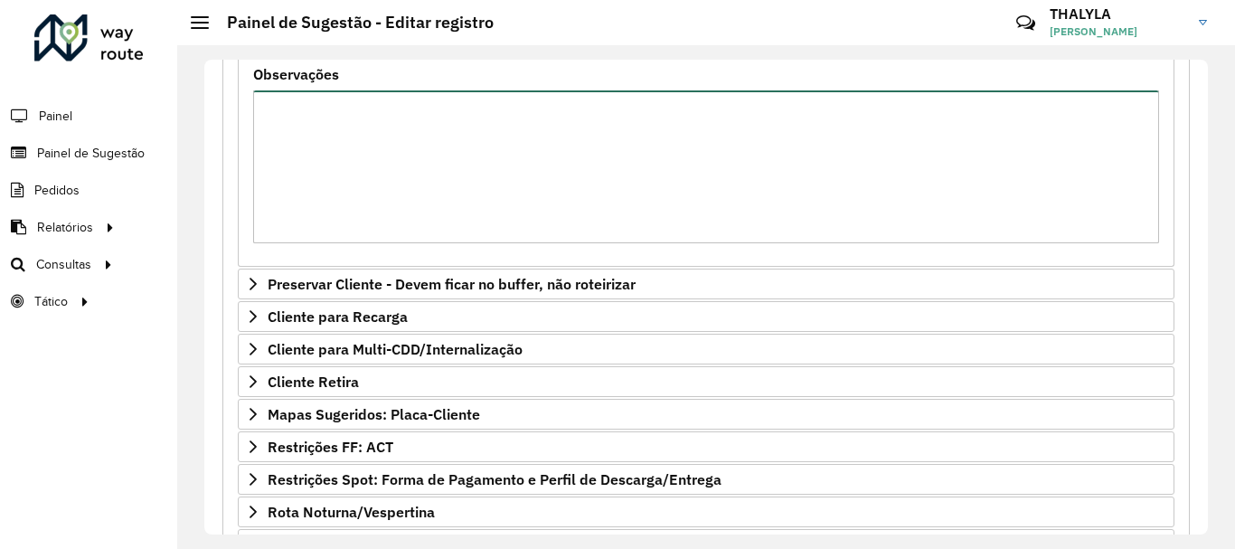
scroll to position [655, 0]
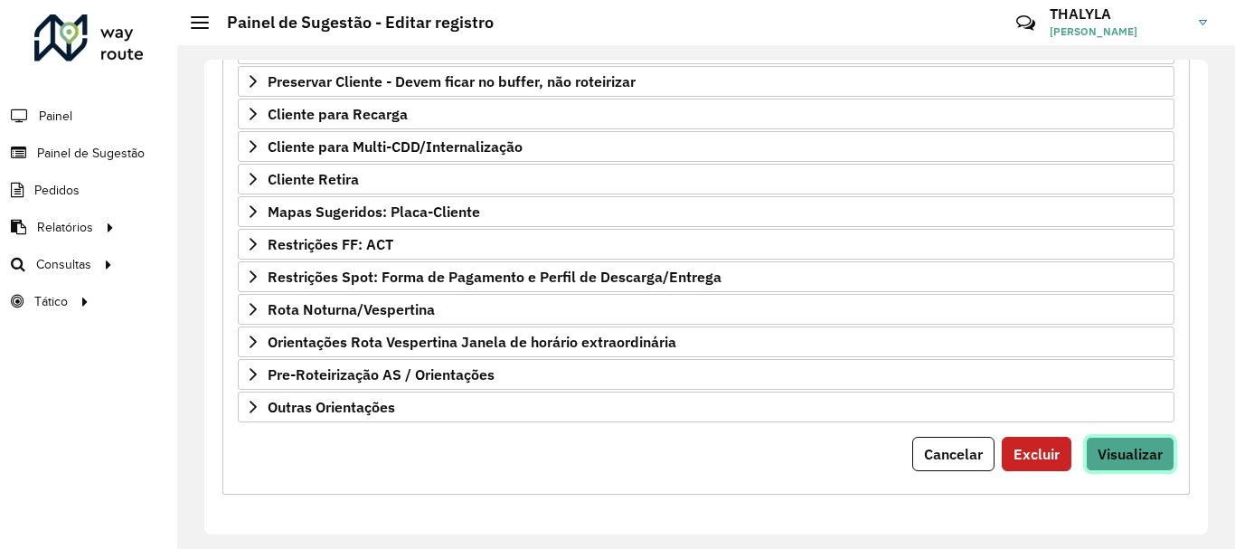
click at [1122, 448] on span "Visualizar" at bounding box center [1130, 454] width 65 height 18
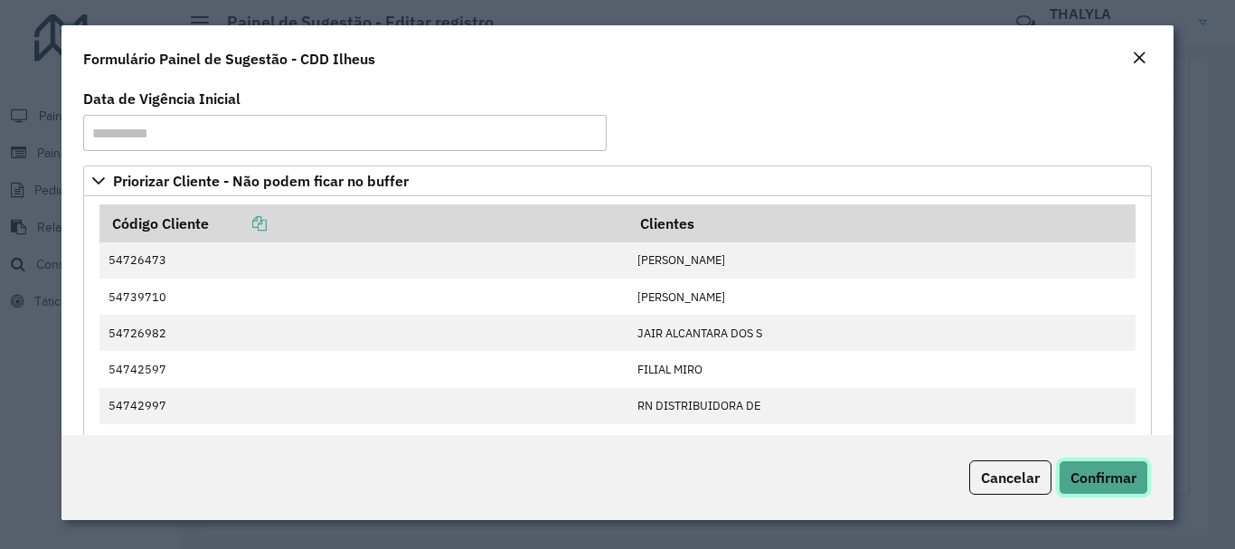
click at [1117, 473] on span "Confirmar" at bounding box center [1103, 477] width 66 height 18
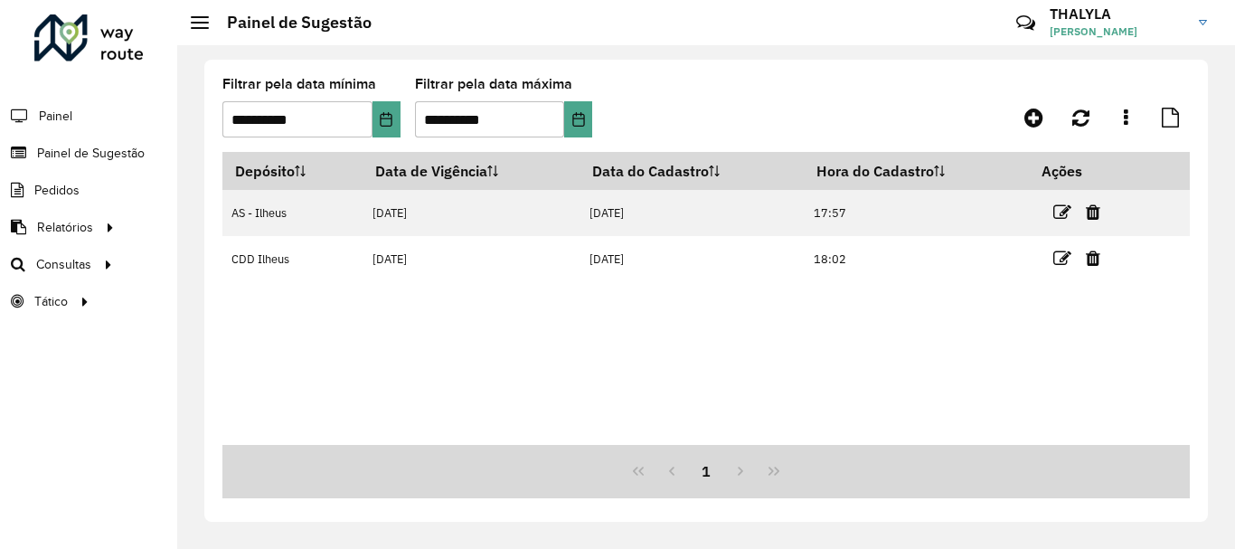
click at [959, 336] on div "Depósito Data de Vigência Data do Cadastro Hora do Cadastro Ações AS - Ilheus 1…" at bounding box center [705, 298] width 967 height 293
click at [259, 269] on span "Roteirização" at bounding box center [241, 264] width 73 height 19
click at [228, 306] on span "Setores" at bounding box center [227, 301] width 44 height 19
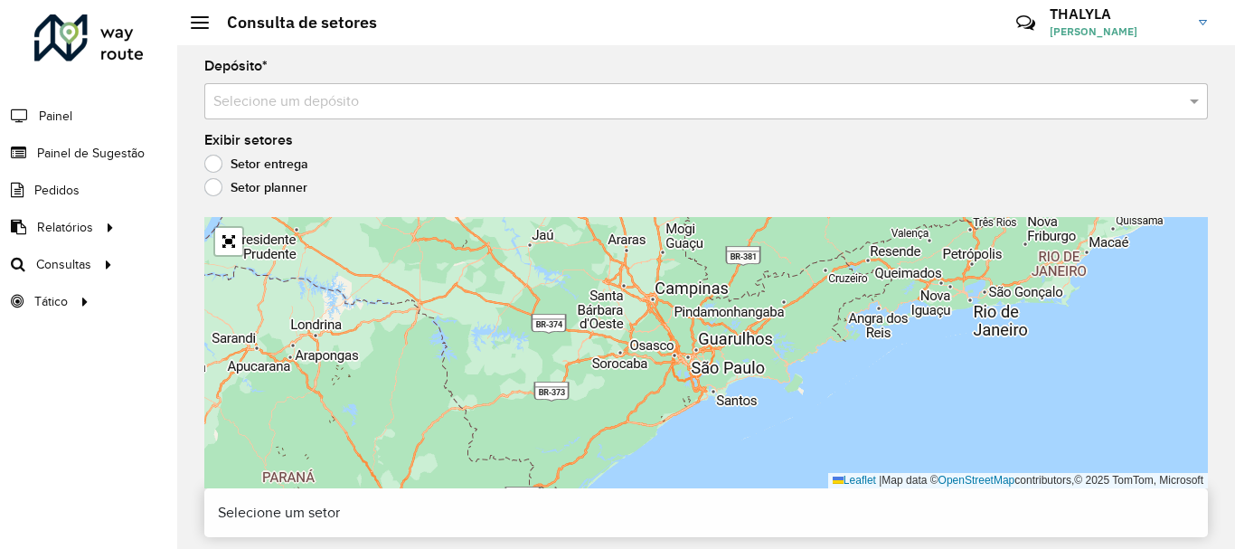
click at [344, 101] on input "text" at bounding box center [687, 102] width 949 height 22
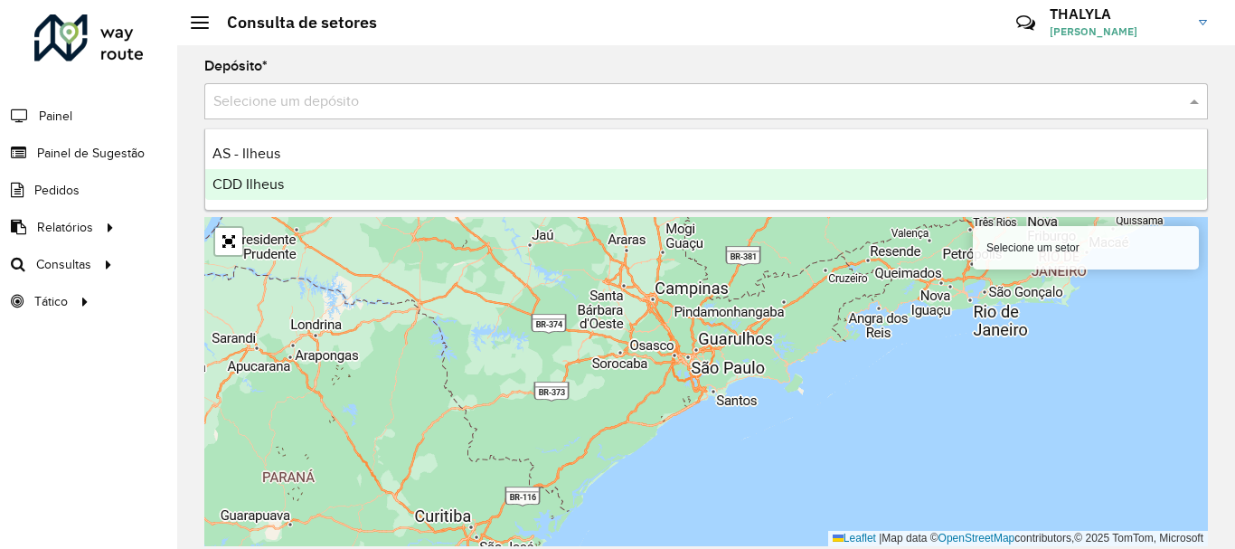
click at [250, 187] on span "CDD Ilheus" at bounding box center [247, 183] width 71 height 15
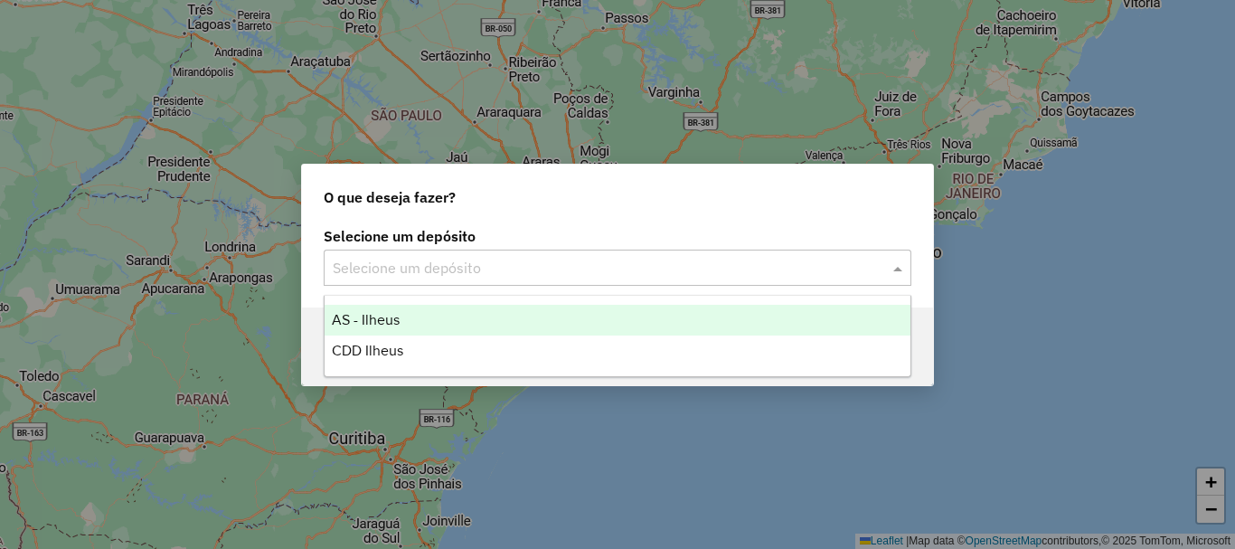
click at [654, 259] on input "text" at bounding box center [599, 269] width 533 height 22
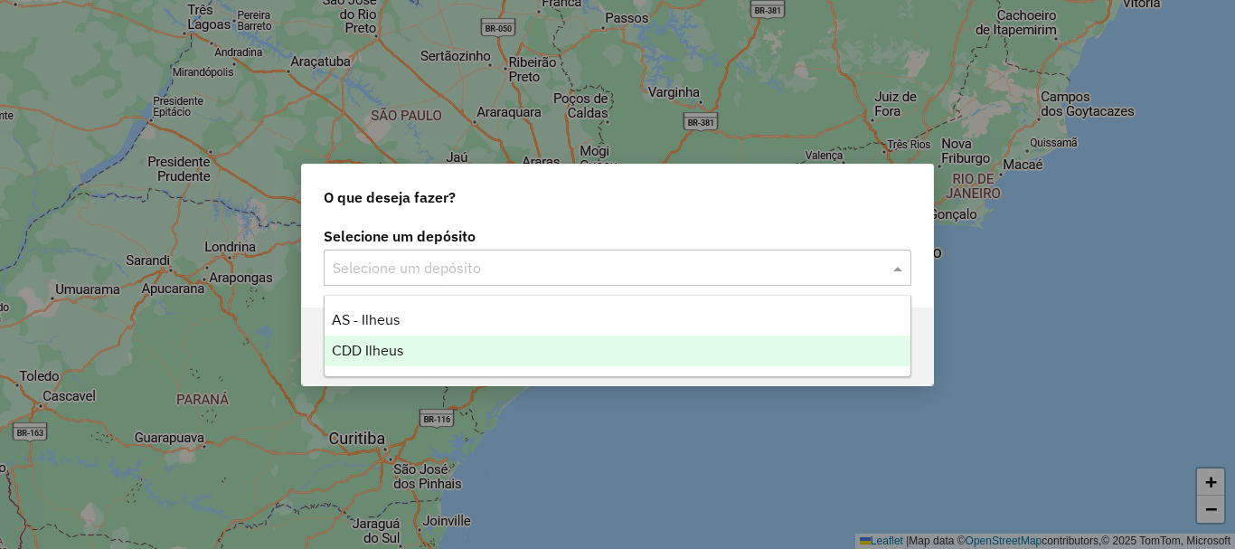
click at [370, 353] on span "CDD Ilheus" at bounding box center [367, 350] width 71 height 15
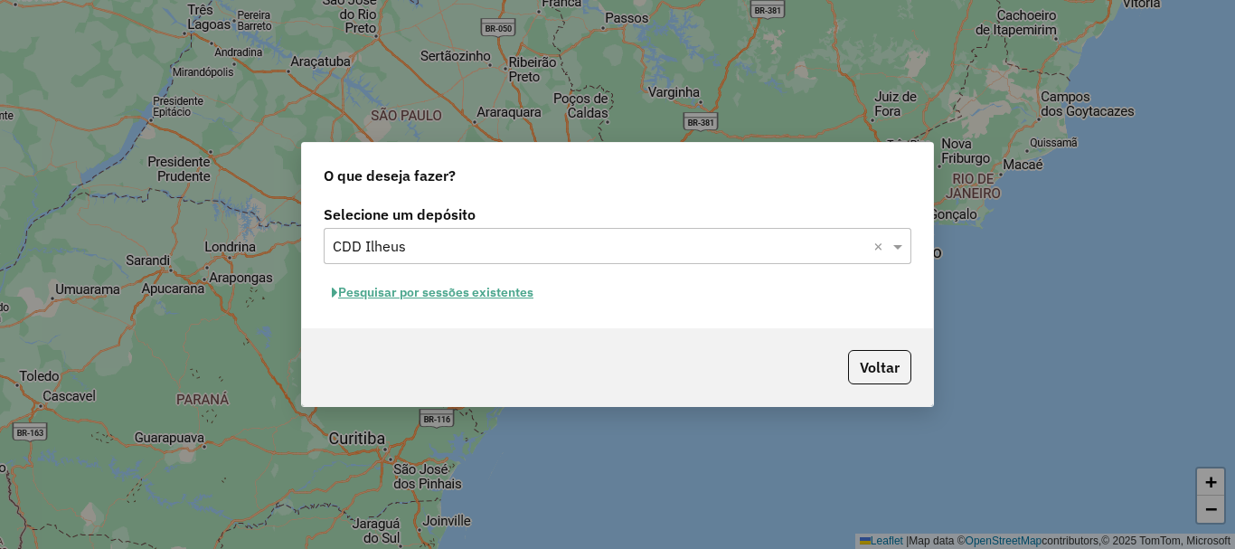
click at [419, 292] on button "Pesquisar por sessões existentes" at bounding box center [433, 292] width 218 height 28
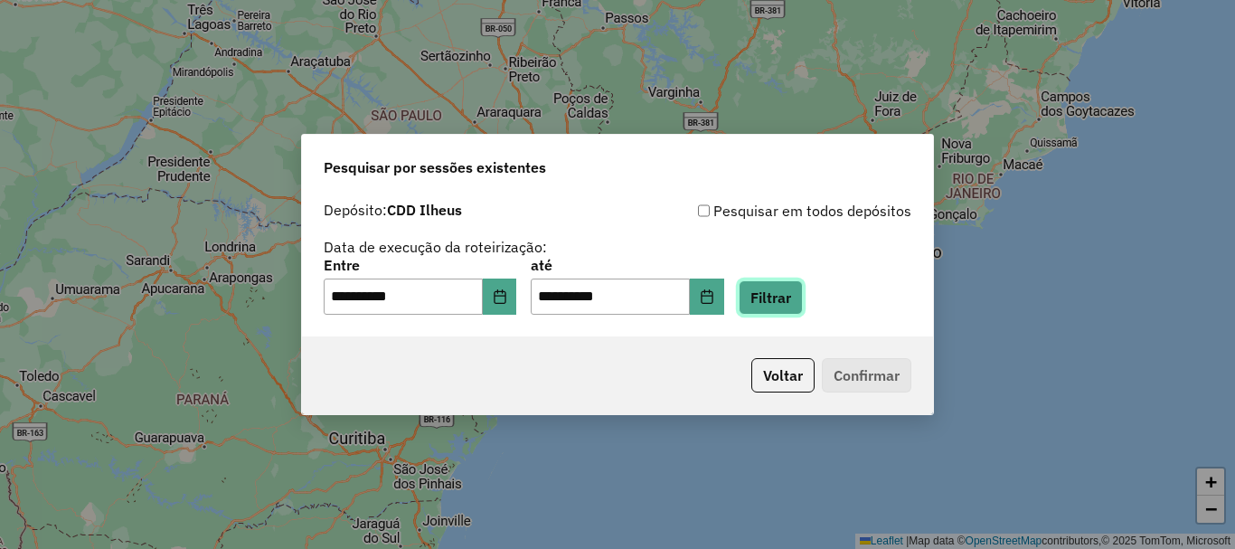
click at [801, 301] on button "Filtrar" at bounding box center [771, 297] width 64 height 34
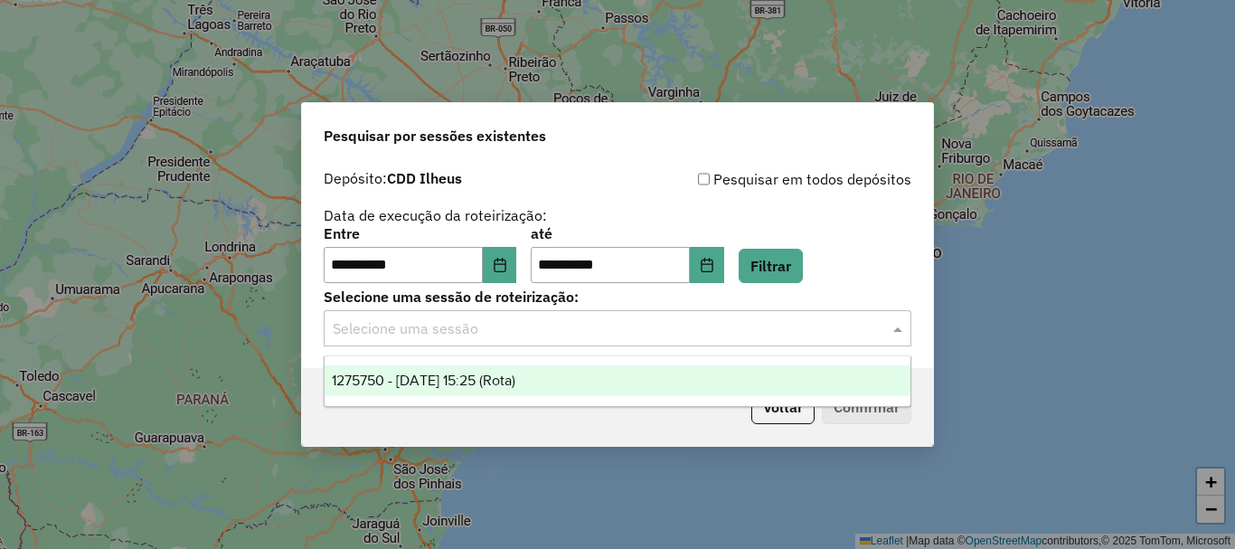
click at [513, 337] on input "text" at bounding box center [599, 329] width 533 height 22
click at [461, 387] on span "1275750 - 15/09/2025 15:25 (Rota)" at bounding box center [424, 379] width 184 height 15
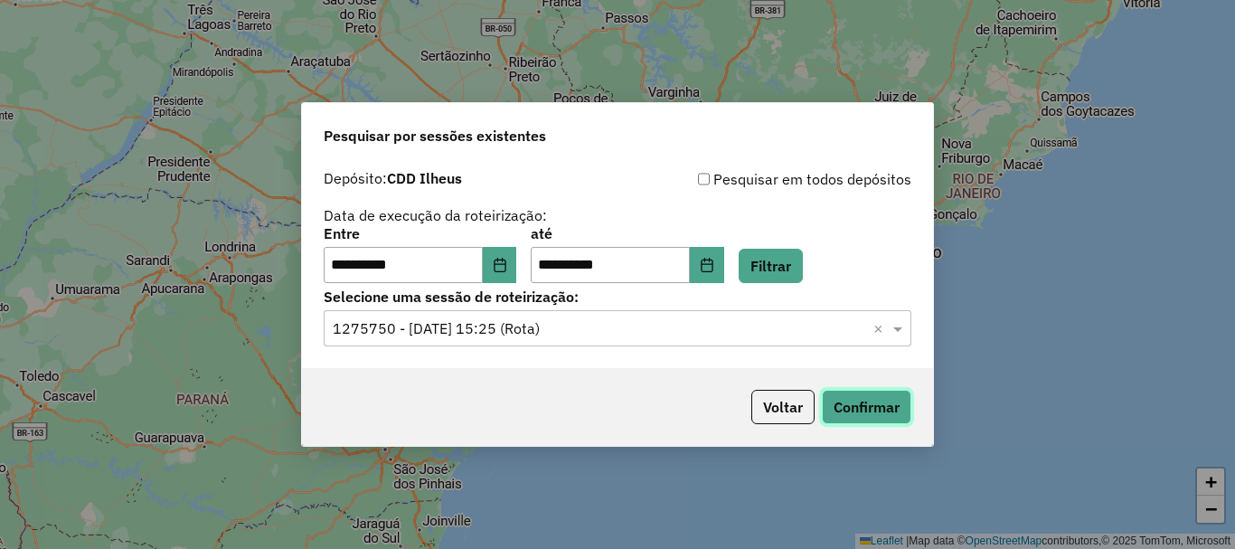
click at [851, 399] on button "Confirmar" at bounding box center [867, 407] width 90 height 34
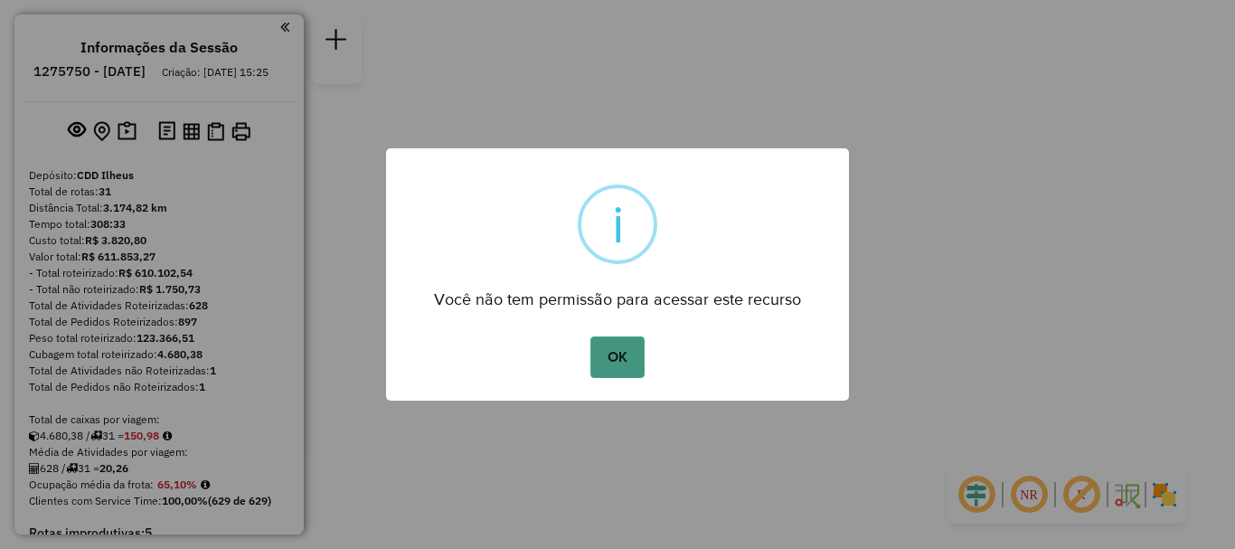
click at [619, 351] on button "OK" at bounding box center [616, 357] width 53 height 42
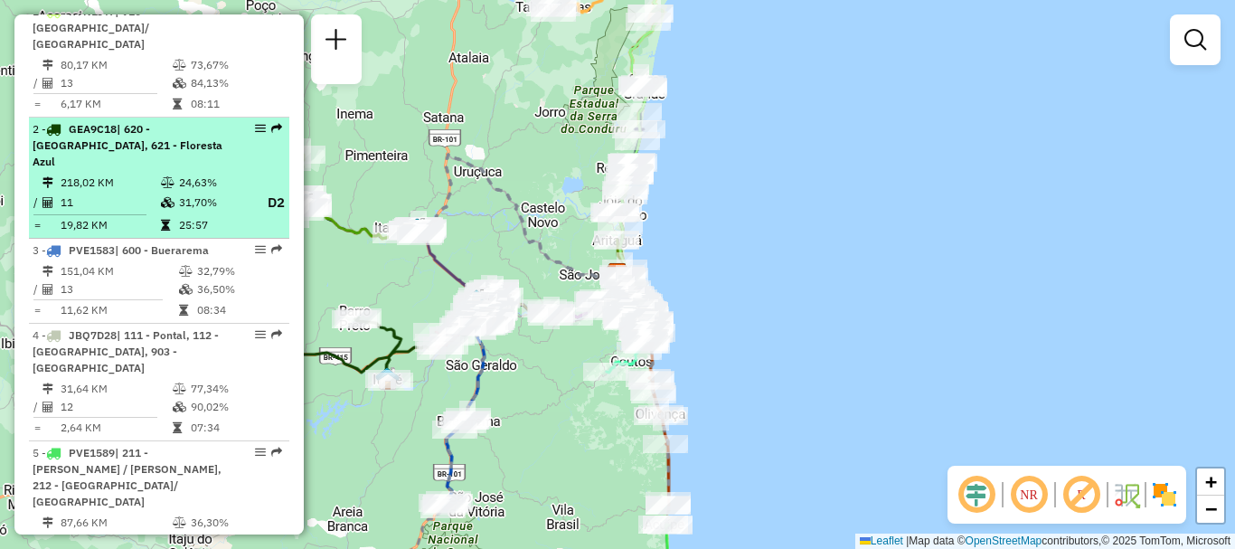
scroll to position [814, 0]
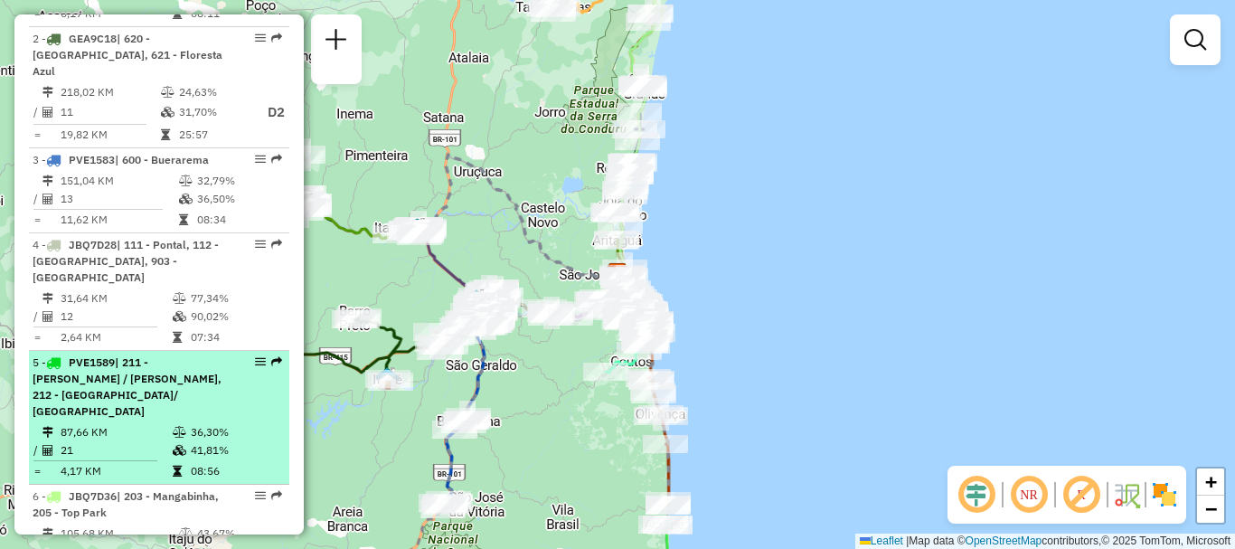
click at [169, 355] on span "| 211 - Fonseca / Pedro Geronimo, 212 - São Judas Tadeu/ São Pedro" at bounding box center [127, 386] width 189 height 62
select select "**********"
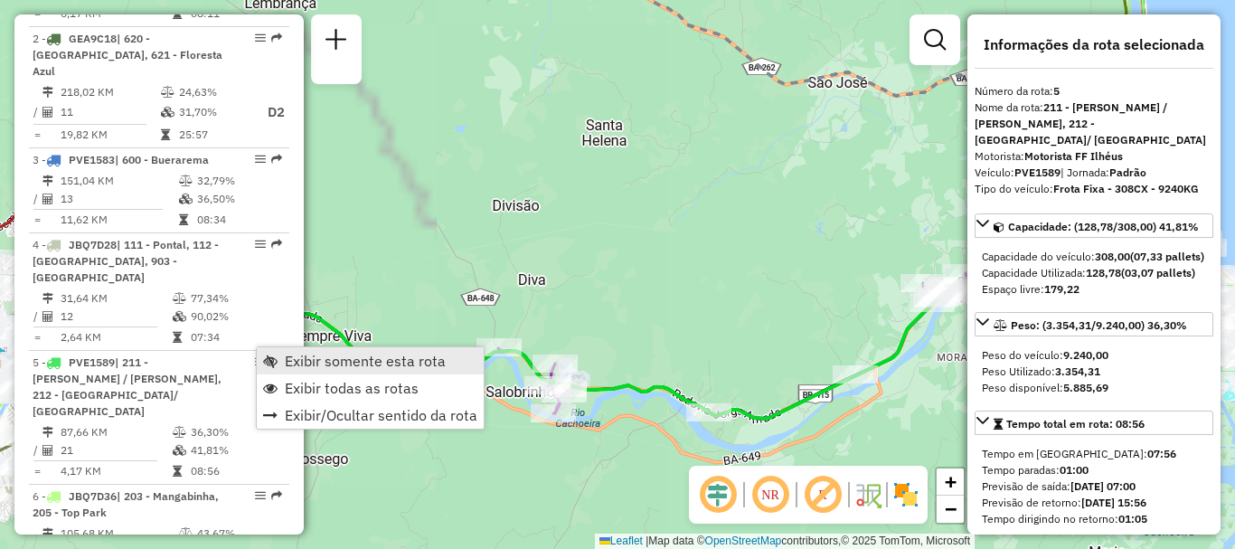
click at [310, 359] on span "Exibir somente esta rota" at bounding box center [365, 361] width 161 height 14
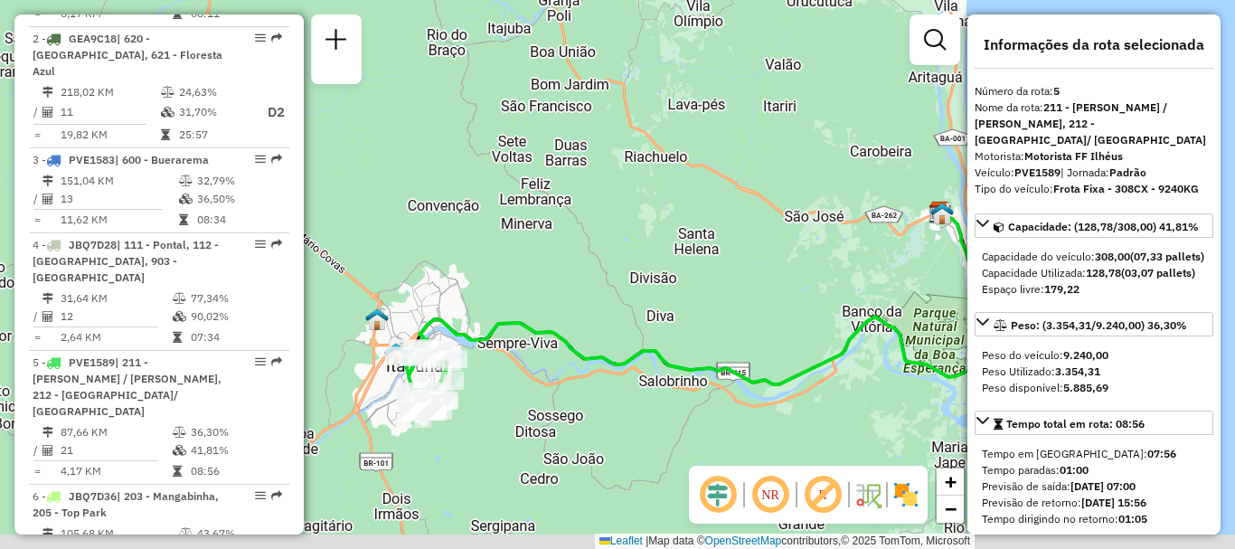
drag, startPoint x: 728, startPoint y: 373, endPoint x: 877, endPoint y: 354, distance: 150.4
click at [877, 354] on div "Janela de atendimento Grade de atendimento Capacidade Transportadoras Veículos …" at bounding box center [617, 274] width 1235 height 549
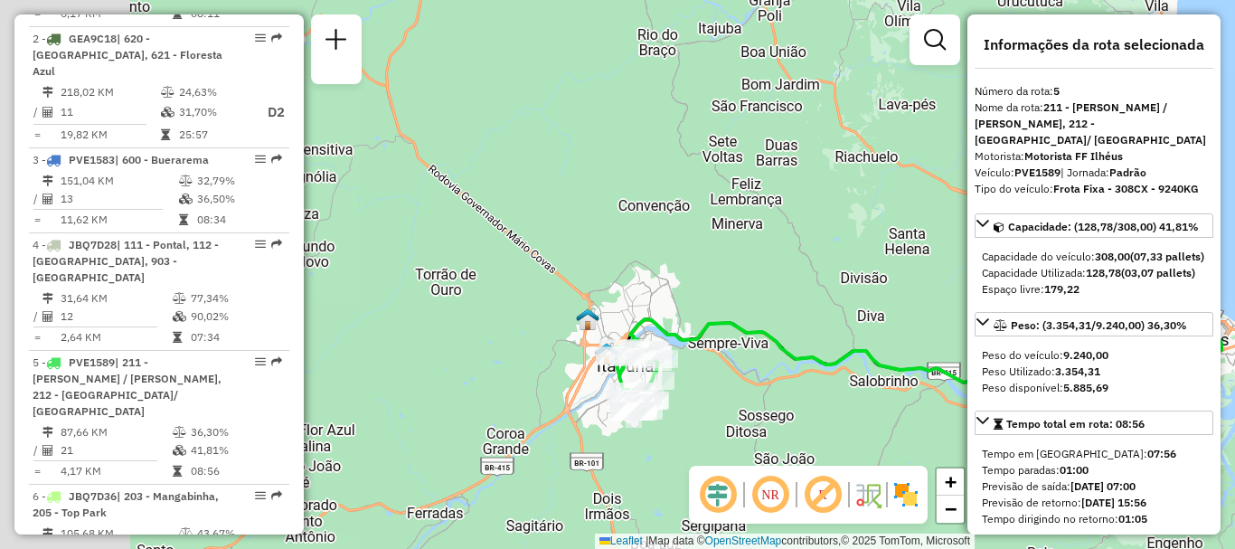
drag, startPoint x: 459, startPoint y: 321, endPoint x: 671, endPoint y: 321, distance: 211.6
click at [671, 321] on div "Janela de atendimento Grade de atendimento Capacidade Transportadoras Veículos …" at bounding box center [617, 274] width 1235 height 549
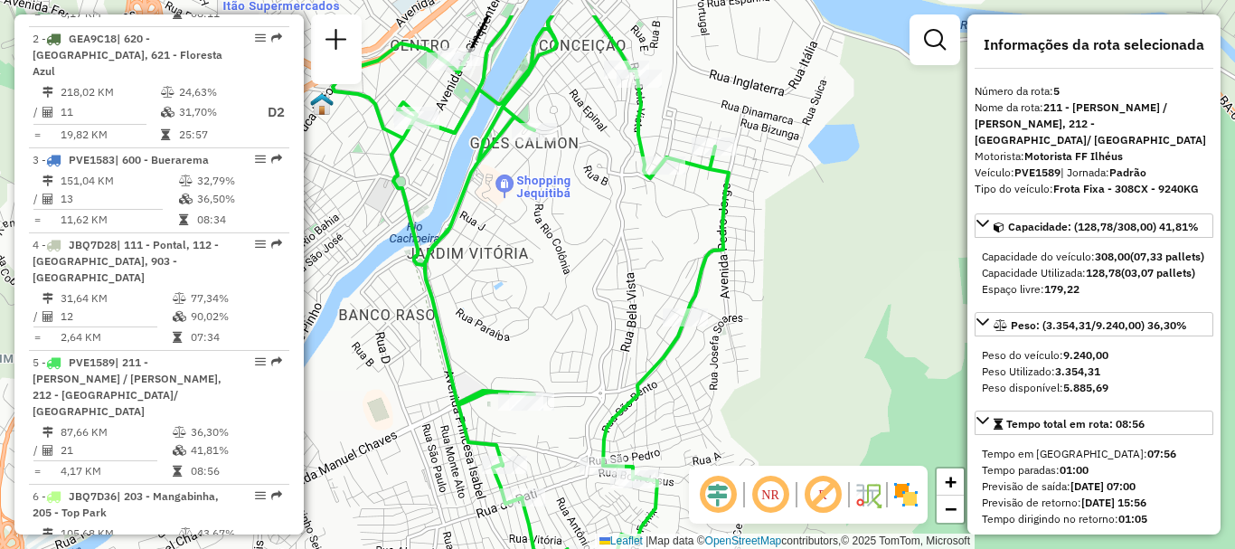
drag, startPoint x: 671, startPoint y: 302, endPoint x: 743, endPoint y: 372, distance: 101.0
click at [743, 372] on div "Janela de atendimento Grade de atendimento Capacidade Transportadoras Veículos …" at bounding box center [617, 274] width 1235 height 549
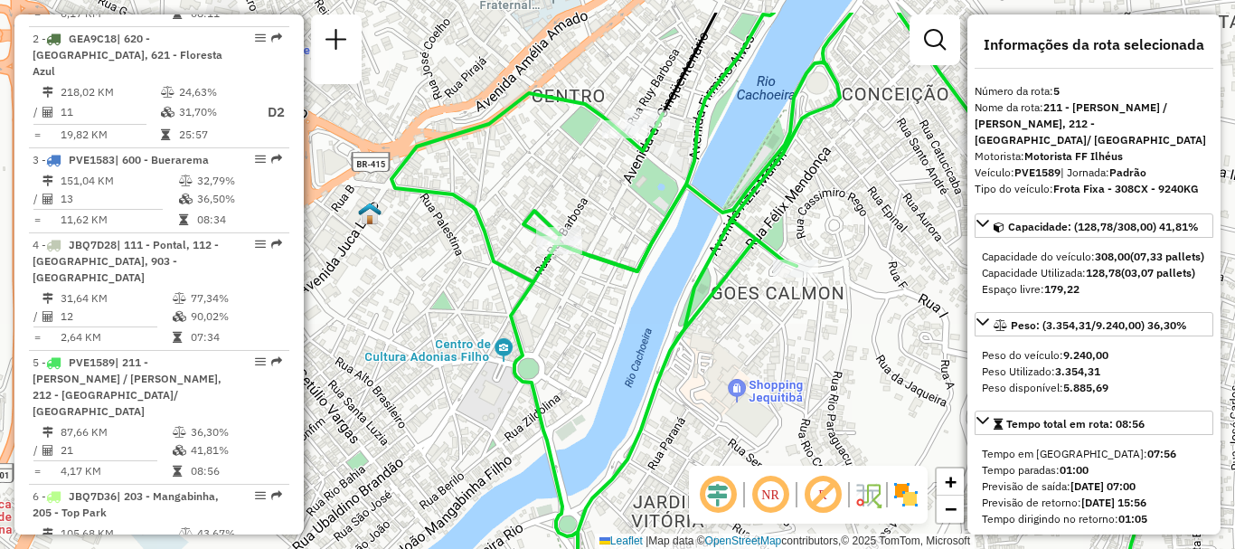
drag, startPoint x: 636, startPoint y: 274, endPoint x: 622, endPoint y: 319, distance: 47.5
click at [622, 319] on div "Janela de atendimento Grade de atendimento Capacidade Transportadoras Veículos …" at bounding box center [617, 274] width 1235 height 549
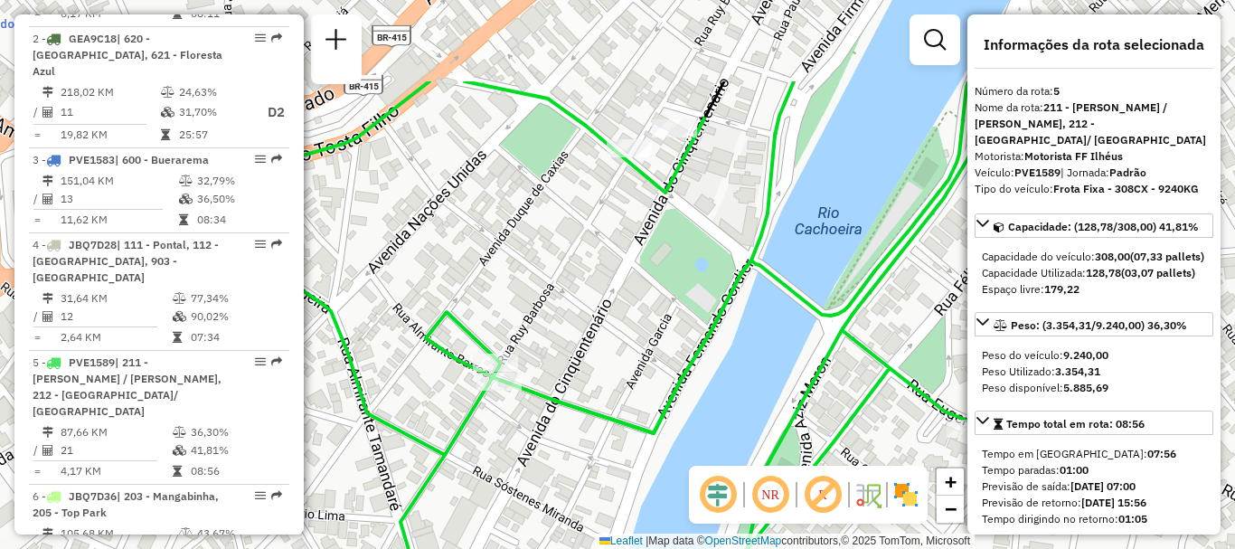
drag, startPoint x: 673, startPoint y: 186, endPoint x: 668, endPoint y: 323, distance: 136.6
click at [668, 323] on div "Janela de atendimento Grade de atendimento Capacidade Transportadoras Veículos …" at bounding box center [617, 274] width 1235 height 549
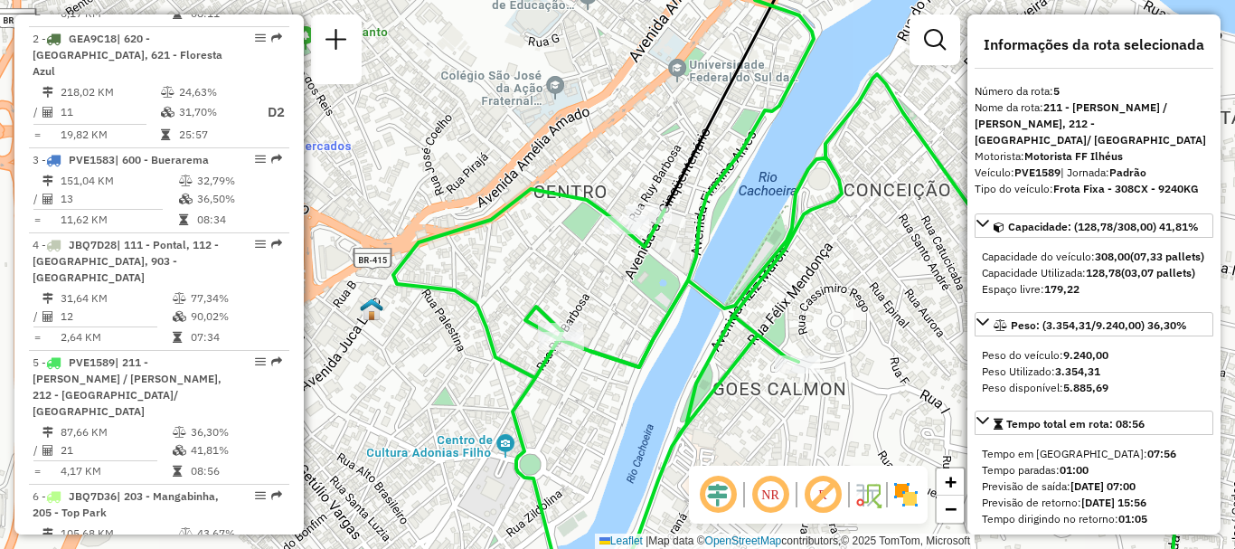
drag, startPoint x: 727, startPoint y: 388, endPoint x: 708, endPoint y: 363, distance: 31.6
click at [708, 363] on icon at bounding box center [789, 326] width 793 height 504
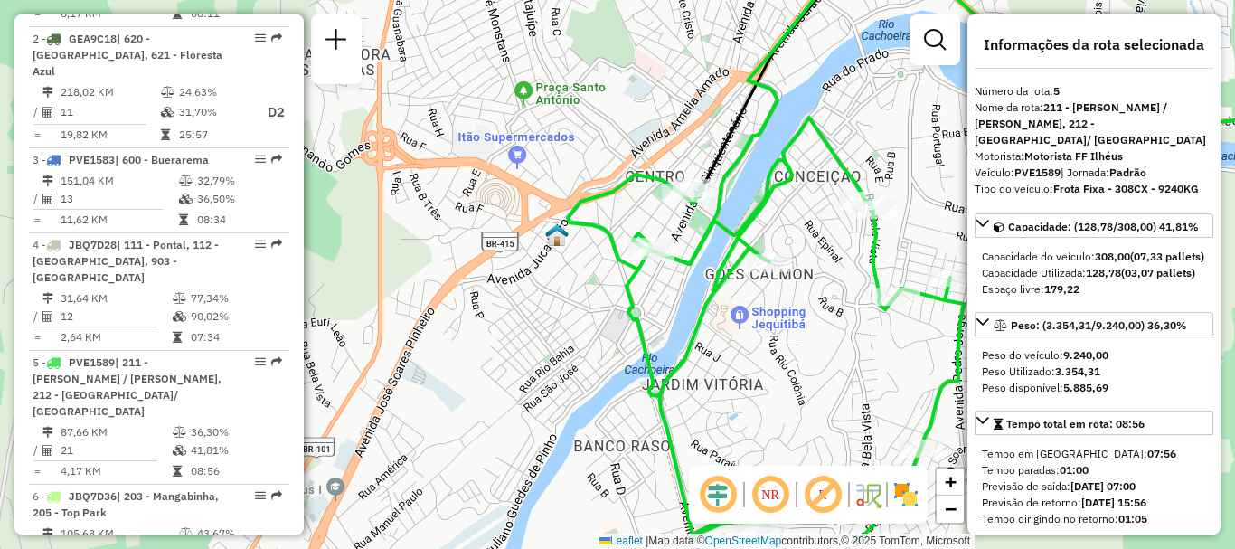
drag, startPoint x: 816, startPoint y: 301, endPoint x: 786, endPoint y: 239, distance: 69.5
click at [786, 239] on div "Janela de atendimento Grade de atendimento Capacidade Transportadoras Veículos …" at bounding box center [617, 274] width 1235 height 549
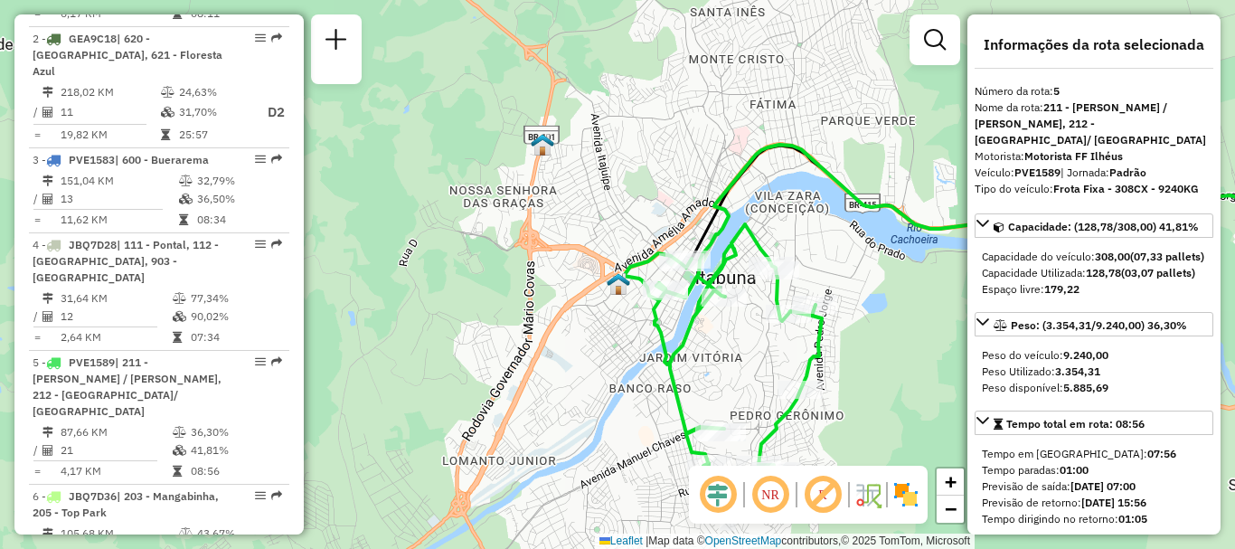
drag, startPoint x: 787, startPoint y: 286, endPoint x: 734, endPoint y: 333, distance: 70.4
click at [734, 333] on div "Janela de atendimento Grade de atendimento Capacidade Transportadoras Veículos …" at bounding box center [617, 274] width 1235 height 549
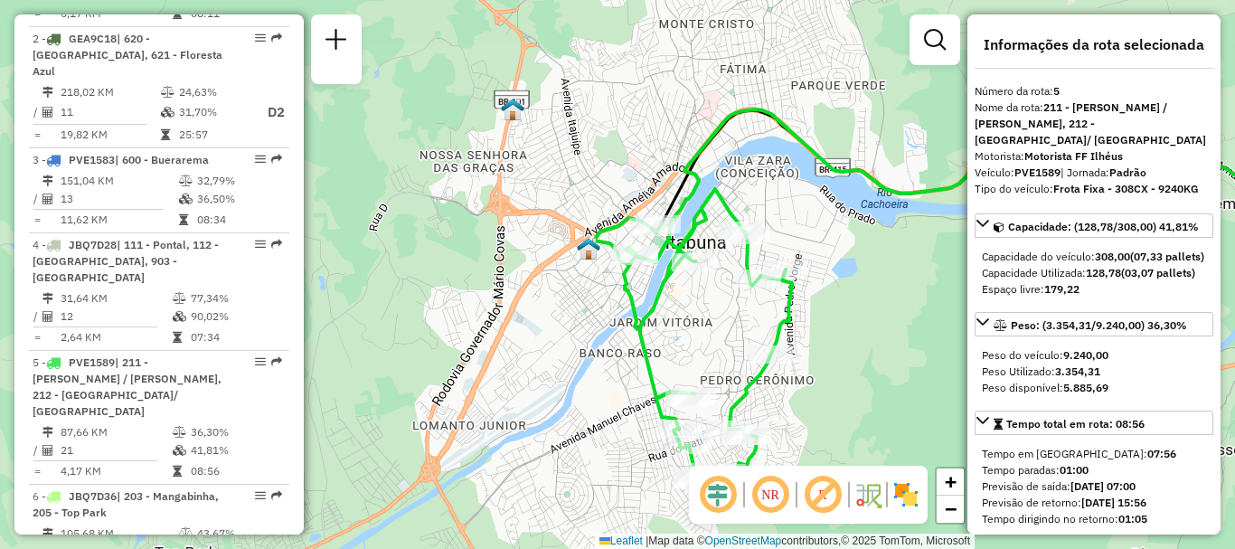
drag, startPoint x: 891, startPoint y: 340, endPoint x: 861, endPoint y: 305, distance: 46.2
click at [861, 305] on div "Janela de atendimento Grade de atendimento Capacidade Transportadoras Veículos …" at bounding box center [617, 274] width 1235 height 549
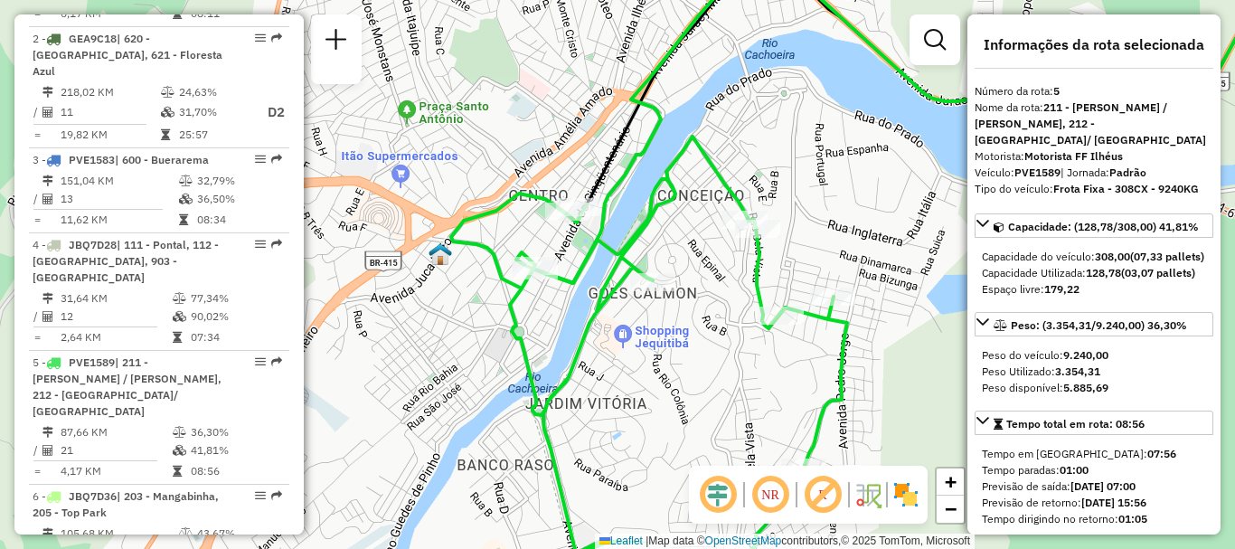
drag, startPoint x: 864, startPoint y: 300, endPoint x: 992, endPoint y: 354, distance: 138.5
click at [992, 354] on hb-router-mapa "Informações da Sessão 1275750 - 15/09/2025 Criação: 13/09/2025 15:25 Depósito: …" at bounding box center [617, 274] width 1235 height 549
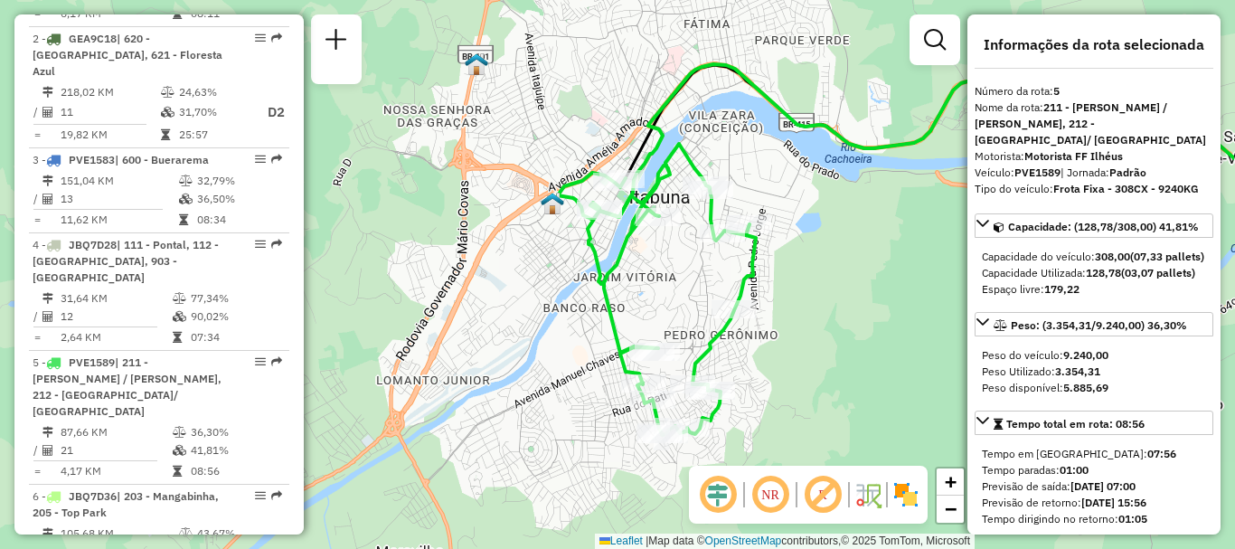
drag, startPoint x: 910, startPoint y: 334, endPoint x: 787, endPoint y: 247, distance: 151.2
click at [787, 247] on div "Janela de atendimento Grade de atendimento Capacidade Transportadoras Veículos …" at bounding box center [617, 274] width 1235 height 549
click at [847, 288] on div "Rota 5 - Placa PVE1589 54724947 - ALEX FABRISIO CRUZ T Janela de atendimento Gr…" at bounding box center [617, 274] width 1235 height 549
